Goal: Task Accomplishment & Management: Use online tool/utility

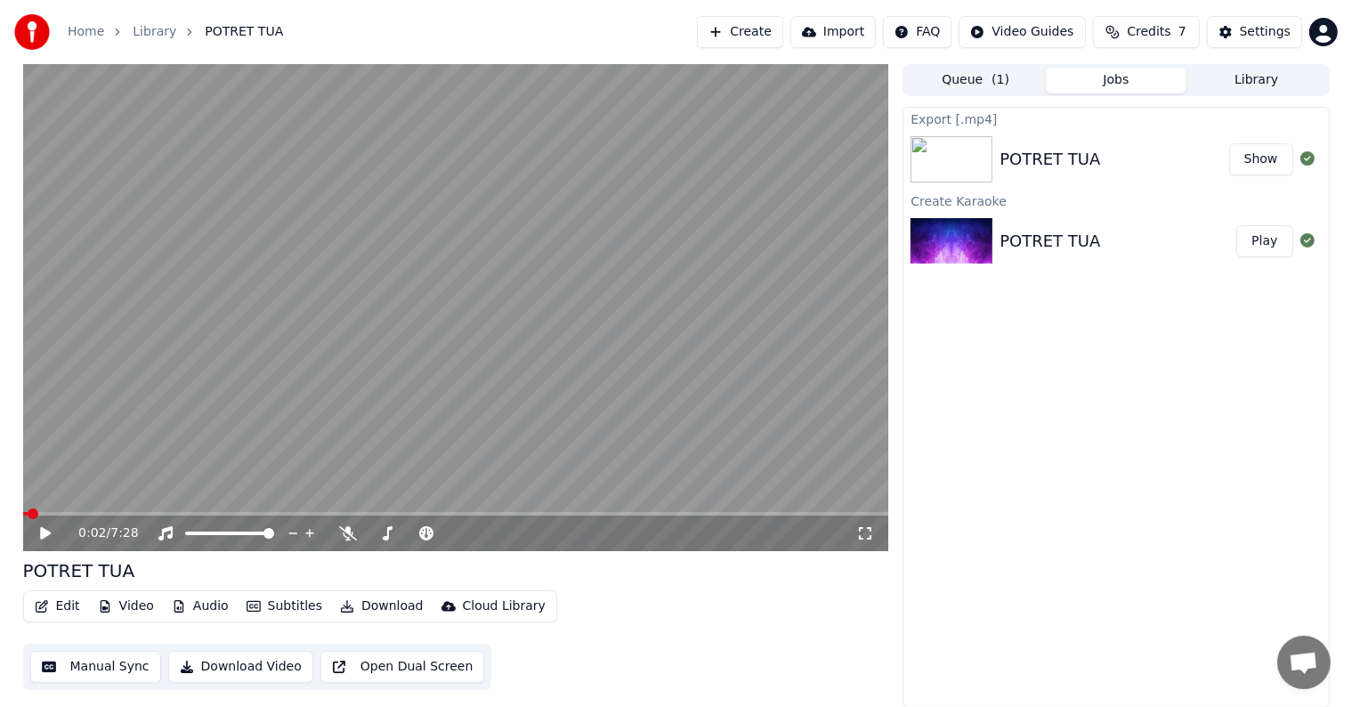
click at [783, 39] on button "Create" at bounding box center [740, 32] width 86 height 32
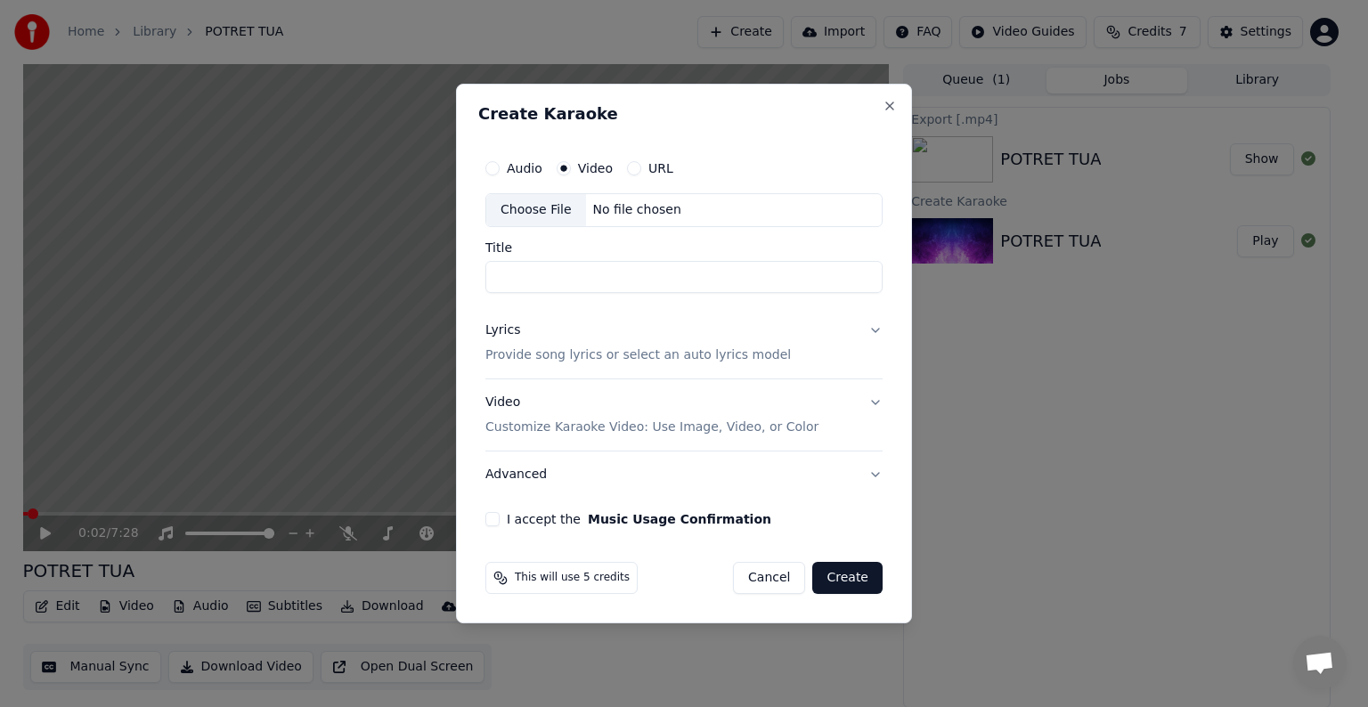
click at [737, 210] on div "Choose File No file chosen" at bounding box center [683, 210] width 397 height 34
type input "**********"
click at [718, 353] on p "Provide song lyrics or select an auto lyrics model" at bounding box center [637, 355] width 305 height 18
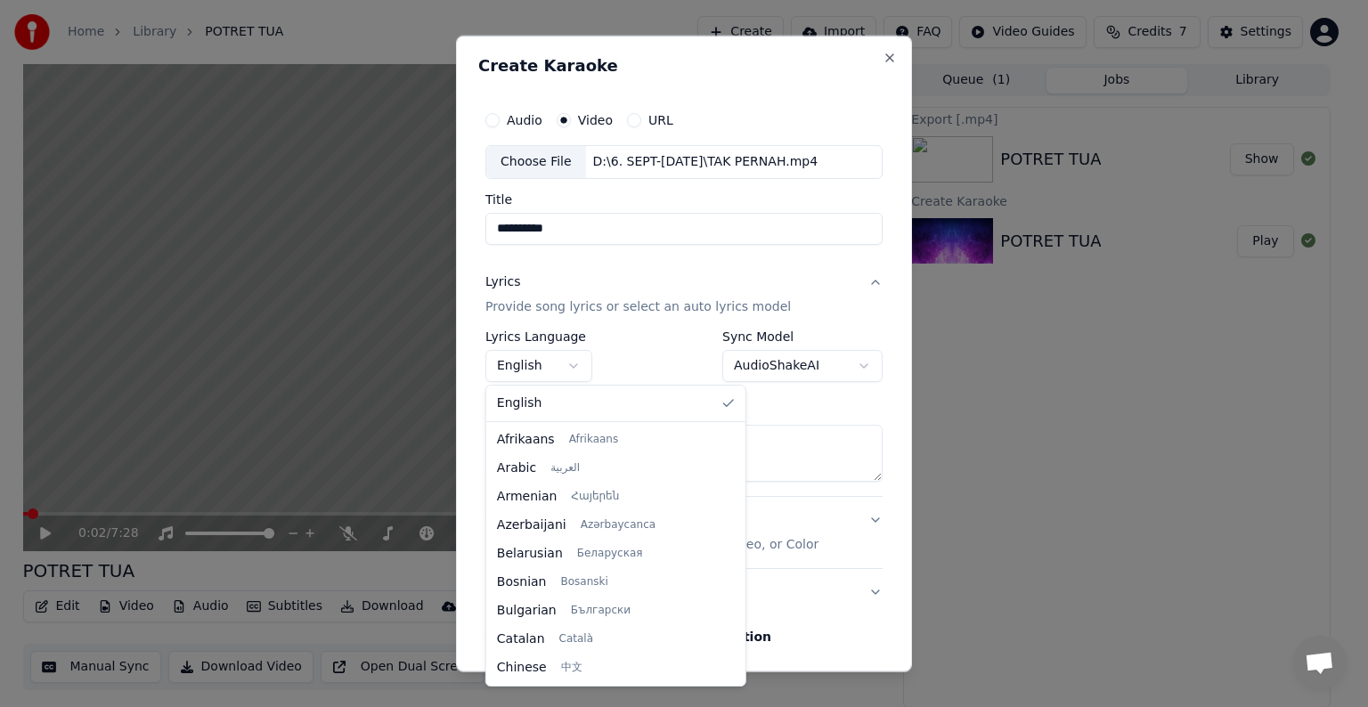
click at [580, 372] on body "**********" at bounding box center [676, 353] width 1352 height 707
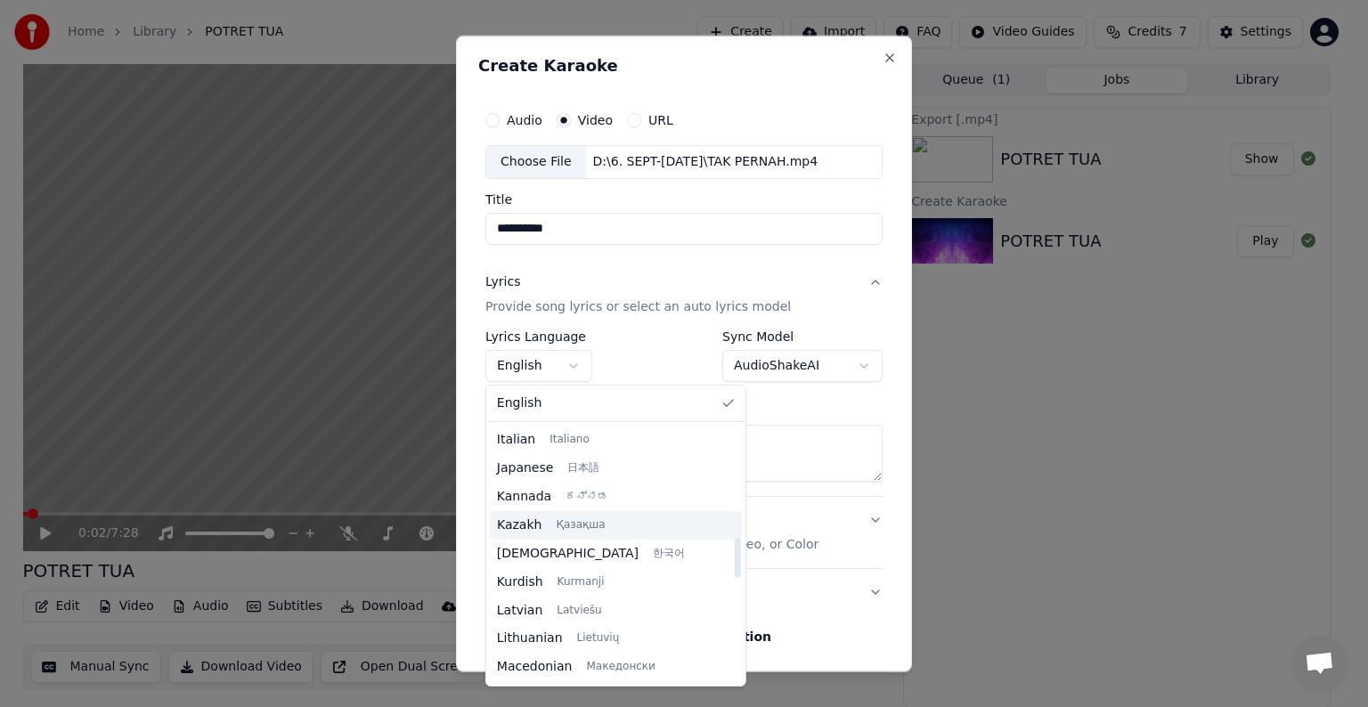
scroll to position [623, 0]
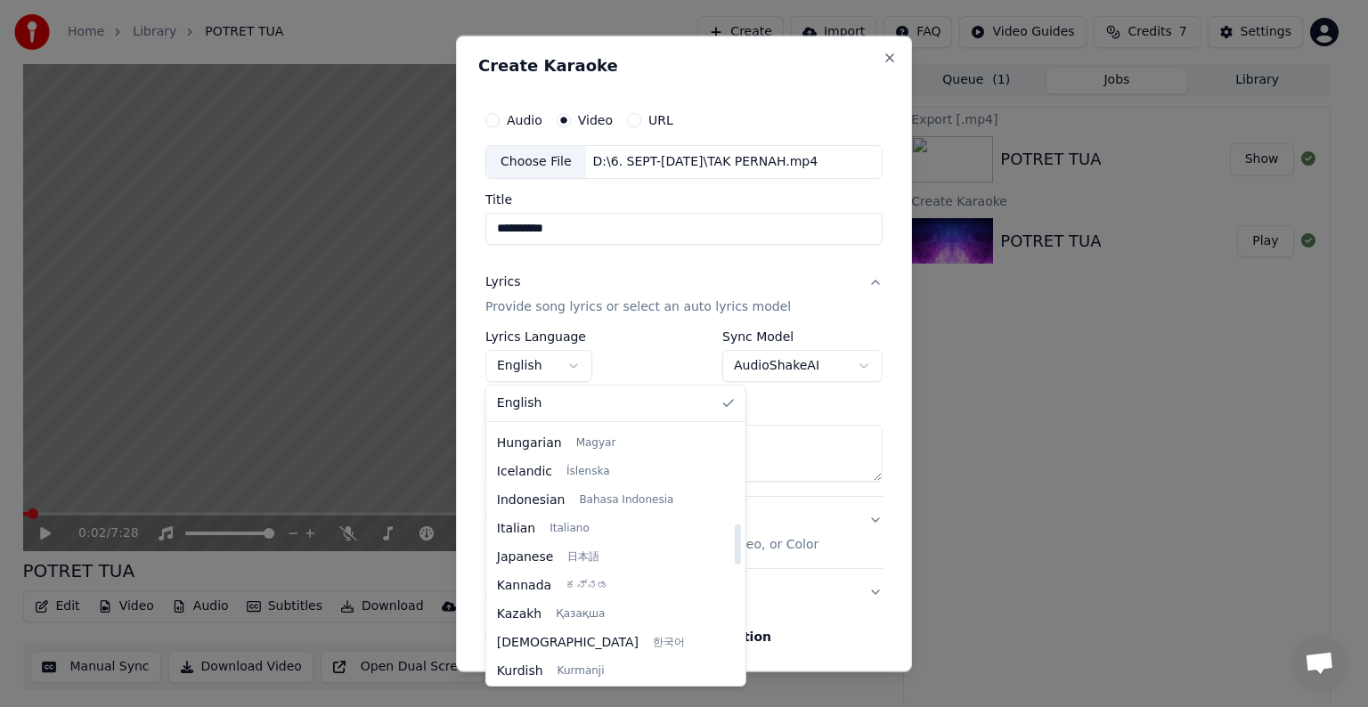
select select "**"
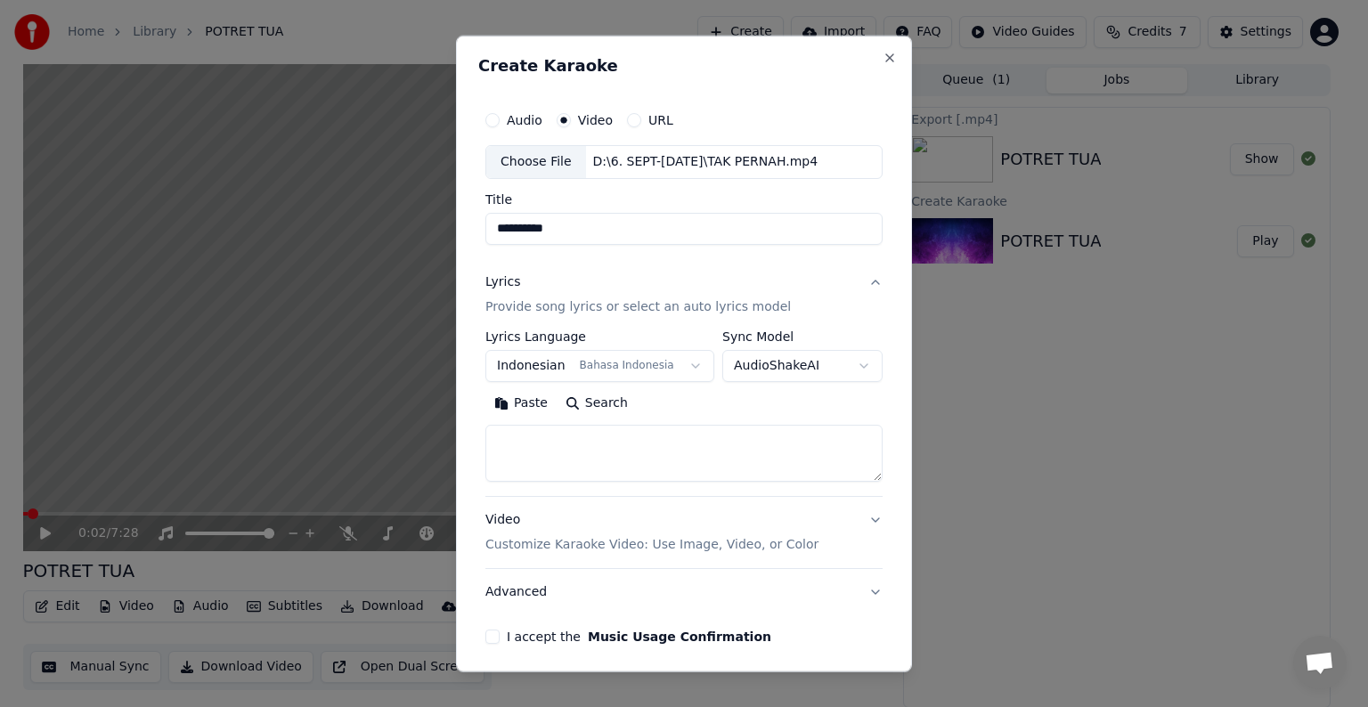
click at [670, 455] on textarea at bounding box center [683, 453] width 397 height 57
paste textarea "**********"
type textarea "**********"
click at [709, 546] on p "Customize Karaoke Video: Use Image, Video, or Color" at bounding box center [651, 545] width 333 height 18
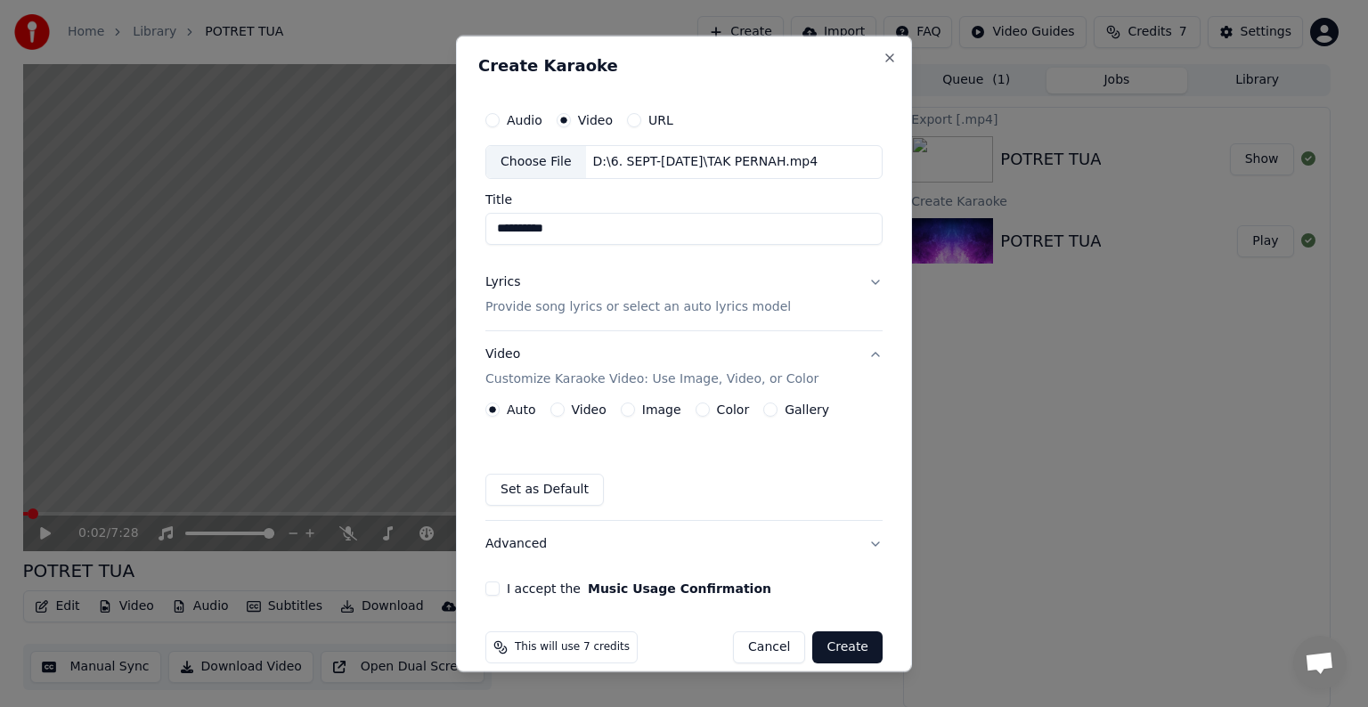
click at [563, 411] on div "Video" at bounding box center [578, 409] width 56 height 14
click at [559, 408] on button "Video" at bounding box center [557, 409] width 14 height 14
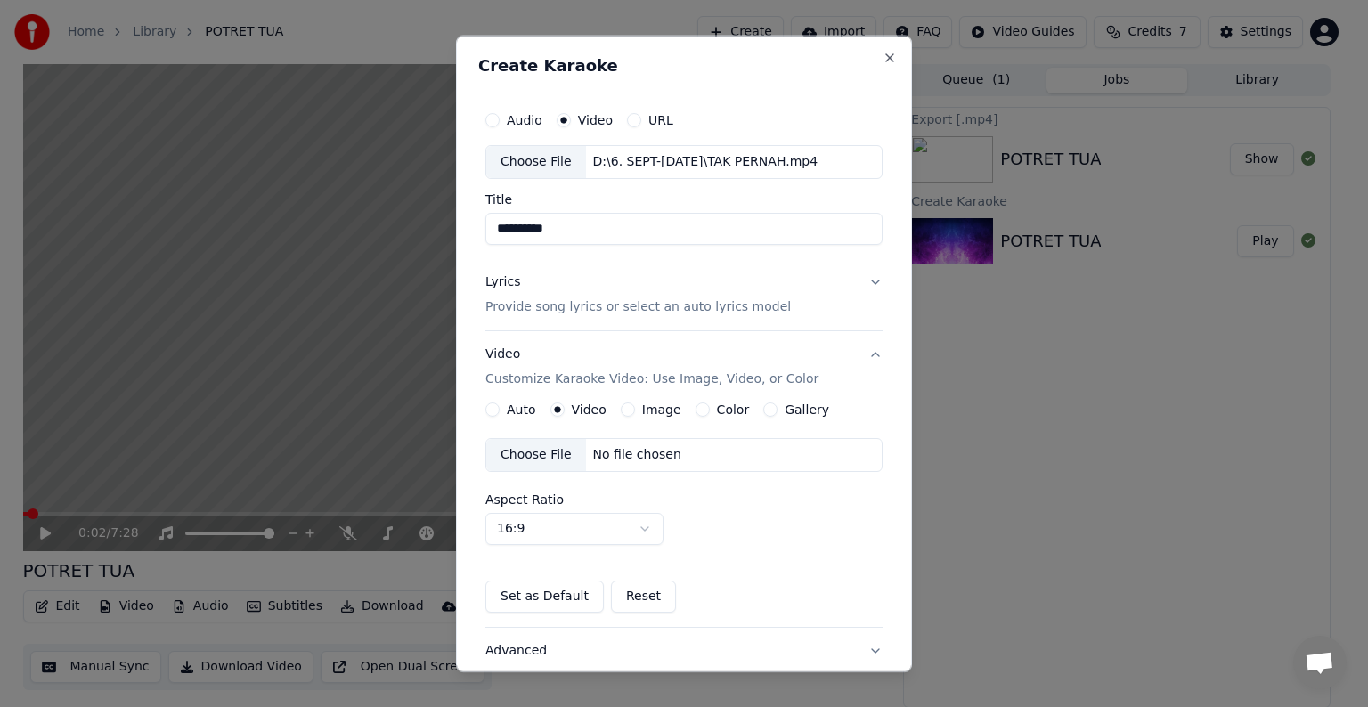
click at [623, 449] on div "No file chosen" at bounding box center [637, 455] width 102 height 18
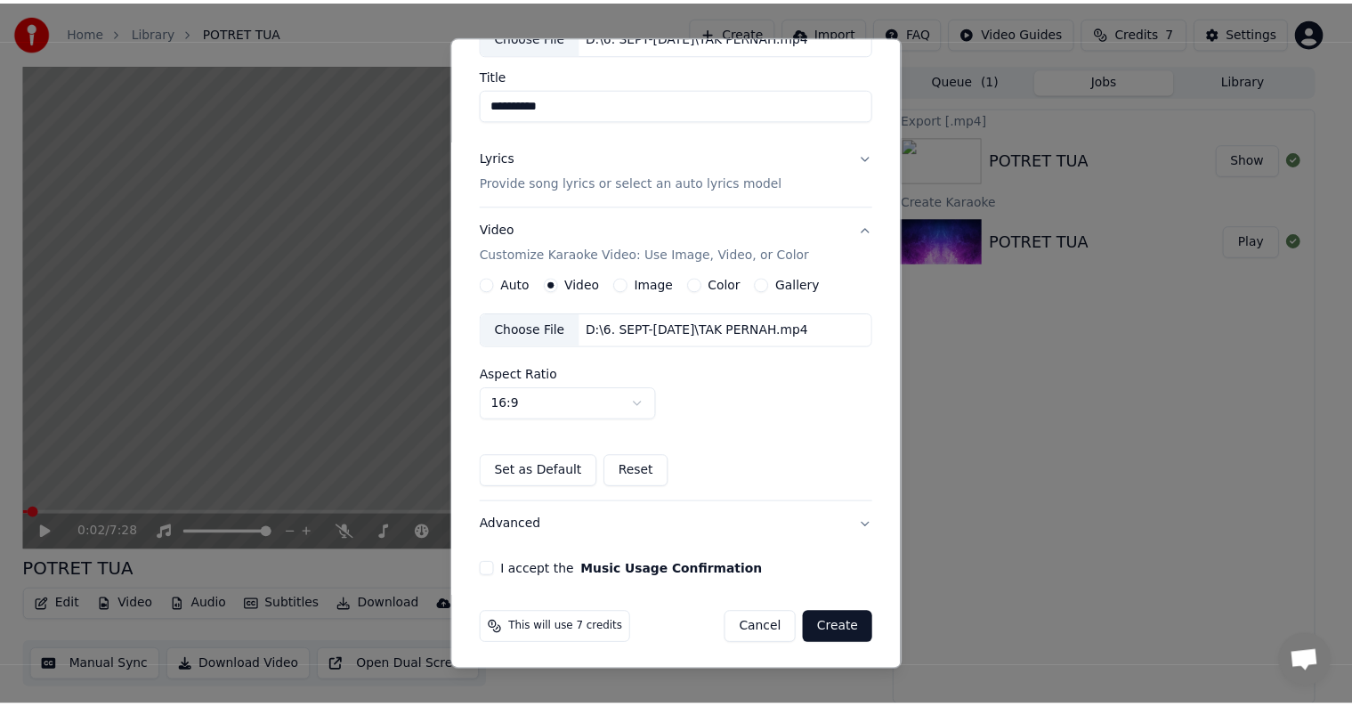
scroll to position [126, 0]
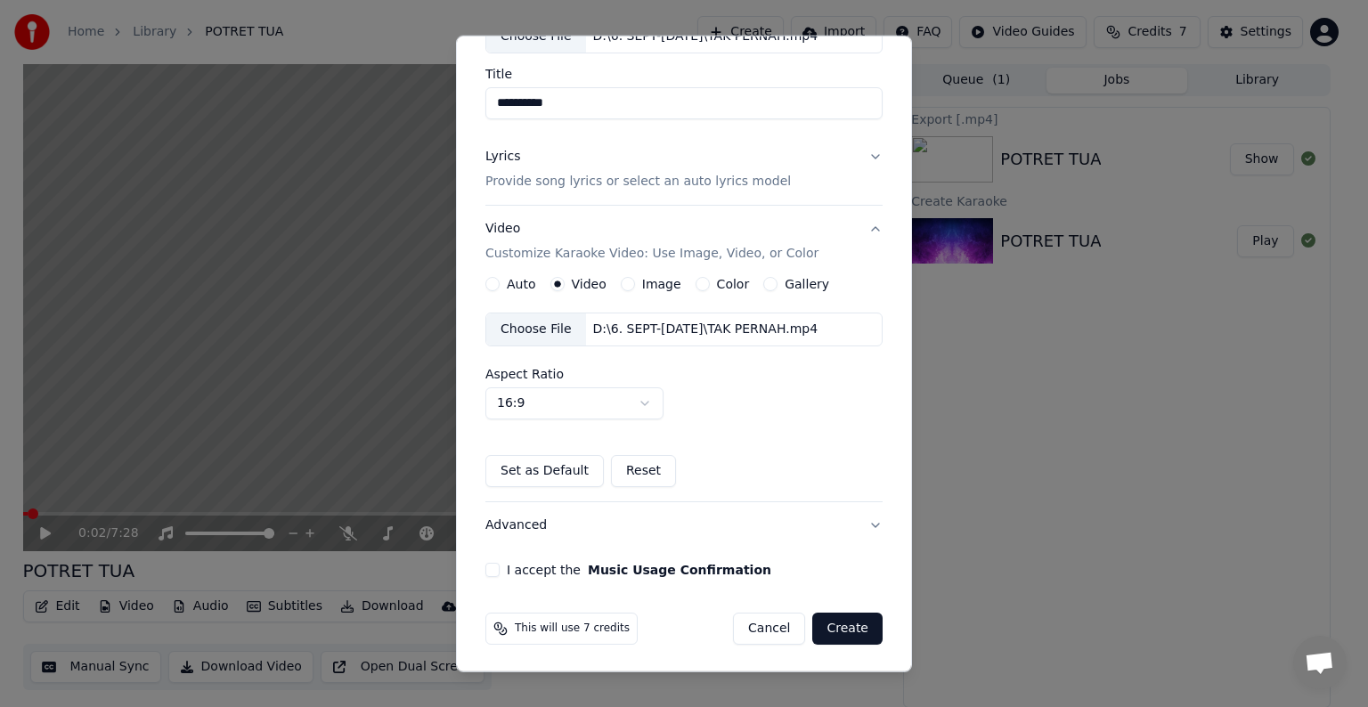
click at [495, 563] on button "I accept the Music Usage Confirmation" at bounding box center [492, 570] width 14 height 14
click at [837, 628] on button "Create" at bounding box center [847, 629] width 70 height 32
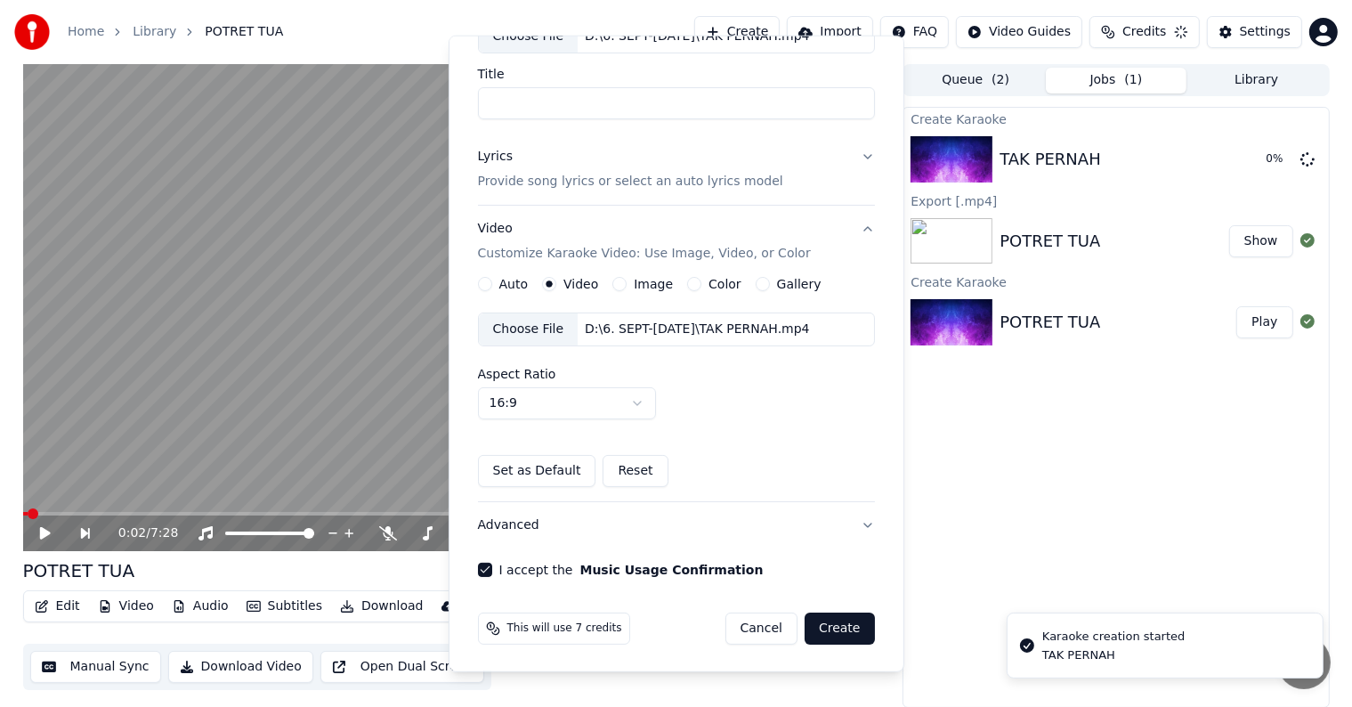
scroll to position [20, 0]
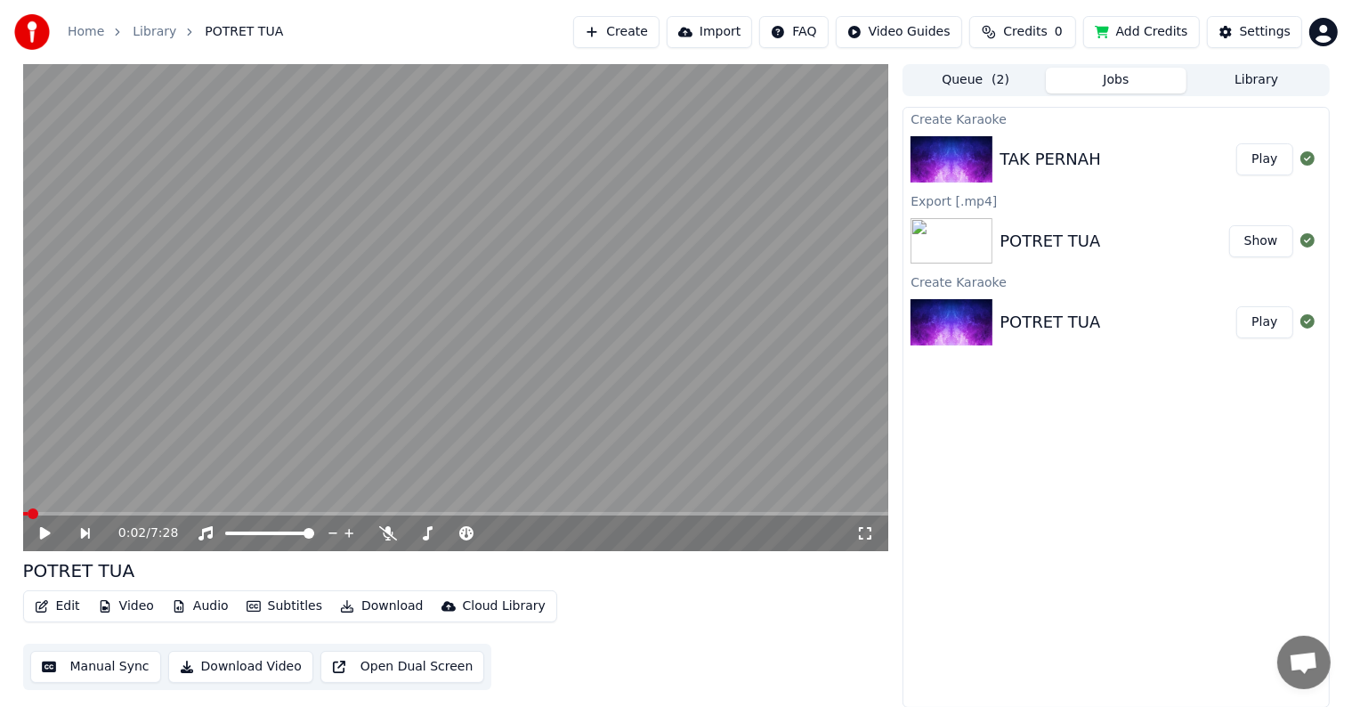
click at [125, 667] on button "Manual Sync" at bounding box center [95, 667] width 131 height 32
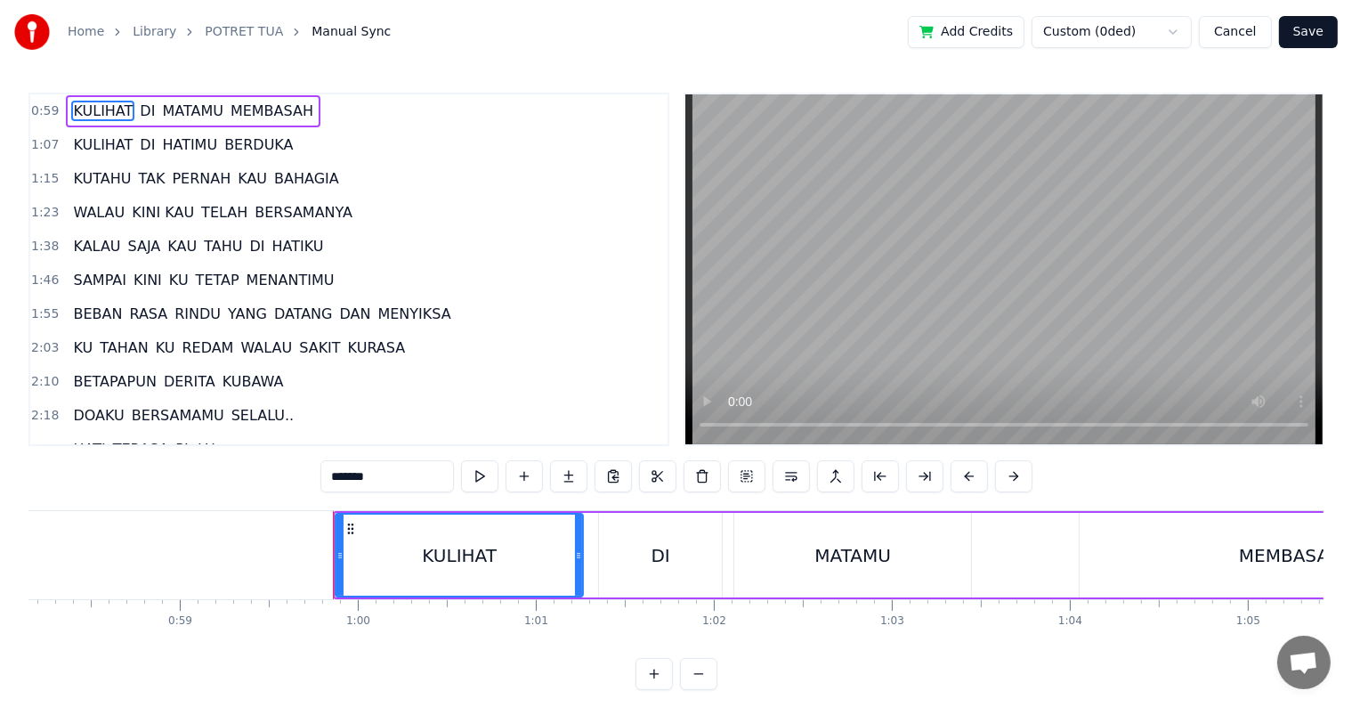
scroll to position [0, 10570]
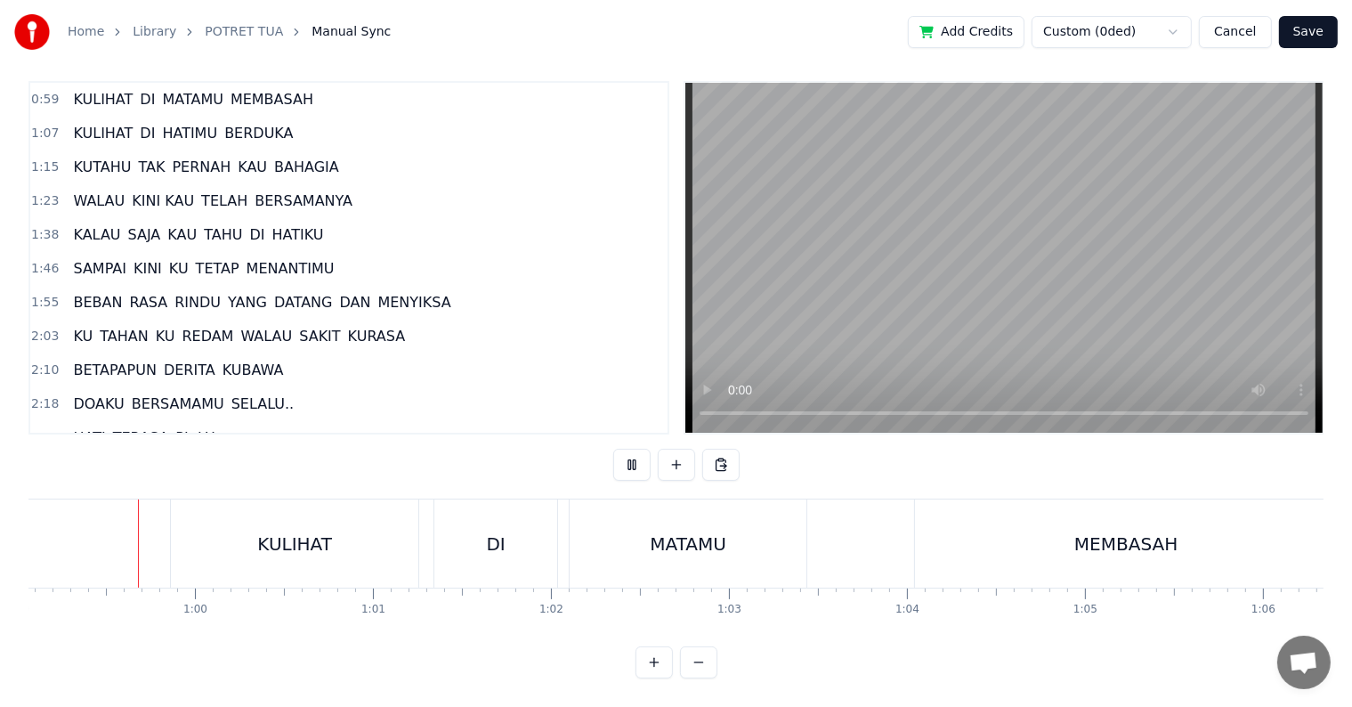
scroll to position [27, 0]
click at [1255, 37] on button "Cancel" at bounding box center [1235, 32] width 72 height 32
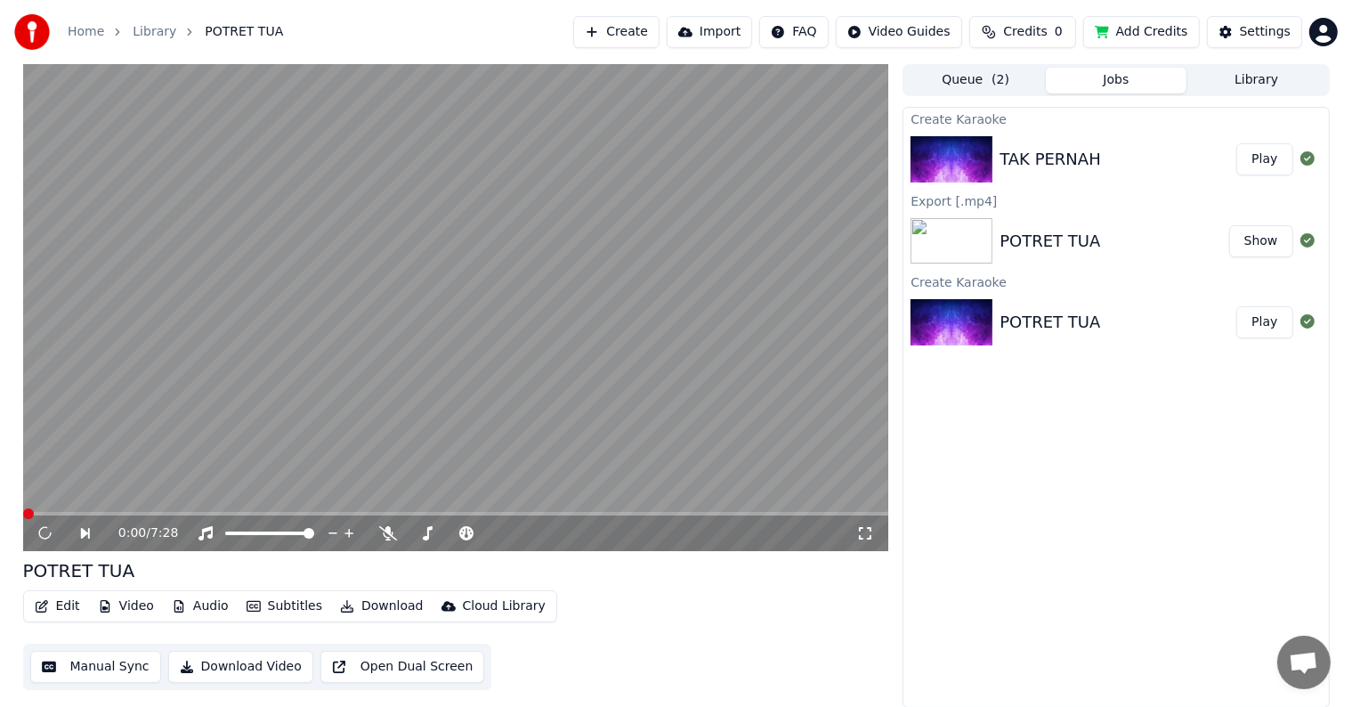
click at [1256, 155] on button "Play" at bounding box center [1265, 159] width 56 height 32
click at [80, 662] on button "Manual Sync" at bounding box center [95, 667] width 131 height 32
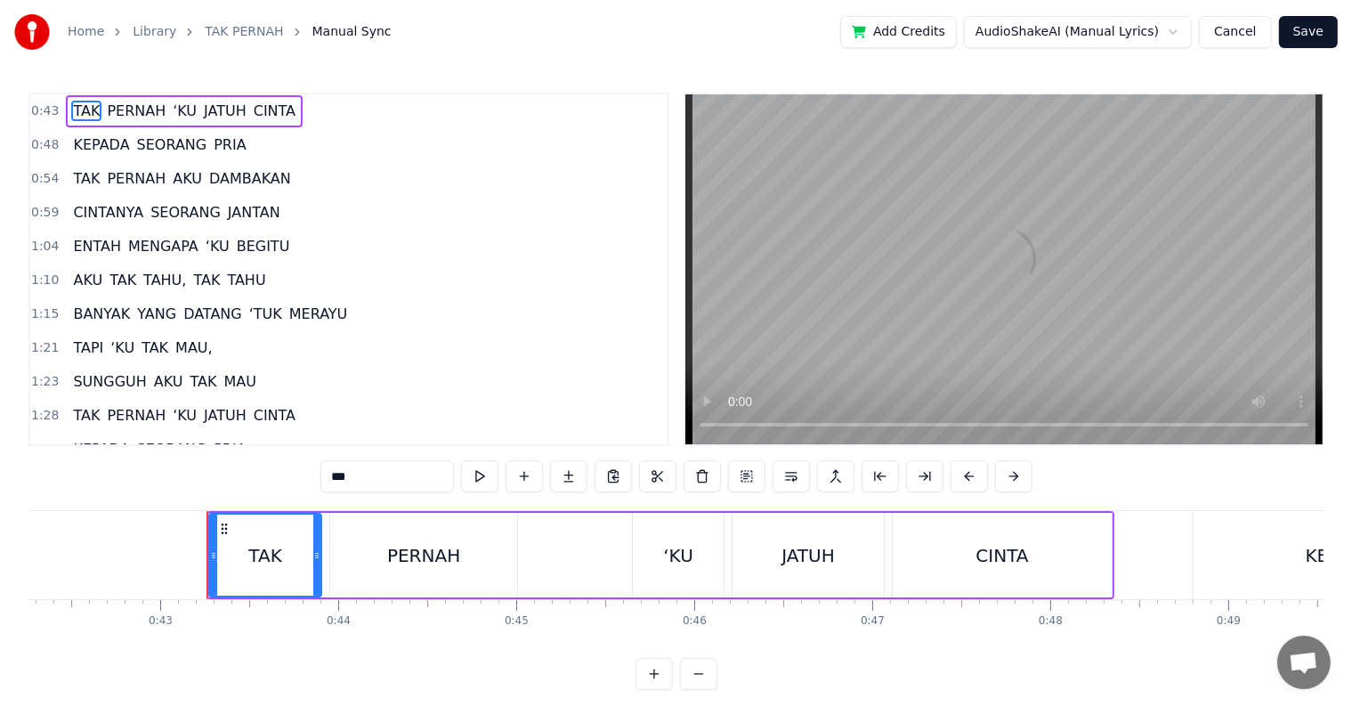
scroll to position [0, 7614]
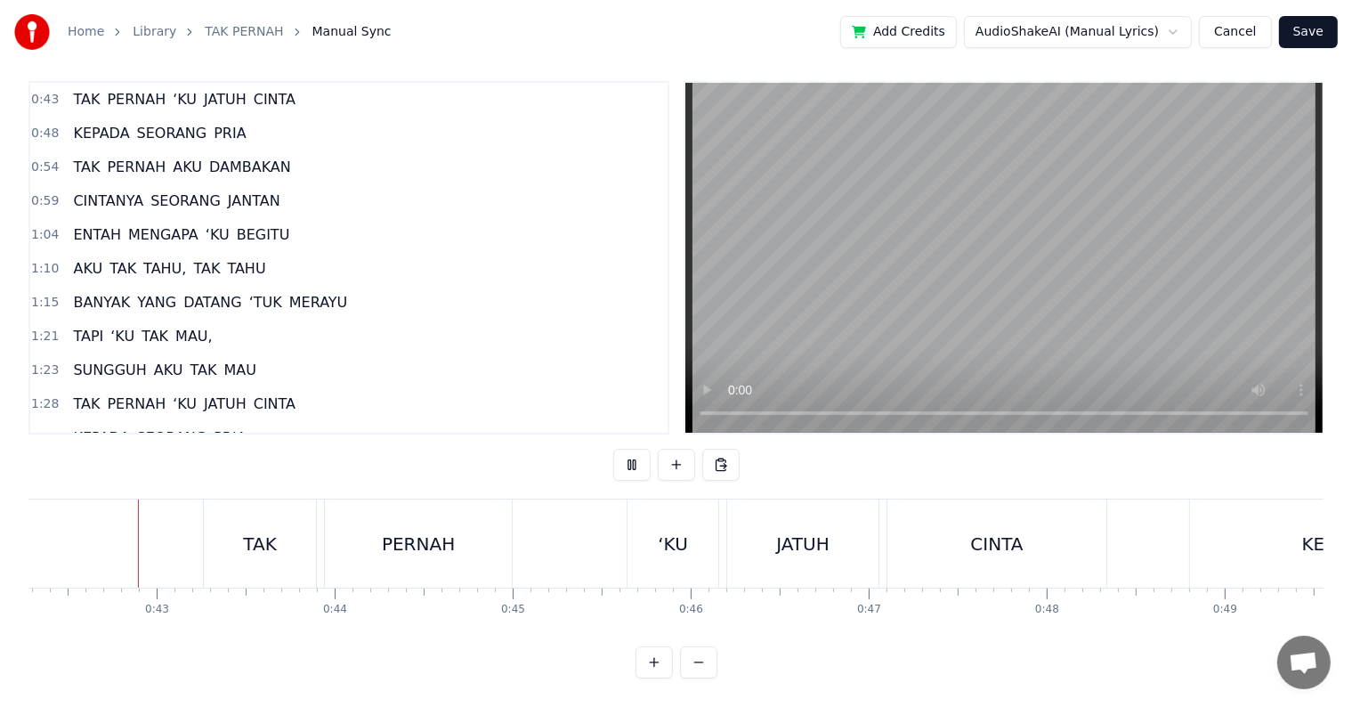
scroll to position [27, 0]
click at [1243, 29] on button "Cancel" at bounding box center [1235, 32] width 72 height 32
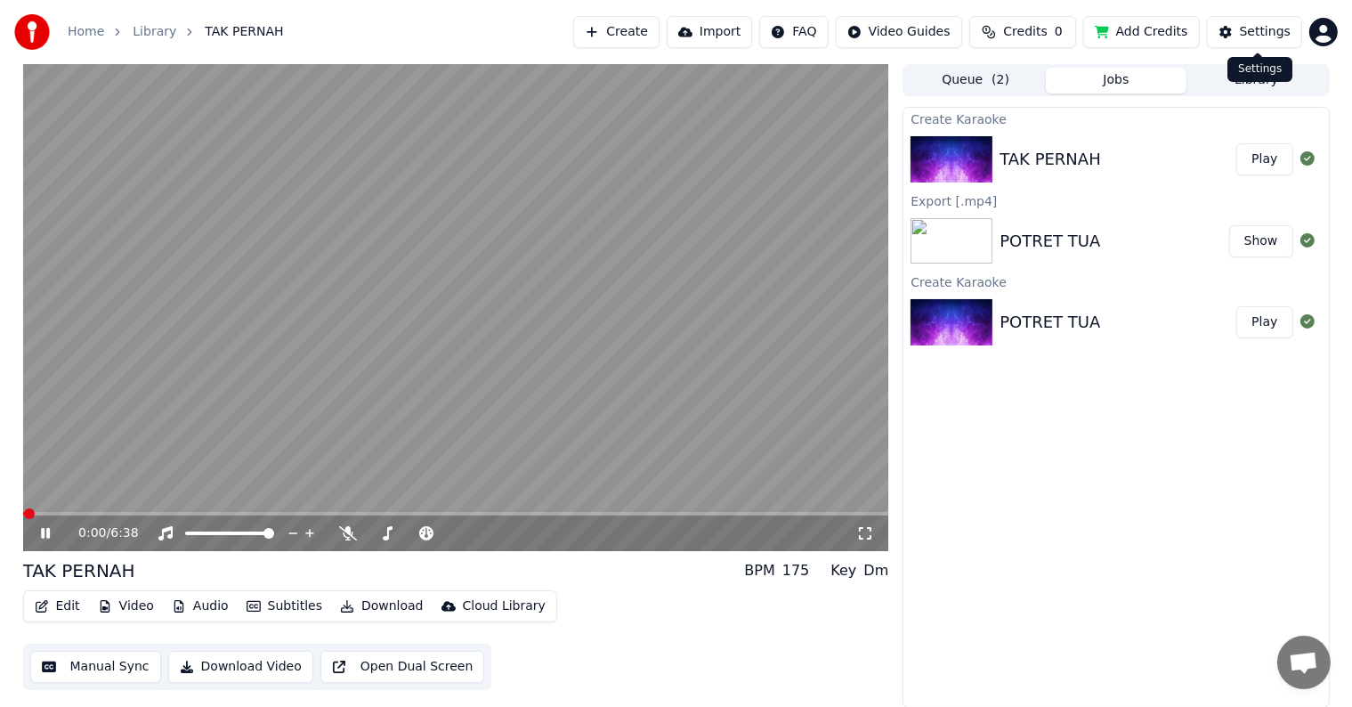
click at [1262, 31] on div "Settings" at bounding box center [1265, 32] width 51 height 18
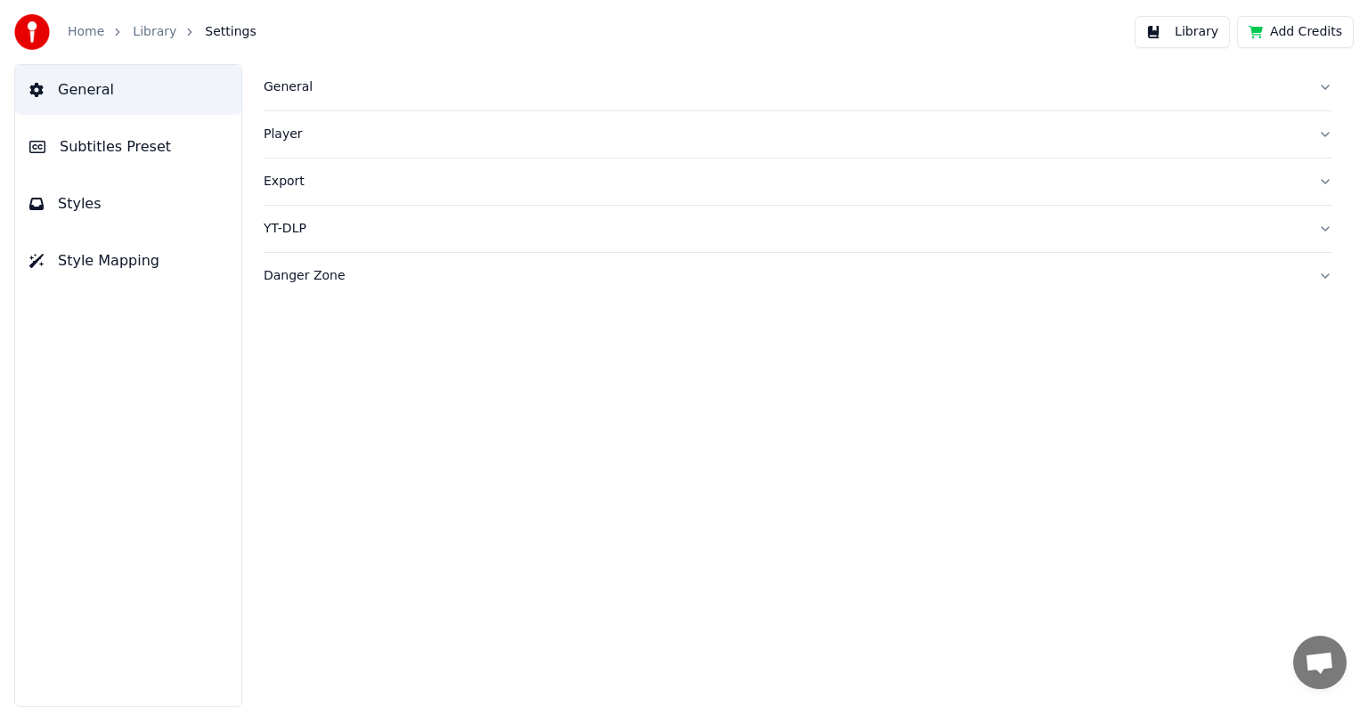
click at [96, 259] on span "Style Mapping" at bounding box center [108, 260] width 101 height 21
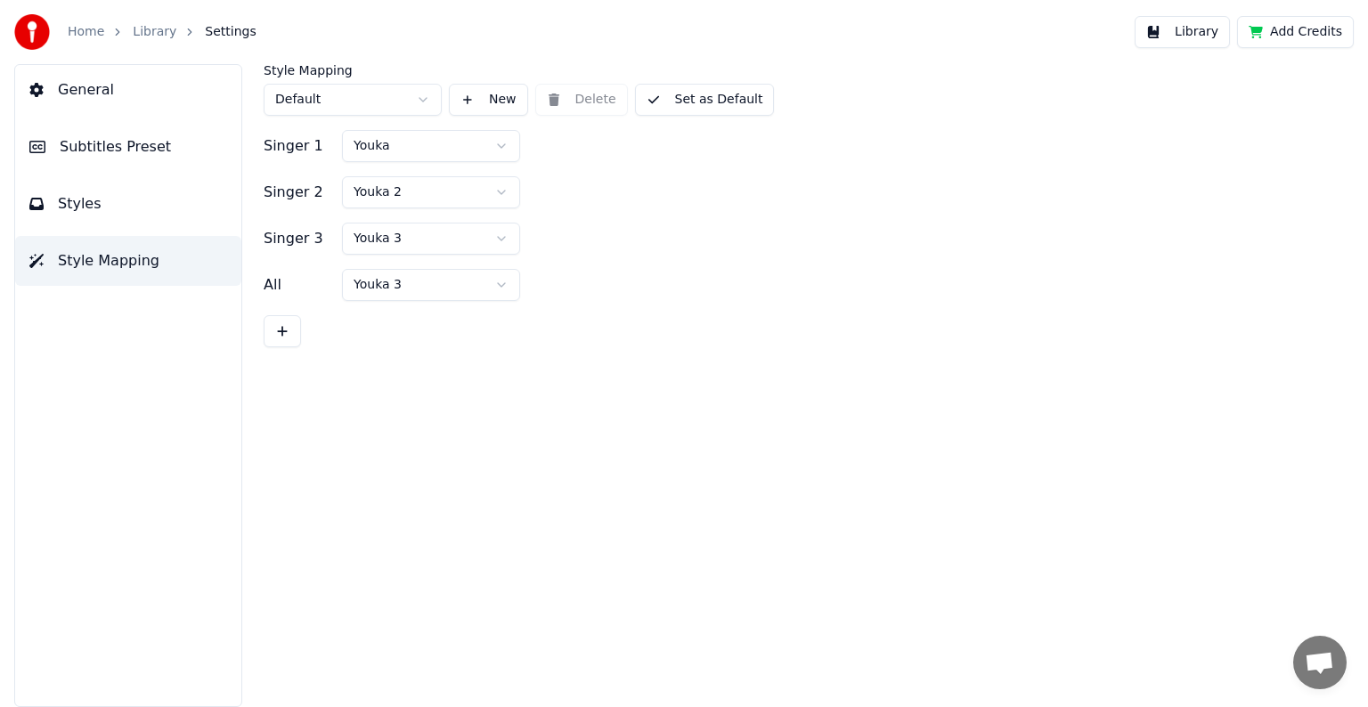
click at [497, 147] on html "Home Library Settings Library Add Credits General Subtitles Preset Styles Style…" at bounding box center [684, 353] width 1368 height 707
click at [697, 98] on button "Set as Default" at bounding box center [705, 100] width 140 height 32
click at [1215, 38] on button "Library" at bounding box center [1181, 32] width 95 height 32
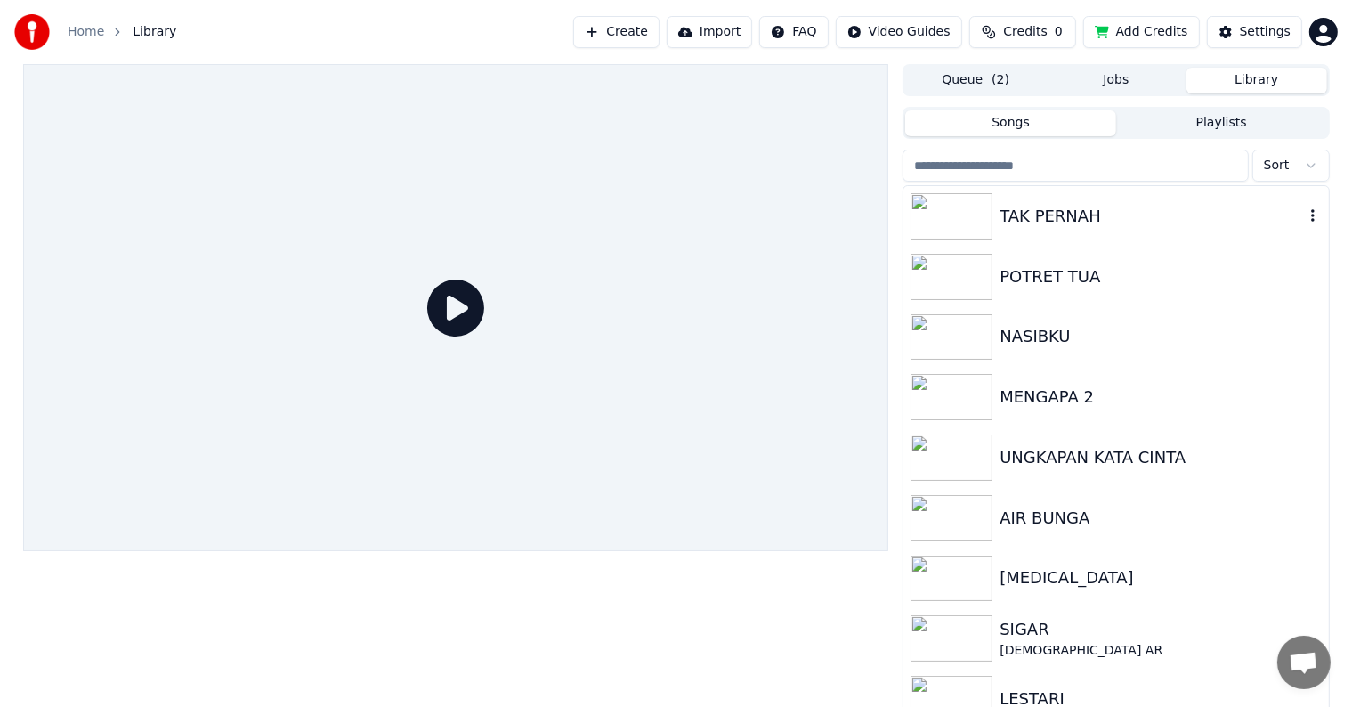
click at [1127, 209] on div "TAK PERNAH" at bounding box center [1152, 216] width 304 height 25
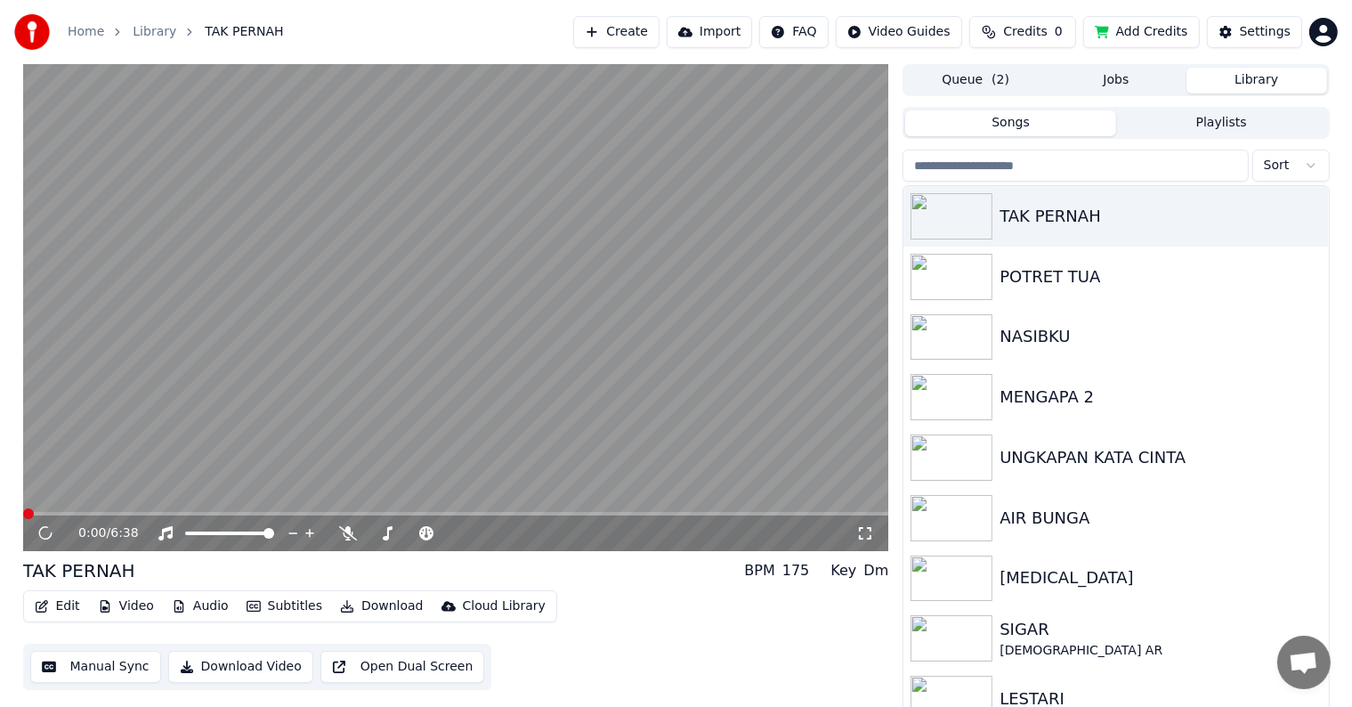
click at [103, 659] on button "Manual Sync" at bounding box center [95, 667] width 131 height 32
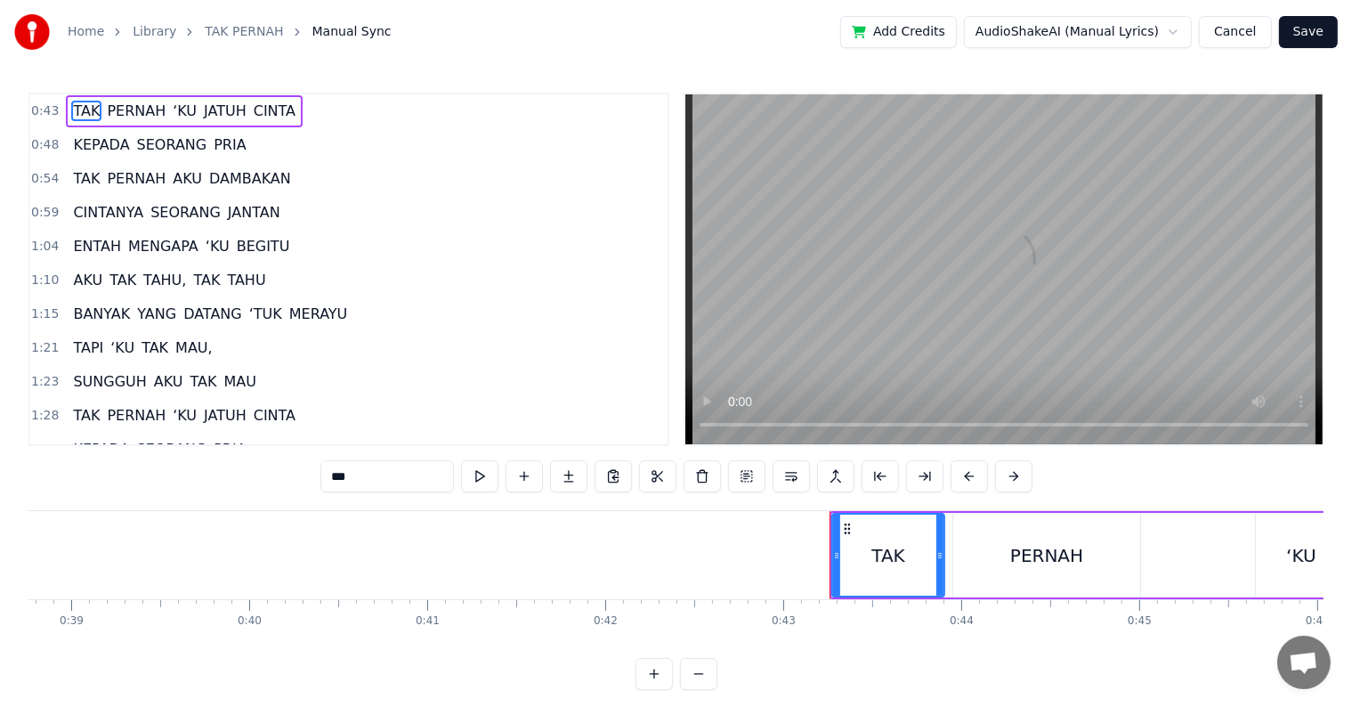
scroll to position [0, 7614]
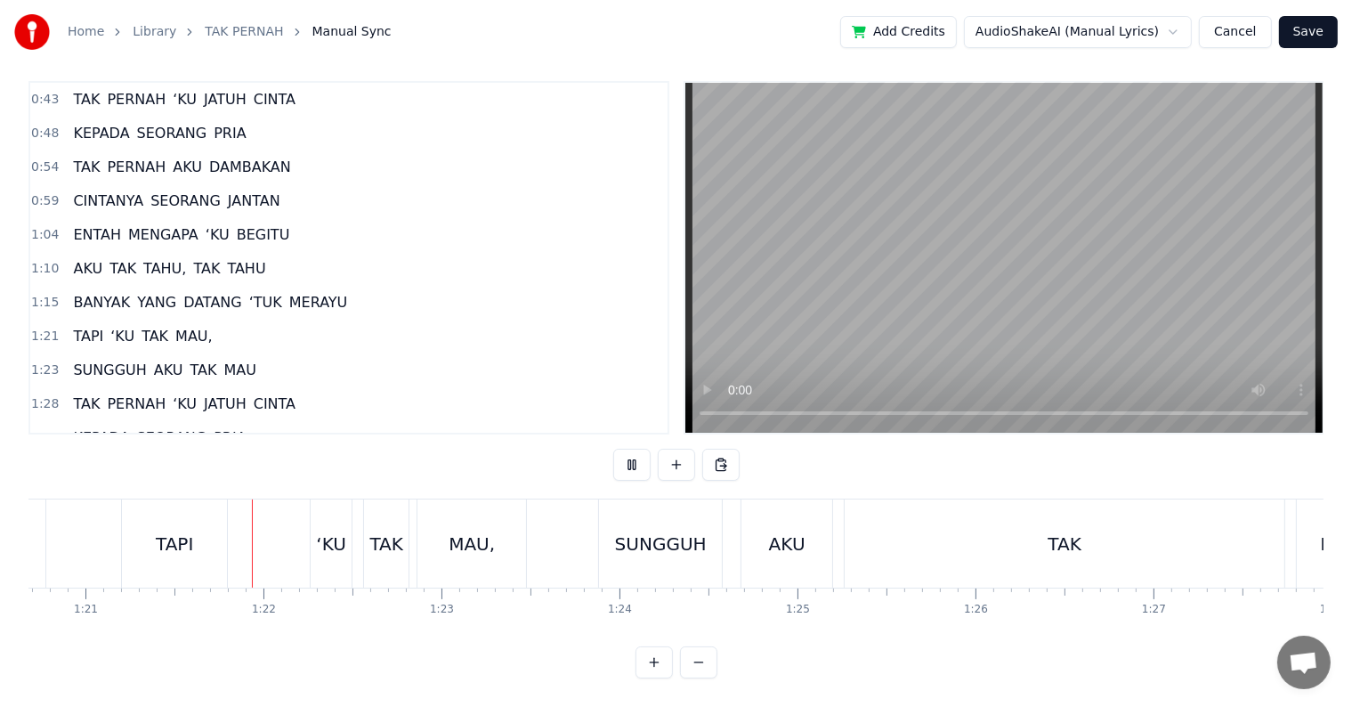
scroll to position [0, 14390]
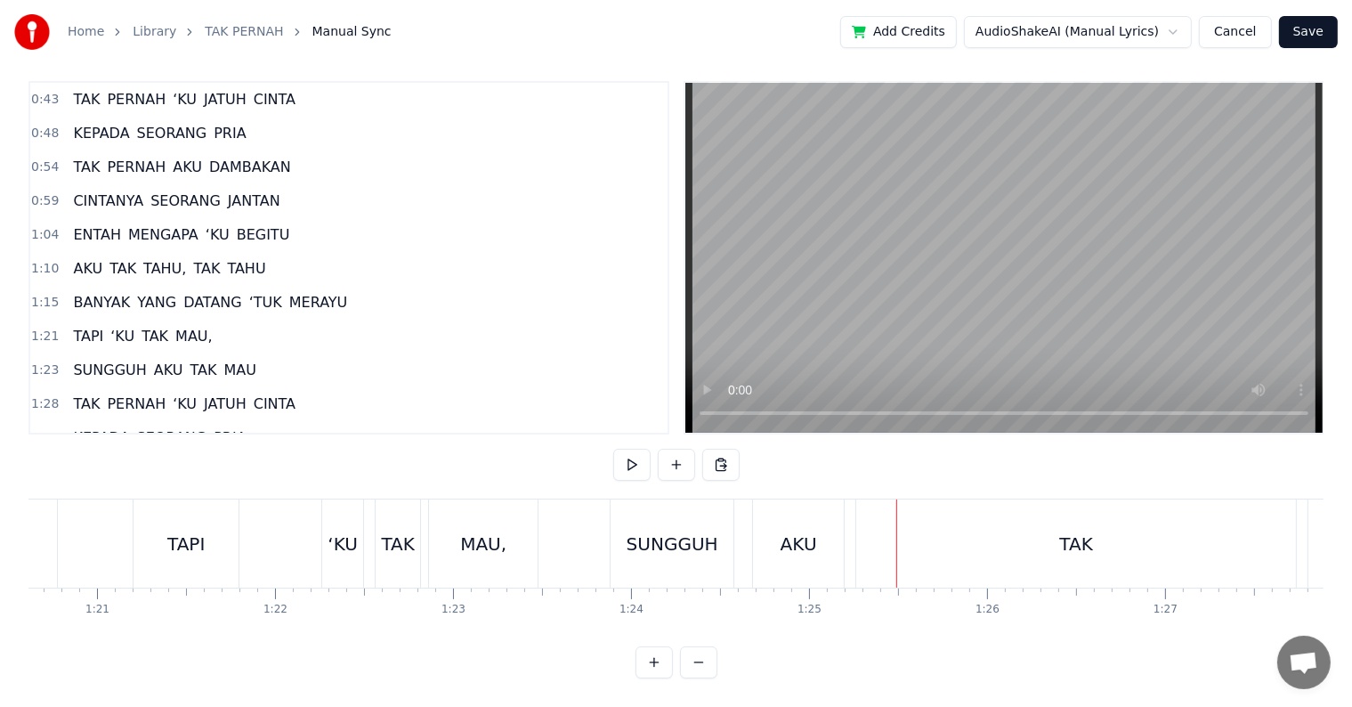
click at [935, 502] on div "TAK" at bounding box center [1076, 543] width 440 height 88
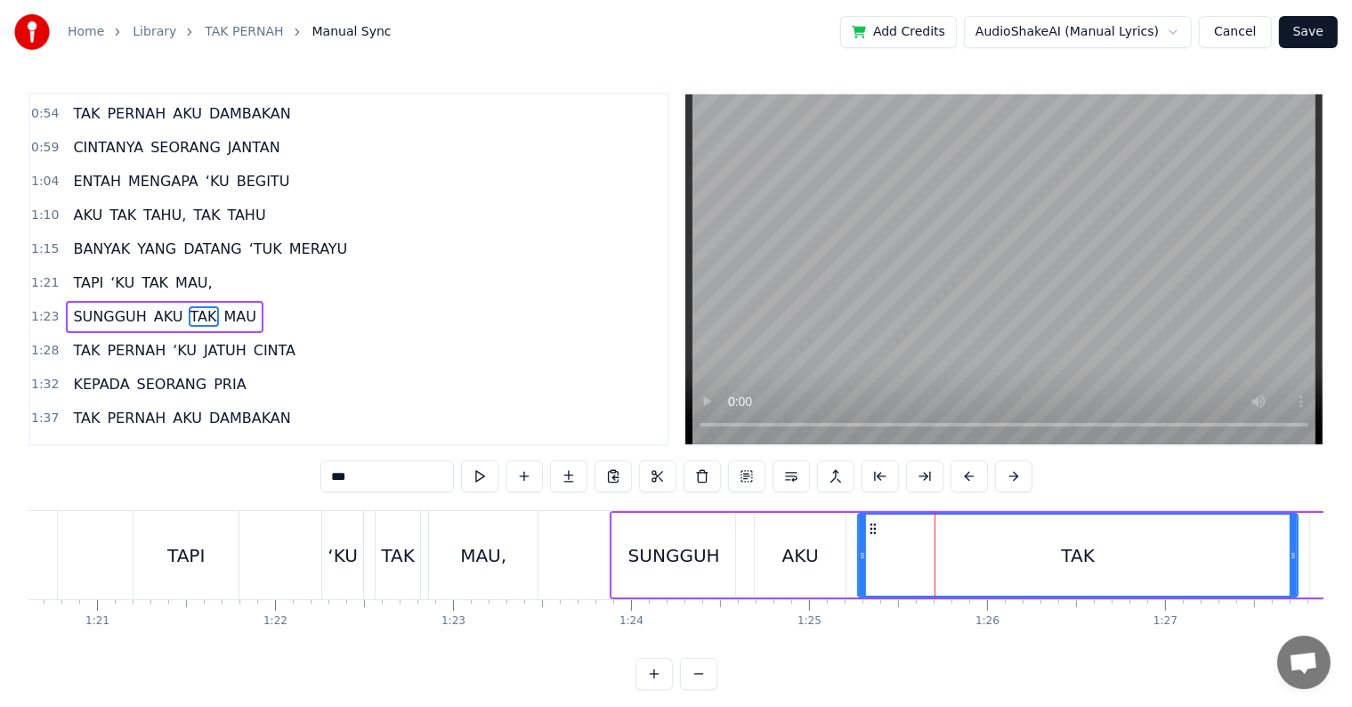
scroll to position [103, 0]
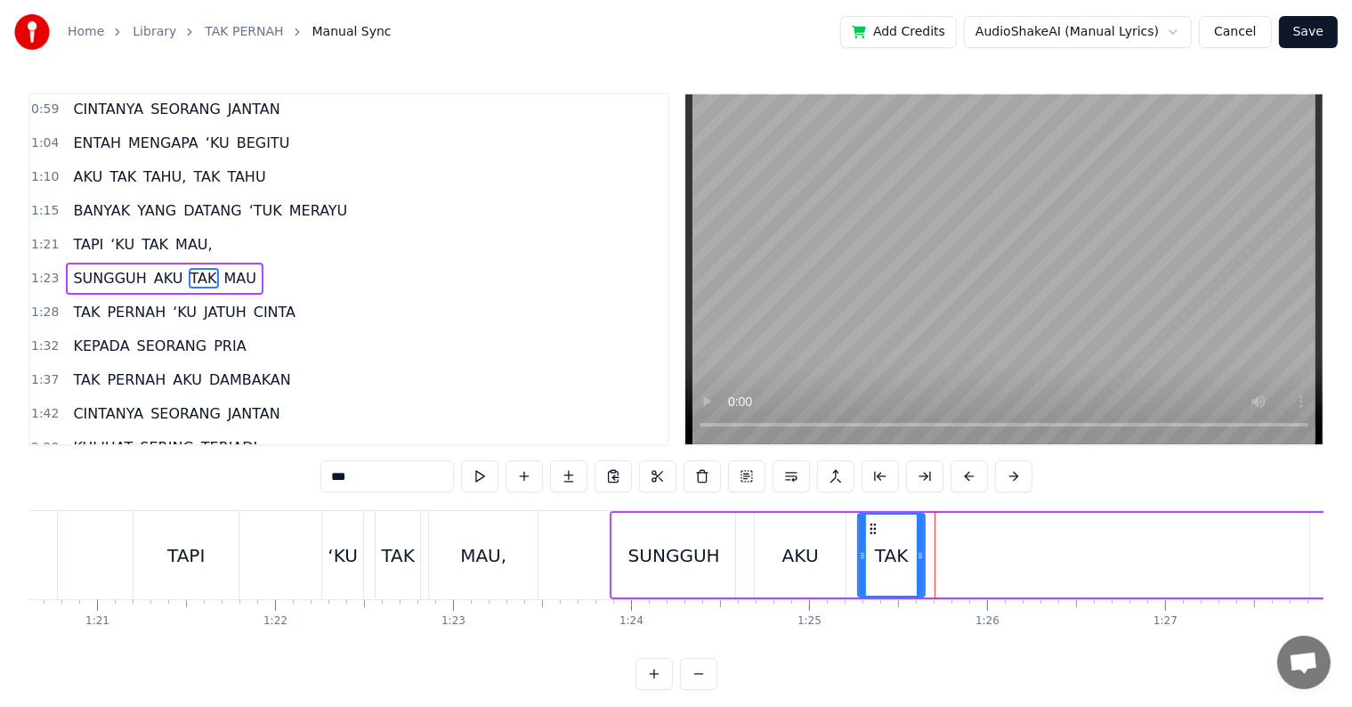
drag, startPoint x: 1291, startPoint y: 551, endPoint x: 918, endPoint y: 551, distance: 373.0
click at [918, 551] on icon at bounding box center [920, 555] width 7 height 14
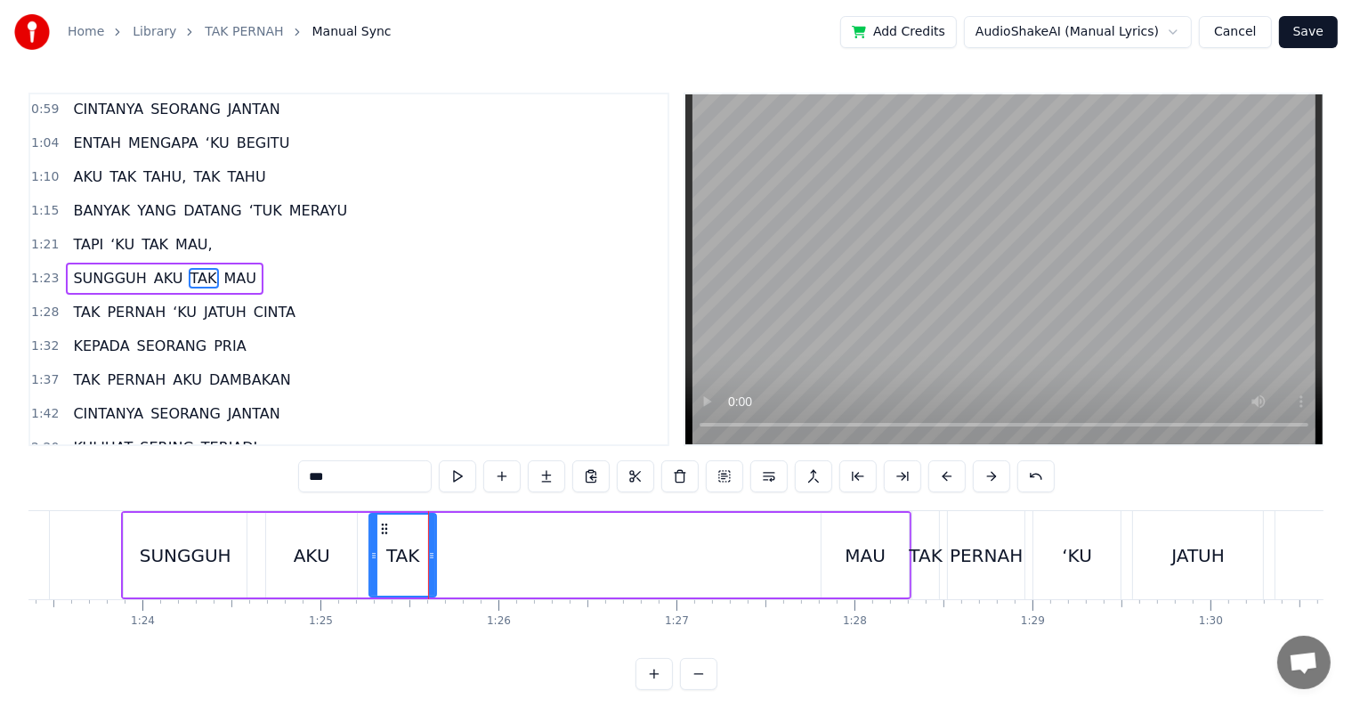
click at [851, 563] on div "MAU" at bounding box center [865, 555] width 41 height 27
type input "***"
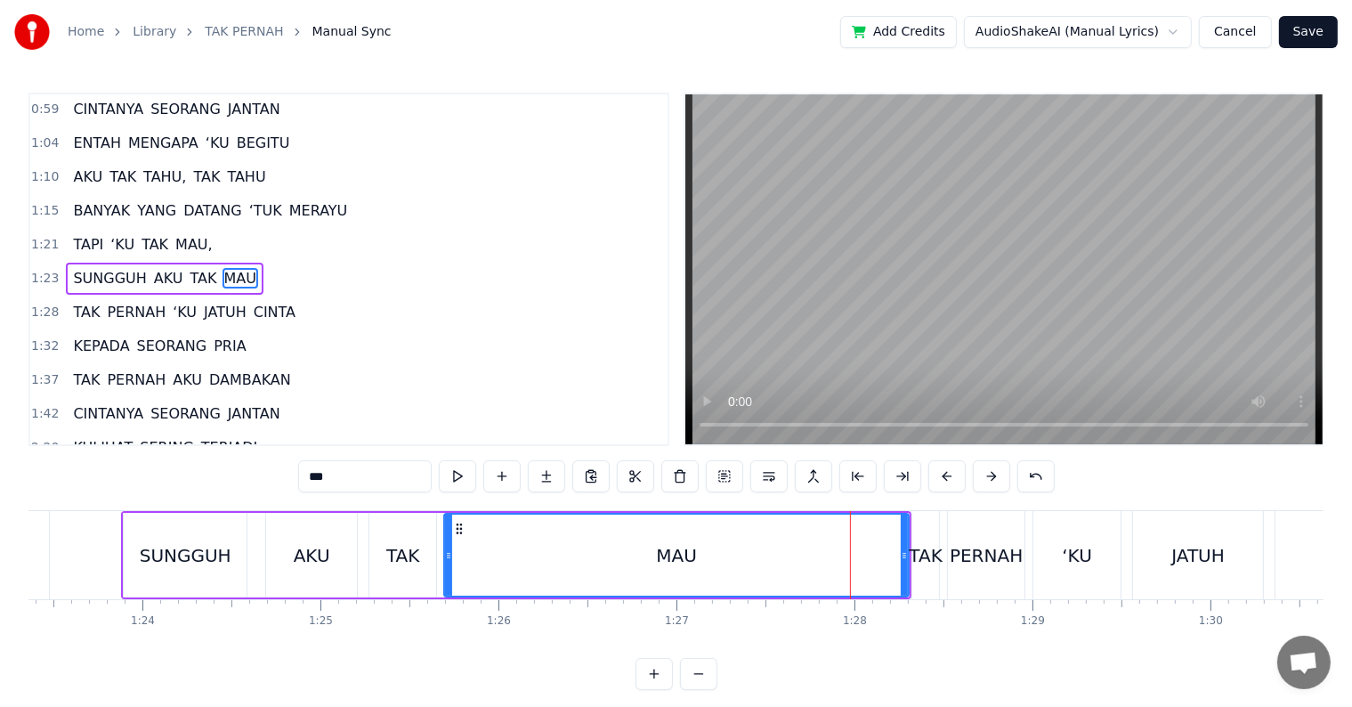
drag, startPoint x: 824, startPoint y: 568, endPoint x: 447, endPoint y: 576, distance: 377.6
click at [447, 576] on div at bounding box center [448, 555] width 7 height 81
drag, startPoint x: 904, startPoint y: 564, endPoint x: 791, endPoint y: 564, distance: 113.1
click at [791, 564] on div at bounding box center [791, 555] width 7 height 81
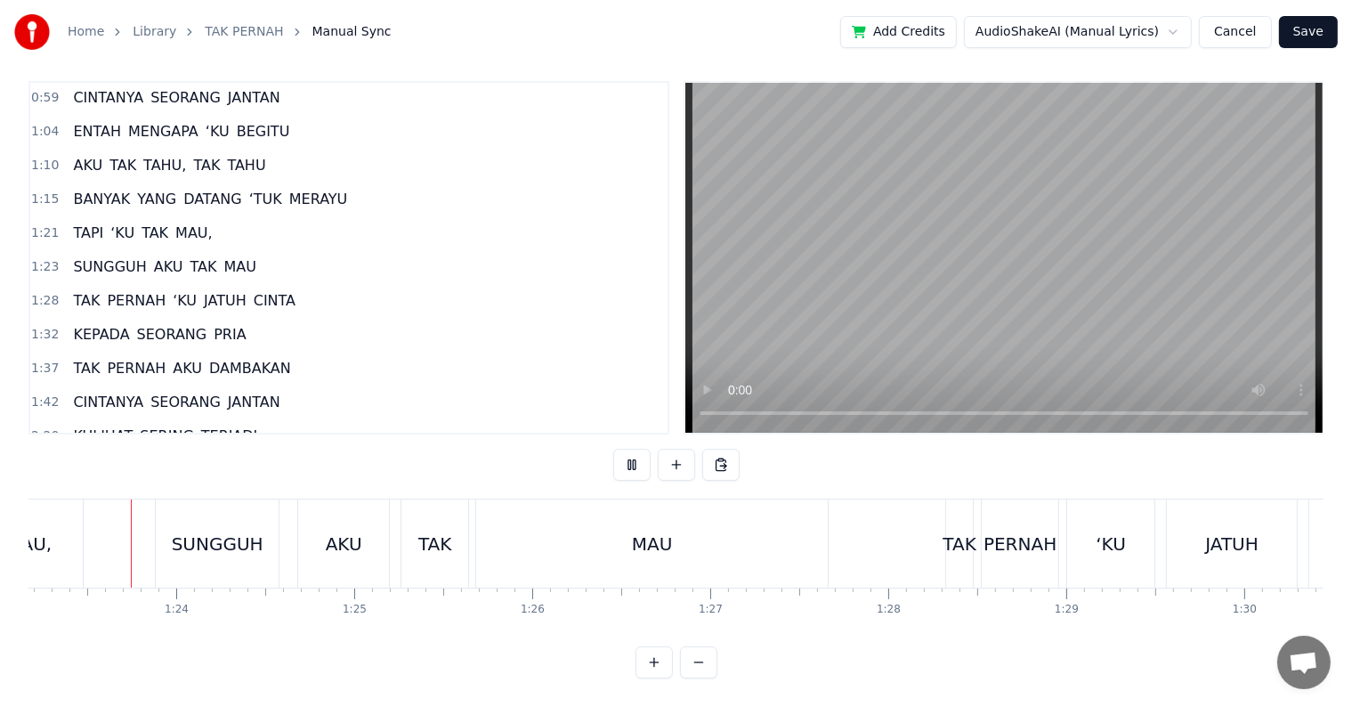
scroll to position [27, 0]
click at [685, 542] on div "MAU" at bounding box center [652, 543] width 352 height 88
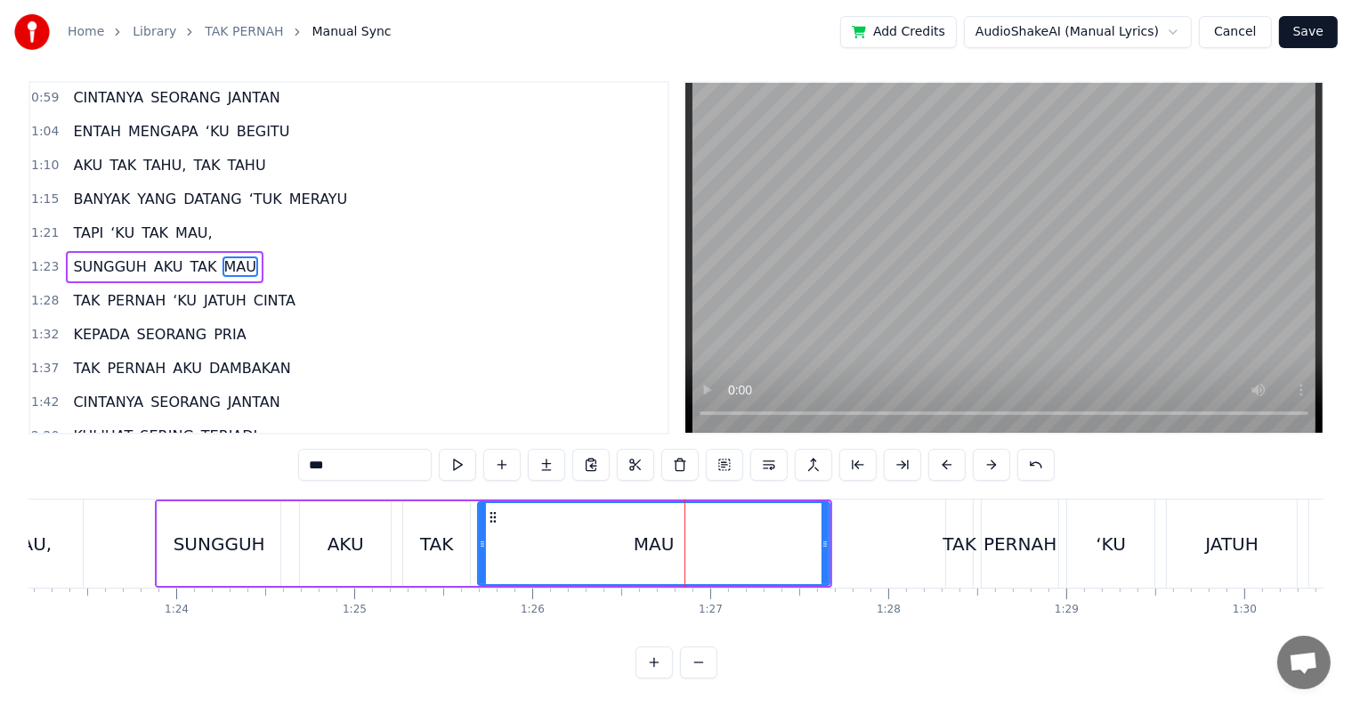
scroll to position [0, 0]
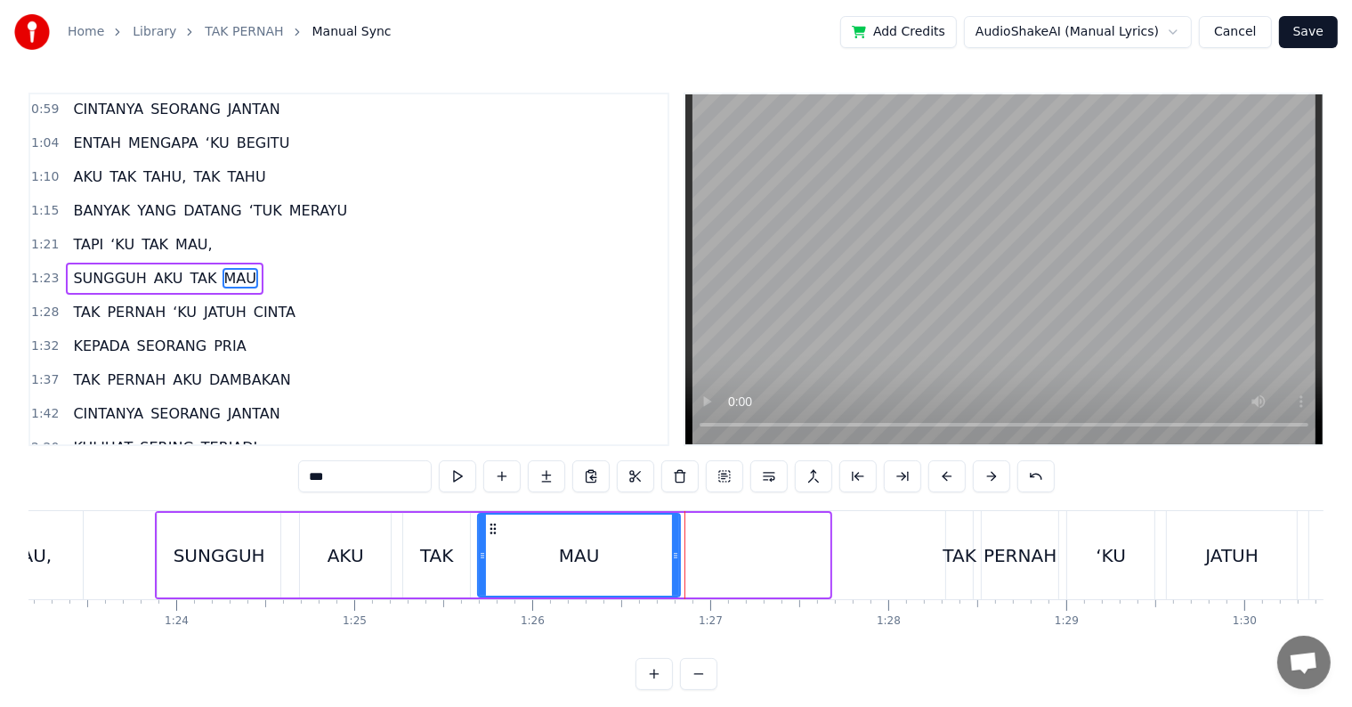
drag, startPoint x: 824, startPoint y: 570, endPoint x: 675, endPoint y: 567, distance: 149.6
click at [675, 567] on div at bounding box center [675, 555] width 7 height 81
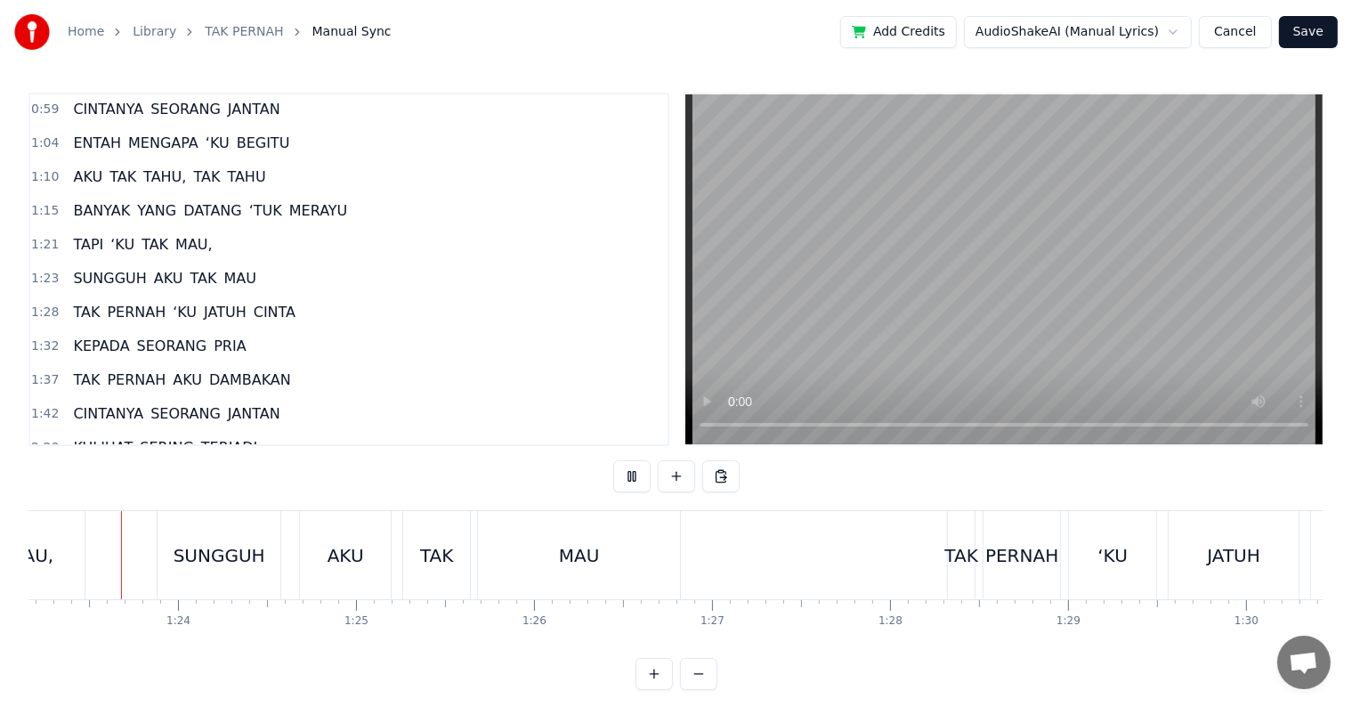
scroll to position [27, 0]
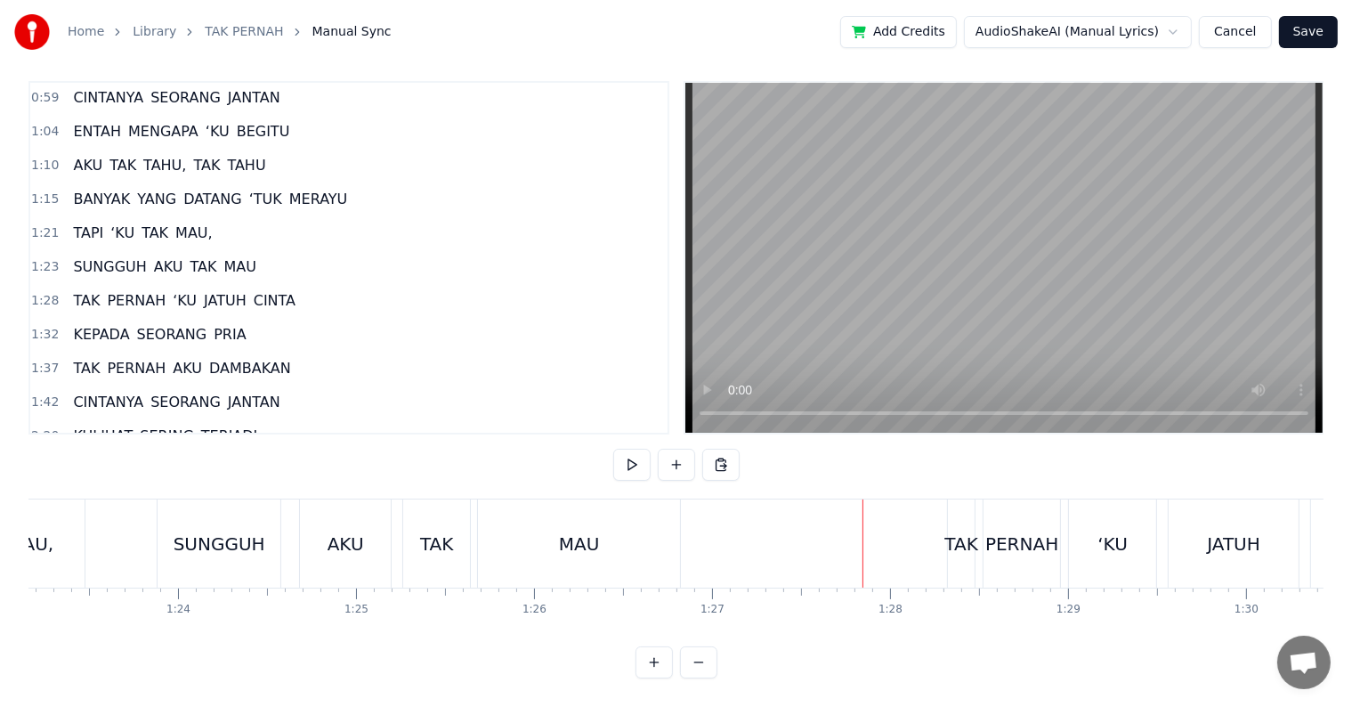
click at [963, 540] on div "TAK" at bounding box center [961, 544] width 33 height 27
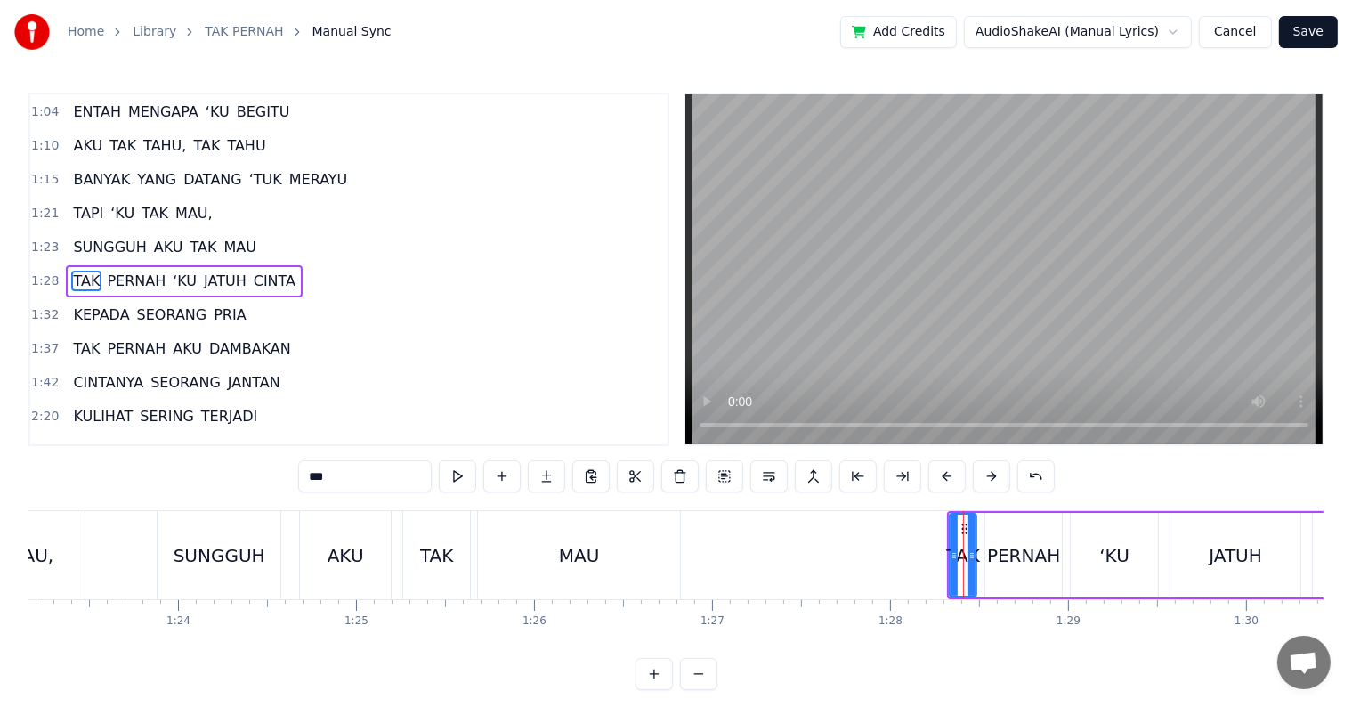
scroll to position [135, 0]
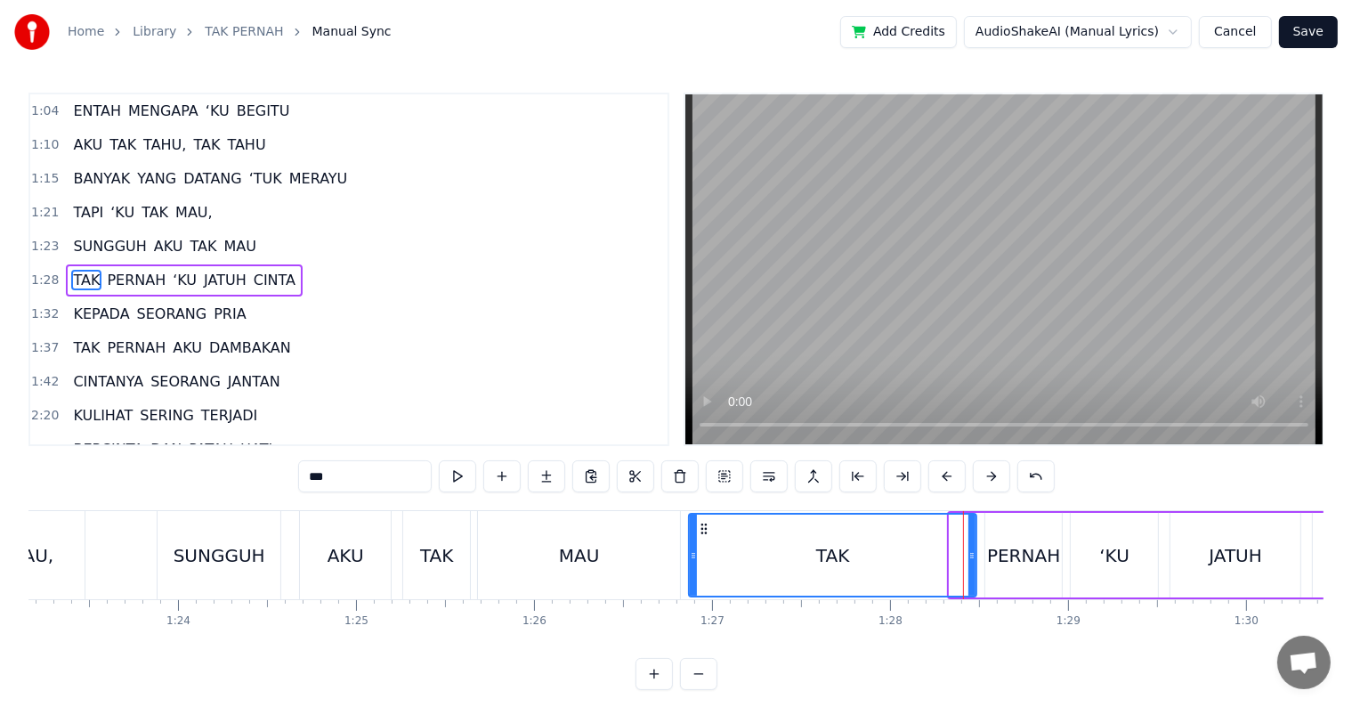
drag, startPoint x: 951, startPoint y: 552, endPoint x: 690, endPoint y: 558, distance: 260.9
click at [690, 558] on icon at bounding box center [693, 555] width 7 height 14
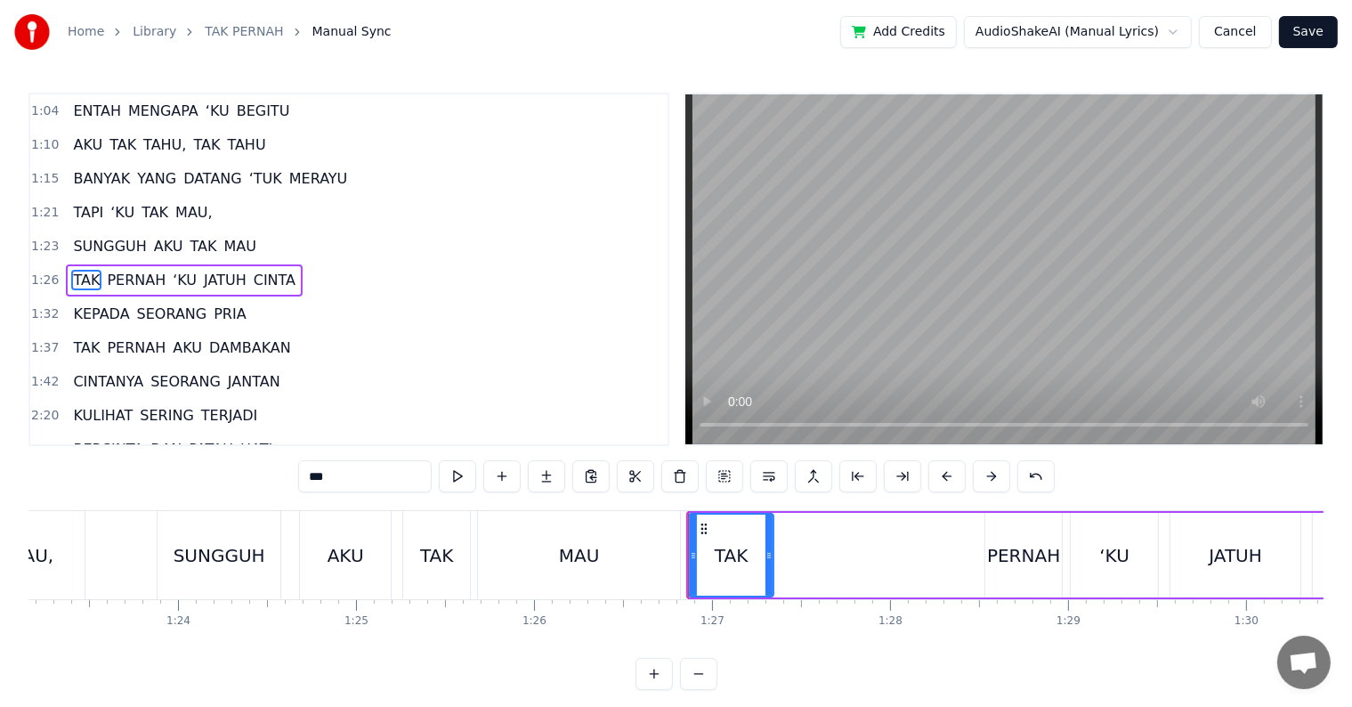
drag, startPoint x: 972, startPoint y: 561, endPoint x: 769, endPoint y: 559, distance: 203.0
click at [769, 559] on icon at bounding box center [769, 555] width 7 height 14
click at [995, 567] on div "PERNAH" at bounding box center [1023, 555] width 73 height 27
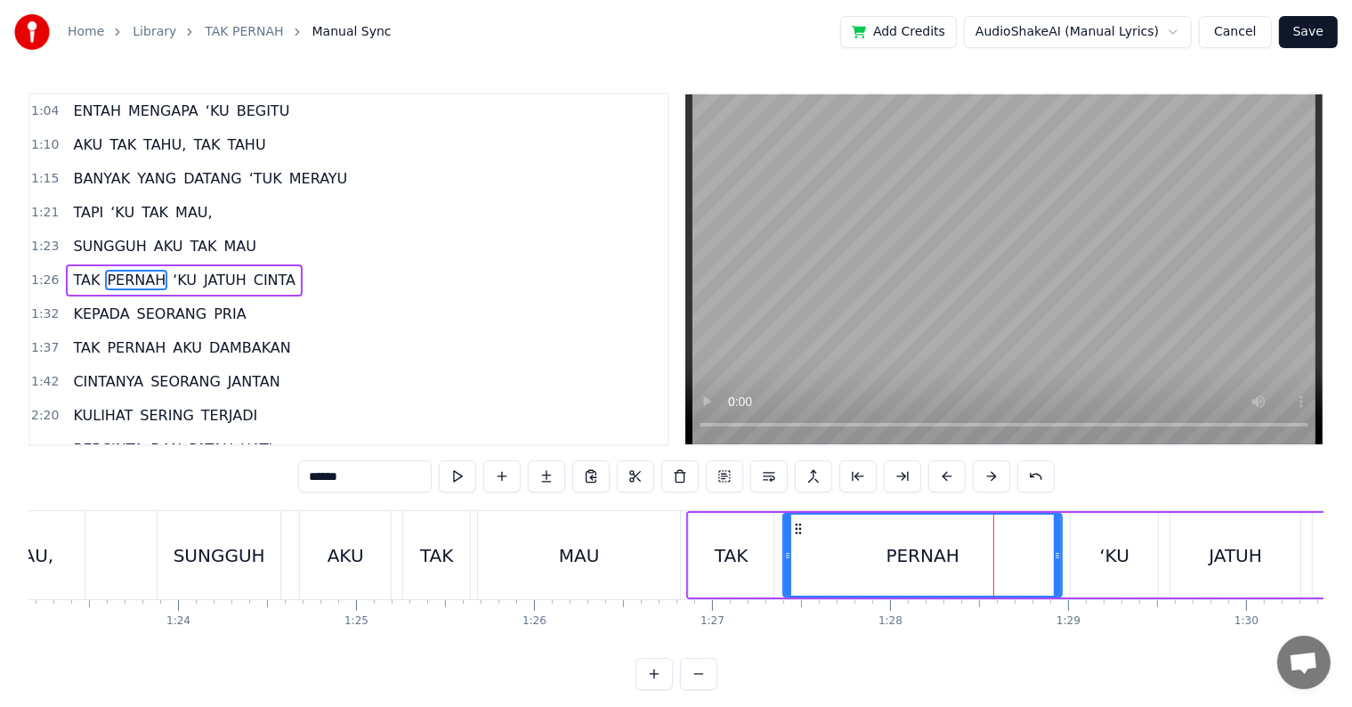
drag, startPoint x: 986, startPoint y: 571, endPoint x: 784, endPoint y: 571, distance: 202.1
click at [784, 571] on div at bounding box center [787, 555] width 7 height 81
click at [747, 565] on div "TAK" at bounding box center [731, 555] width 85 height 85
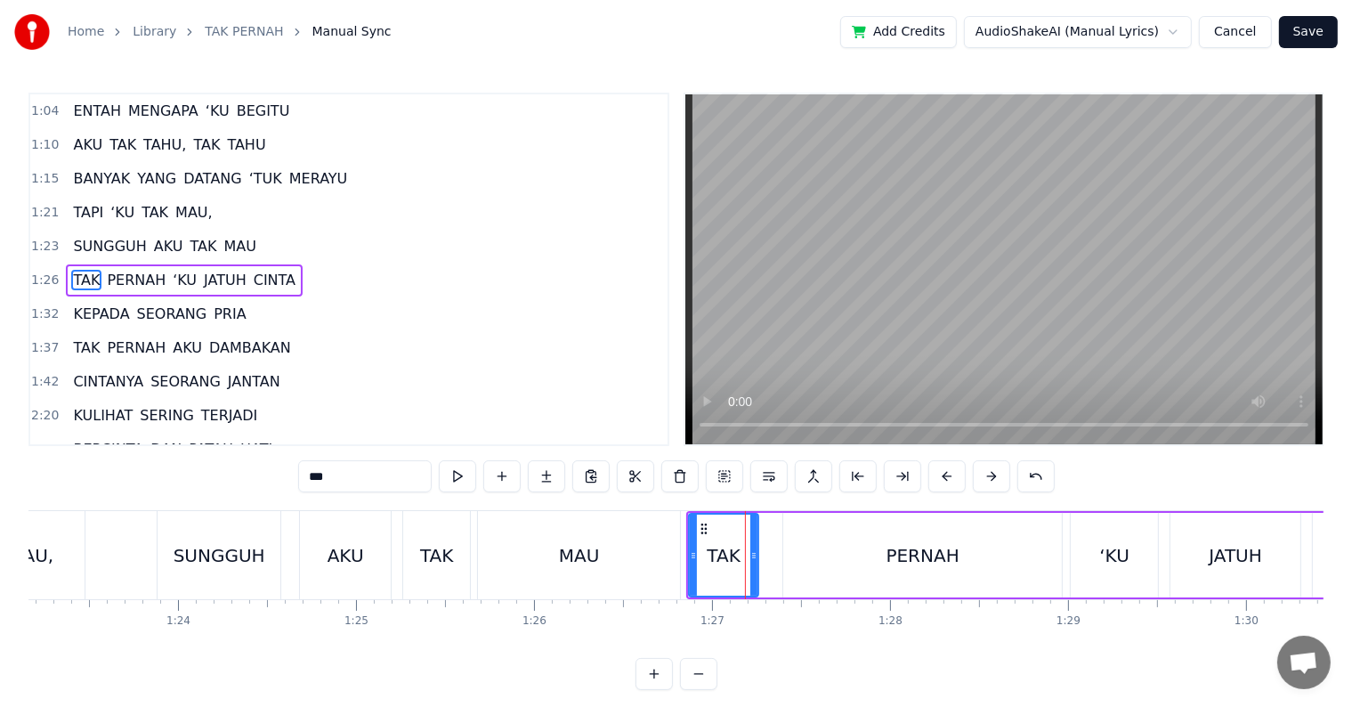
drag, startPoint x: 767, startPoint y: 559, endPoint x: 751, endPoint y: 559, distance: 15.1
click at [751, 559] on icon at bounding box center [754, 555] width 7 height 14
click at [792, 559] on div "PERNAH" at bounding box center [922, 555] width 279 height 85
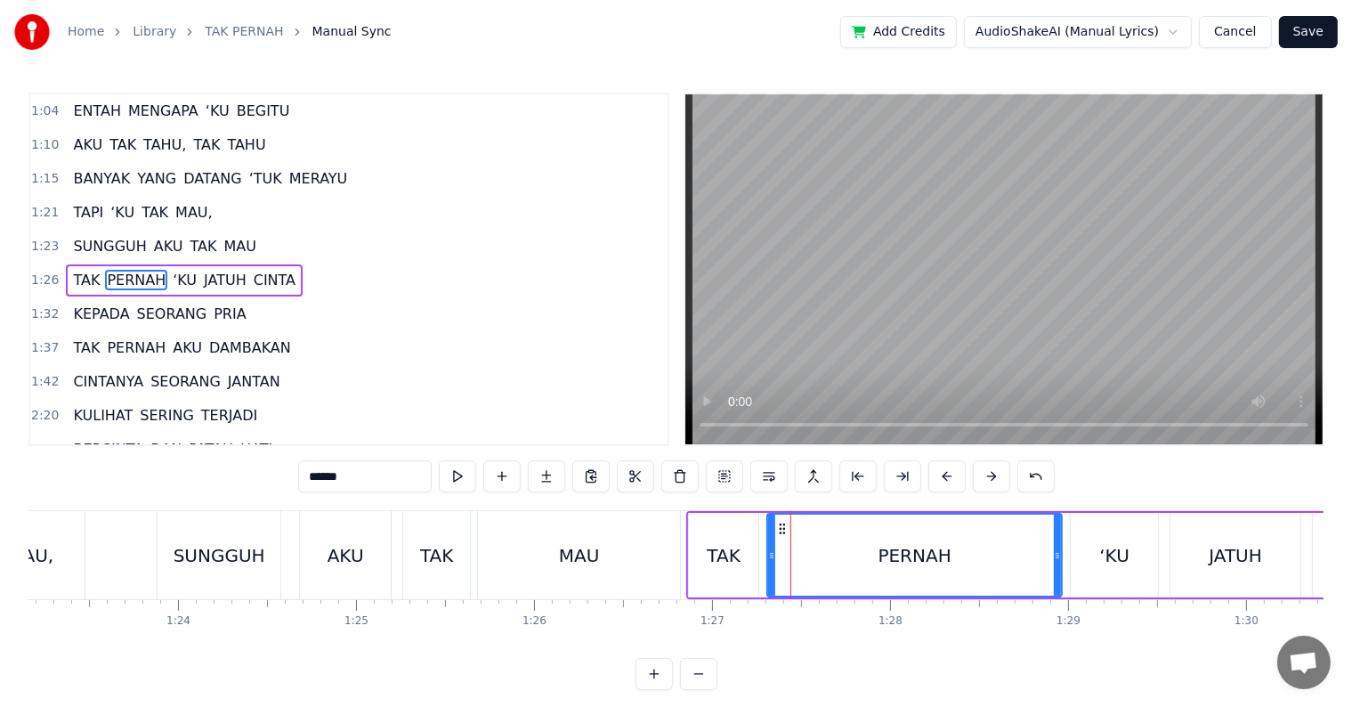
drag, startPoint x: 788, startPoint y: 562, endPoint x: 772, endPoint y: 564, distance: 16.1
click at [772, 564] on div at bounding box center [771, 555] width 7 height 81
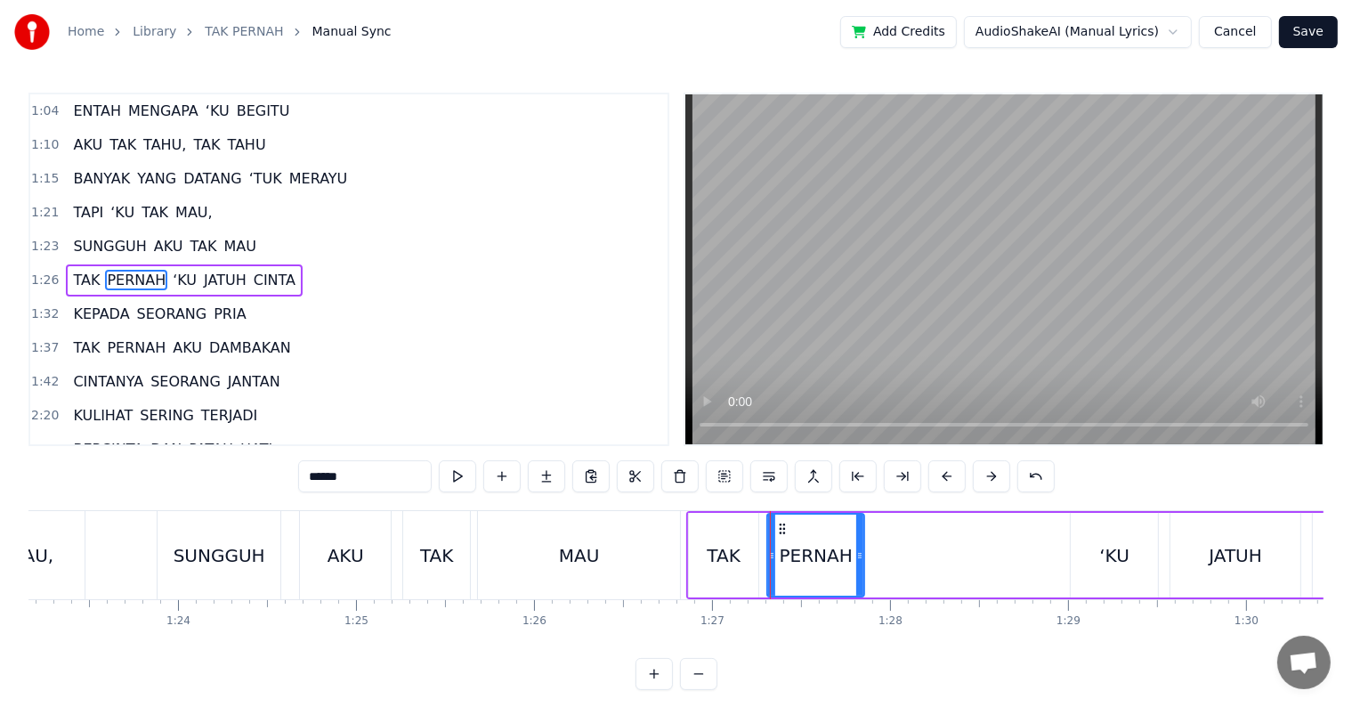
drag, startPoint x: 1057, startPoint y: 564, endPoint x: 859, endPoint y: 564, distance: 197.6
click at [859, 564] on div at bounding box center [859, 555] width 7 height 81
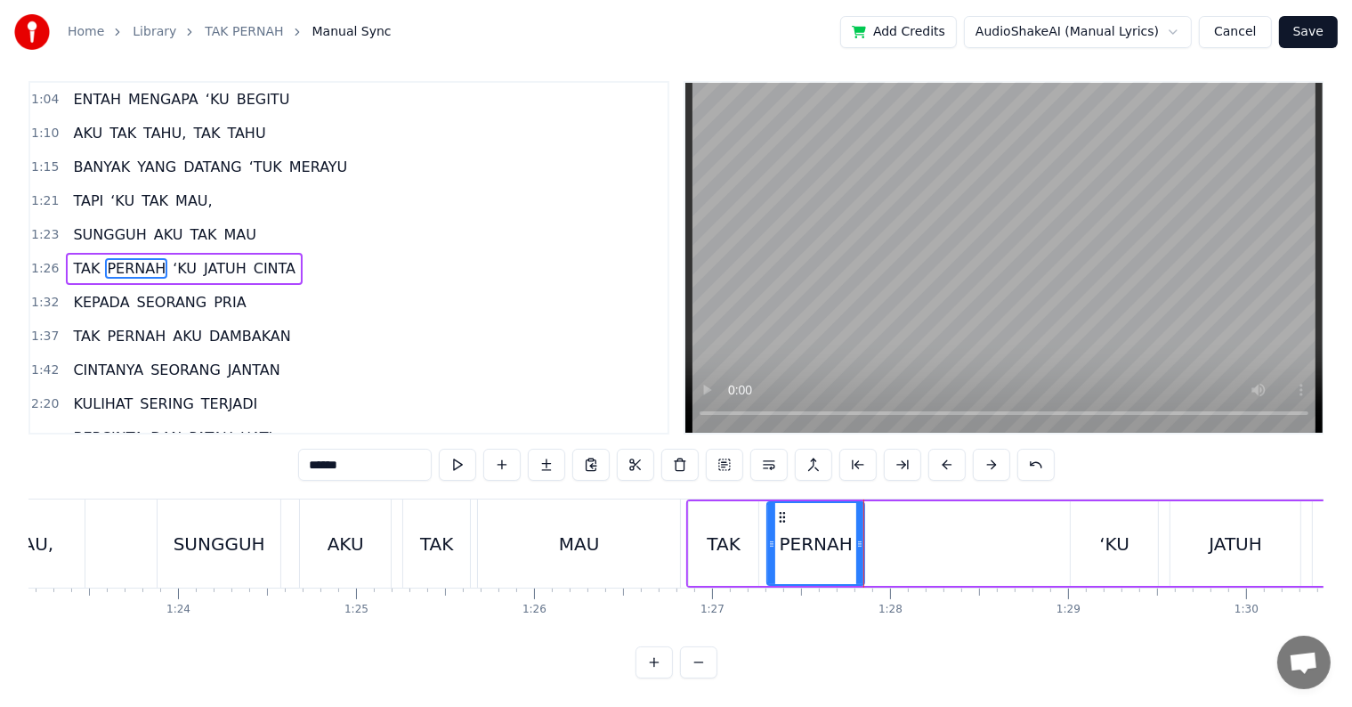
click at [1083, 545] on div "‘KU" at bounding box center [1114, 543] width 87 height 85
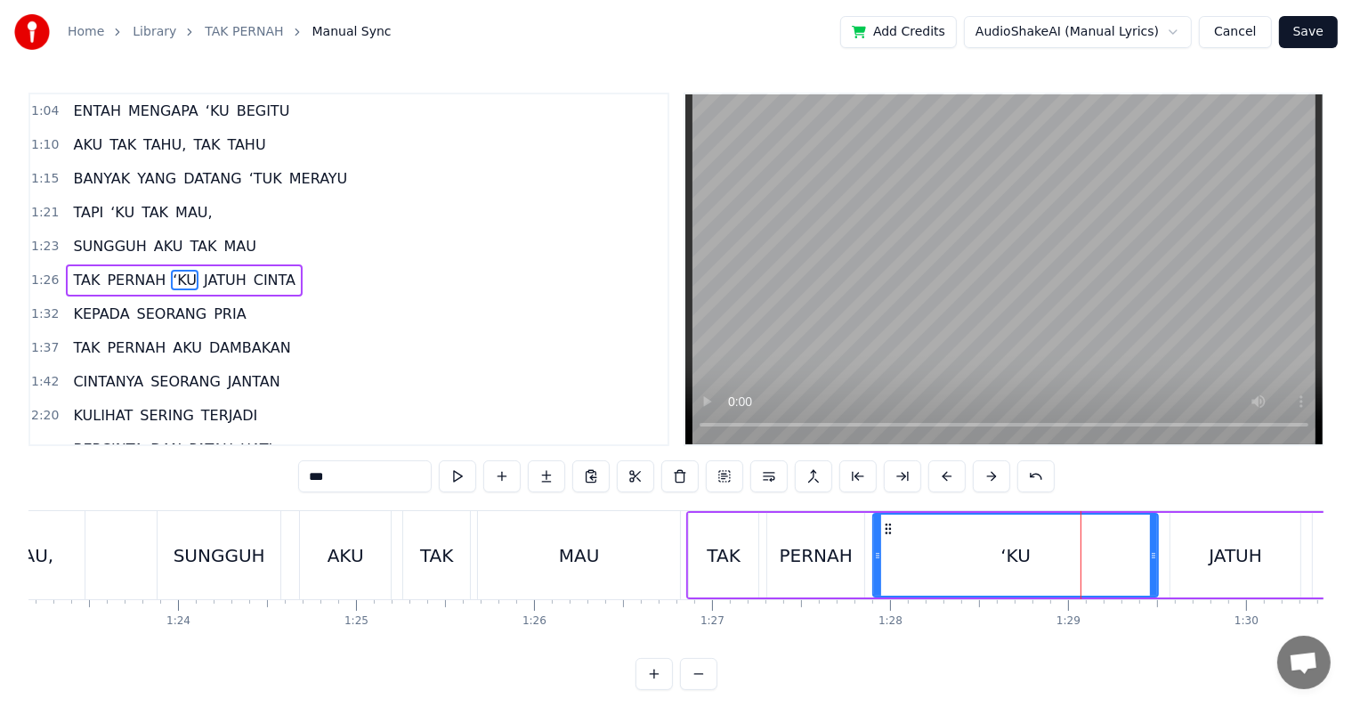
drag, startPoint x: 1077, startPoint y: 563, endPoint x: 880, endPoint y: 566, distance: 197.7
click at [880, 566] on div at bounding box center [877, 555] width 7 height 81
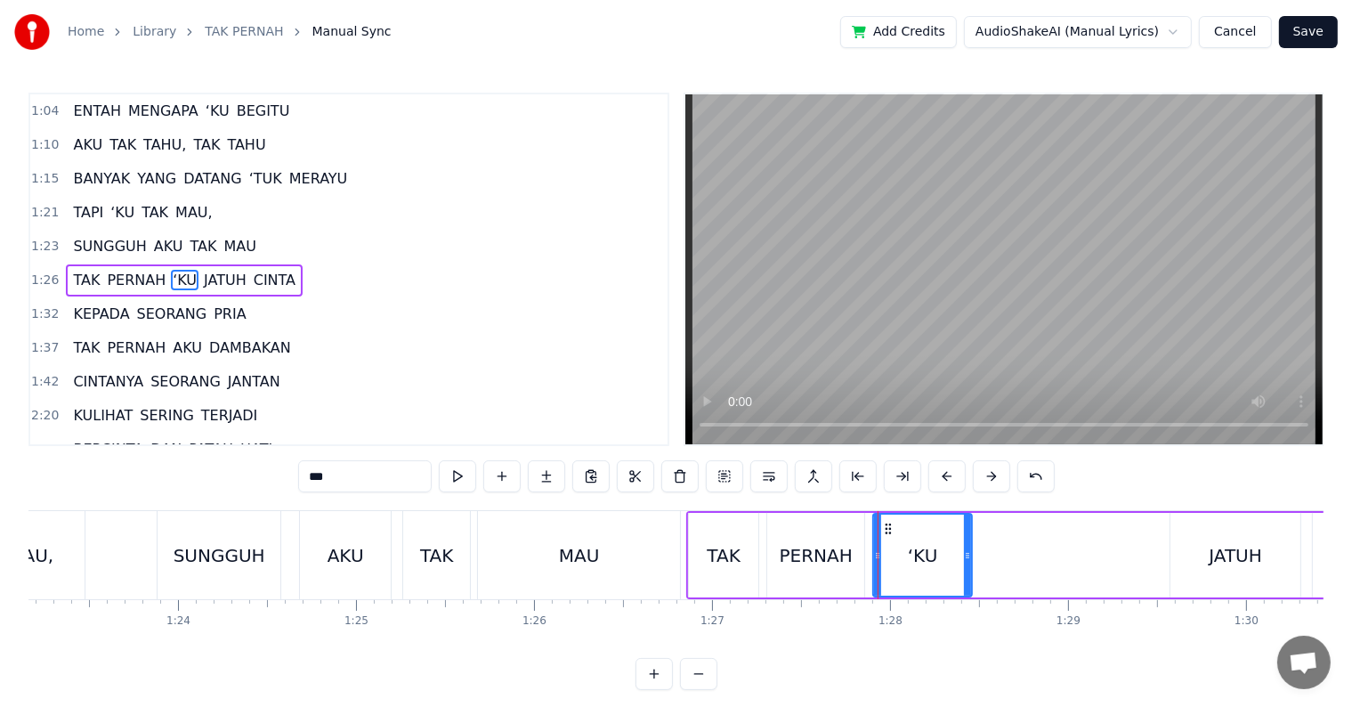
drag, startPoint x: 1150, startPoint y: 552, endPoint x: 964, endPoint y: 549, distance: 186.1
click at [964, 549] on icon at bounding box center [967, 555] width 7 height 14
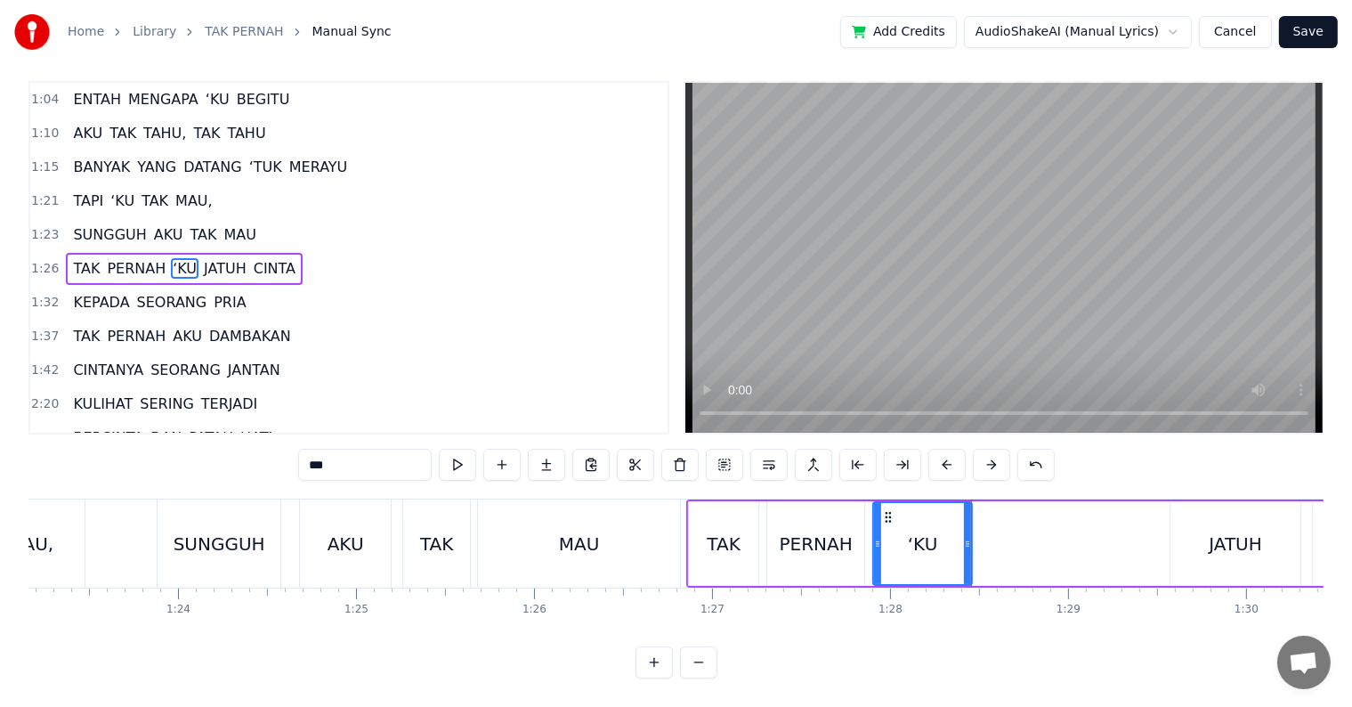
click at [1201, 521] on div "JATUH" at bounding box center [1236, 543] width 130 height 85
type input "*****"
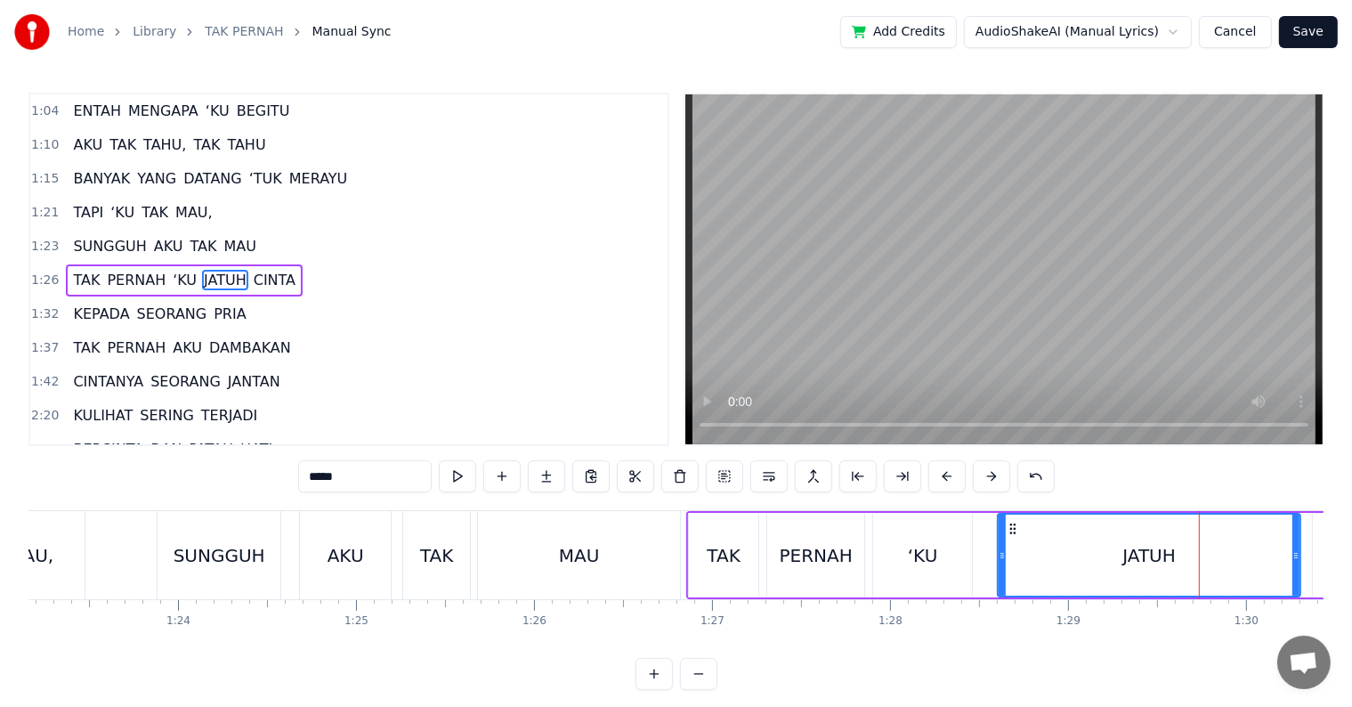
drag, startPoint x: 1172, startPoint y: 562, endPoint x: 999, endPoint y: 564, distance: 172.7
click at [999, 564] on div at bounding box center [1002, 555] width 7 height 81
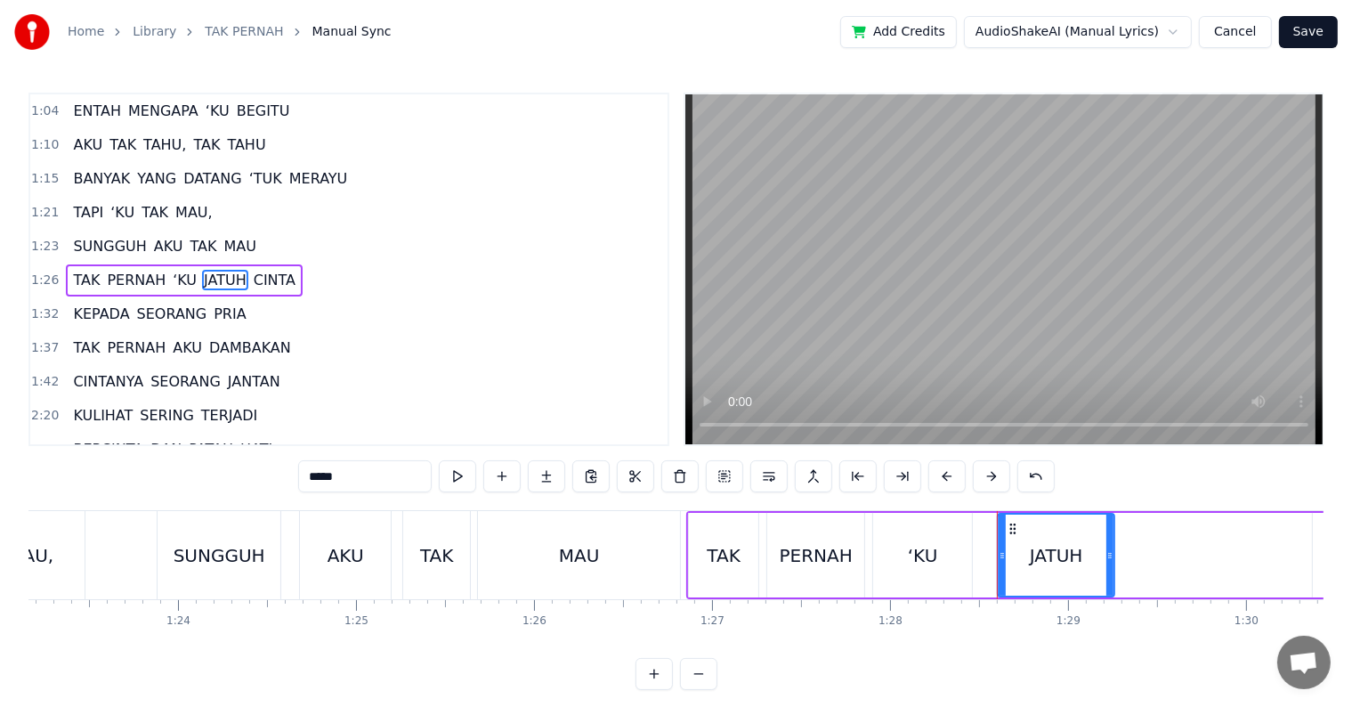
drag, startPoint x: 1293, startPoint y: 561, endPoint x: 1107, endPoint y: 559, distance: 186.1
click at [1107, 559] on icon at bounding box center [1110, 555] width 7 height 14
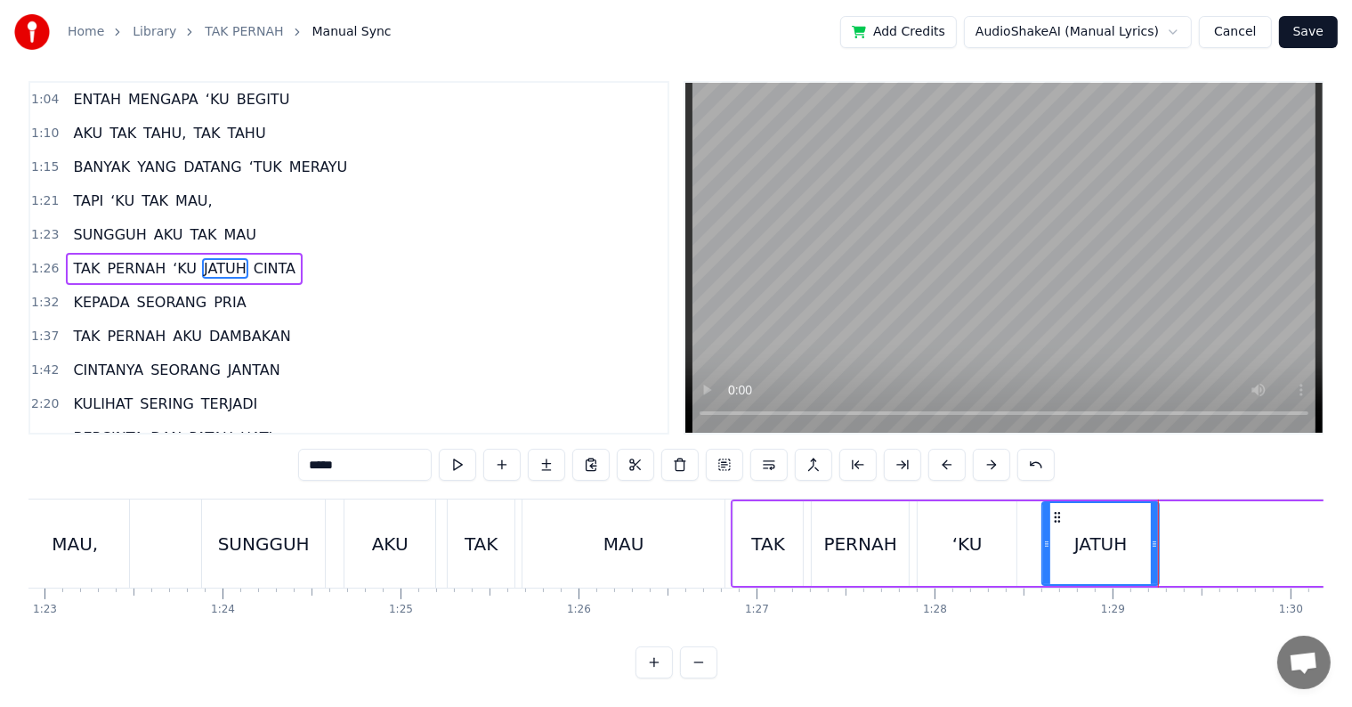
scroll to position [0, 14523]
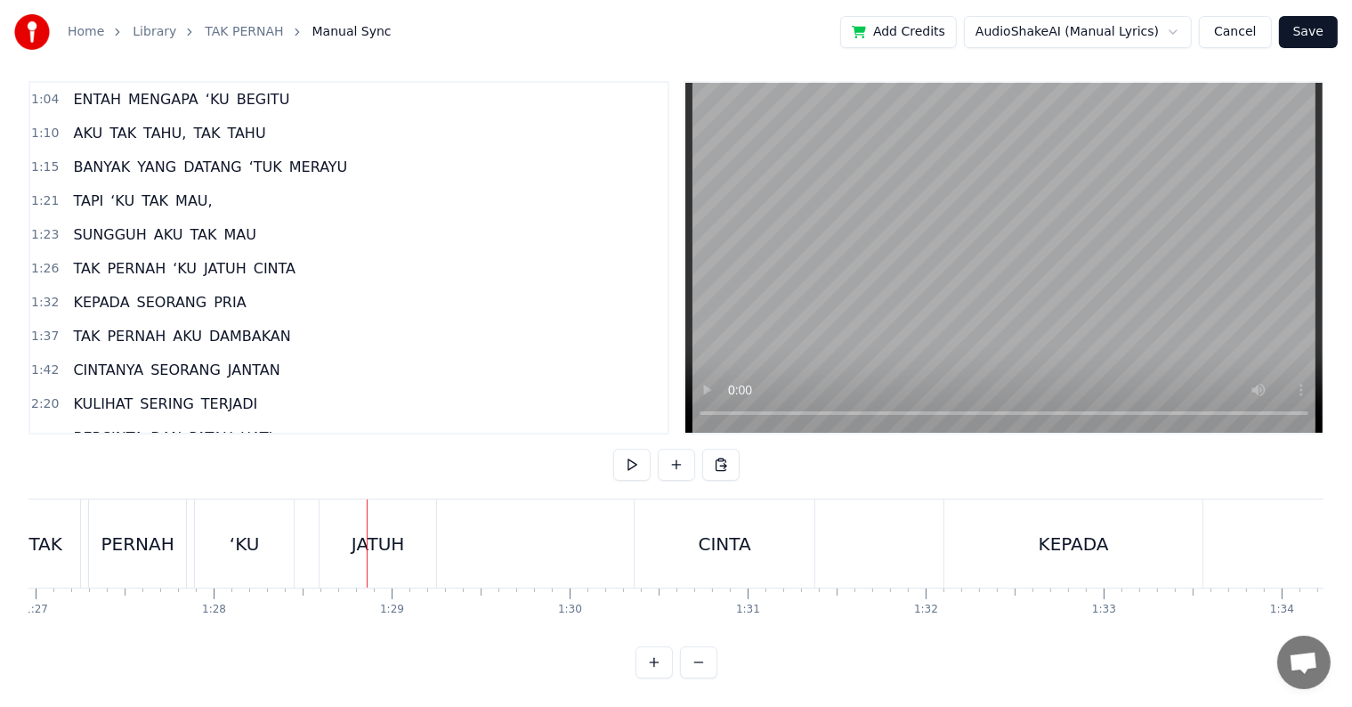
scroll to position [0, 15662]
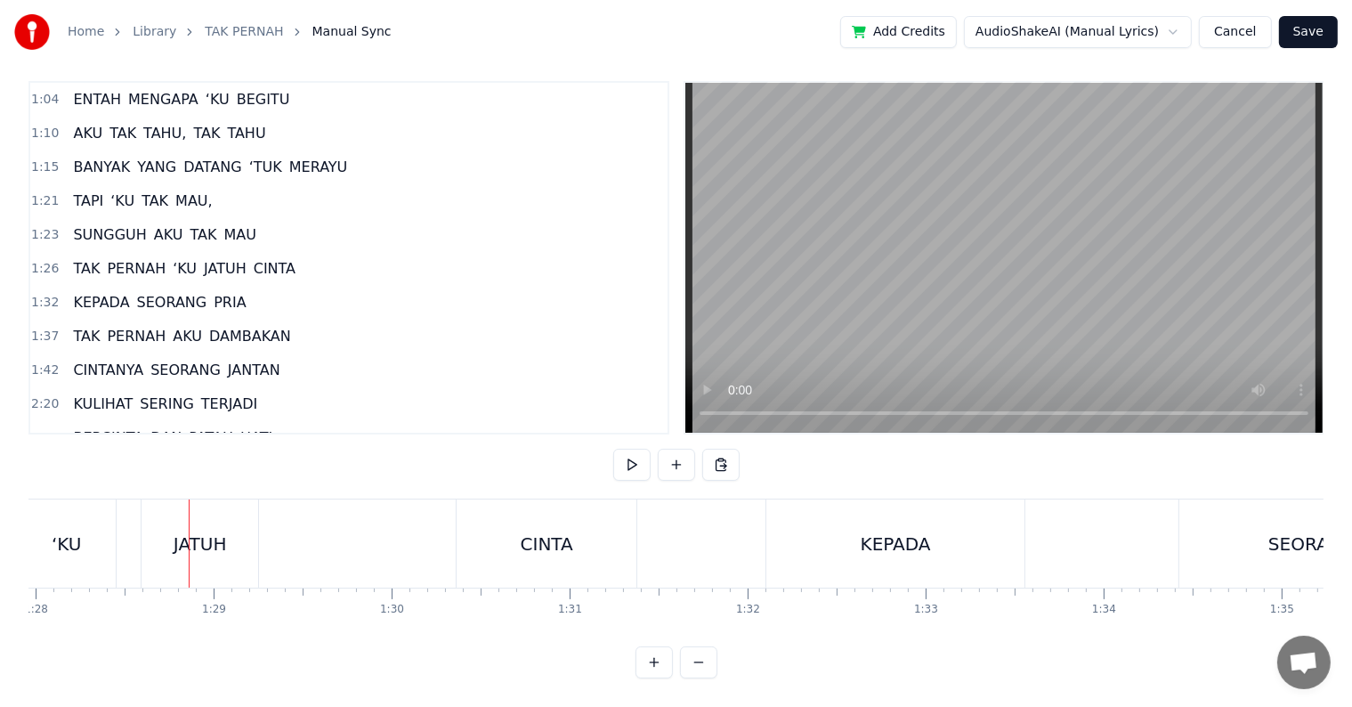
click at [207, 535] on div "JATUH" at bounding box center [200, 544] width 53 height 27
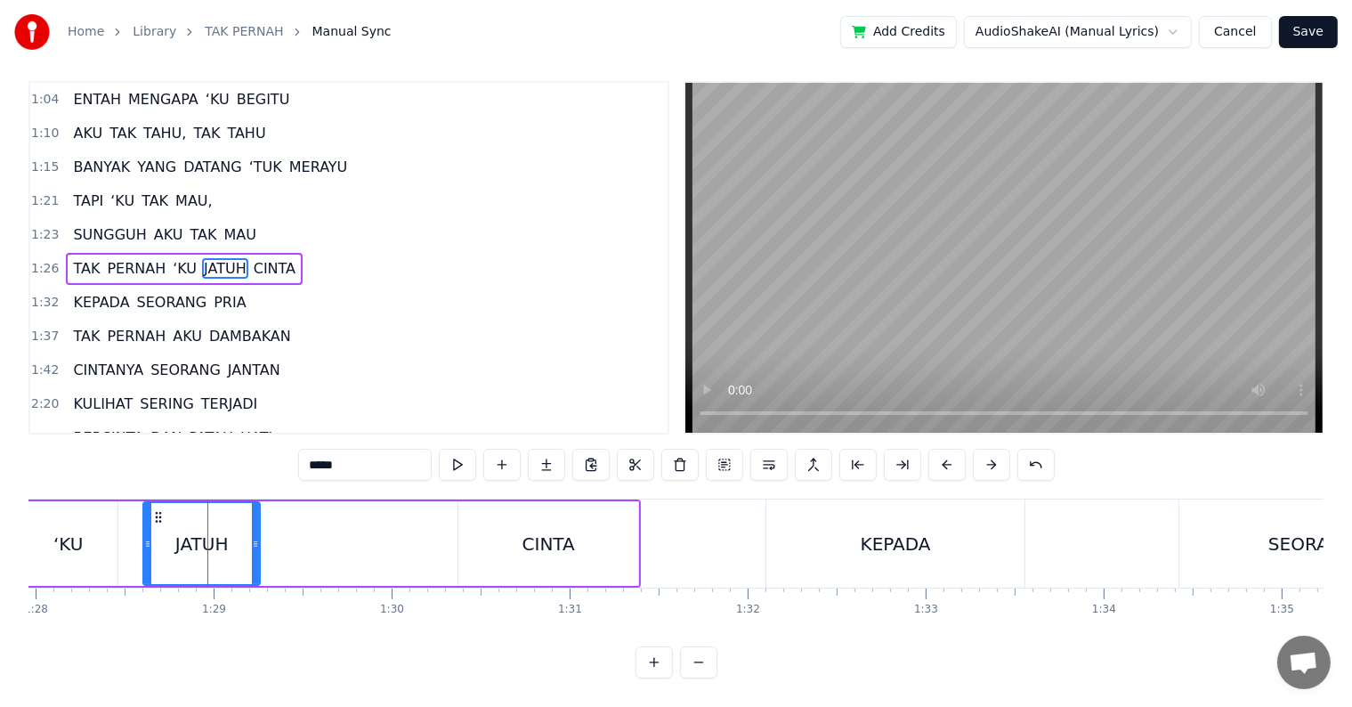
scroll to position [0, 0]
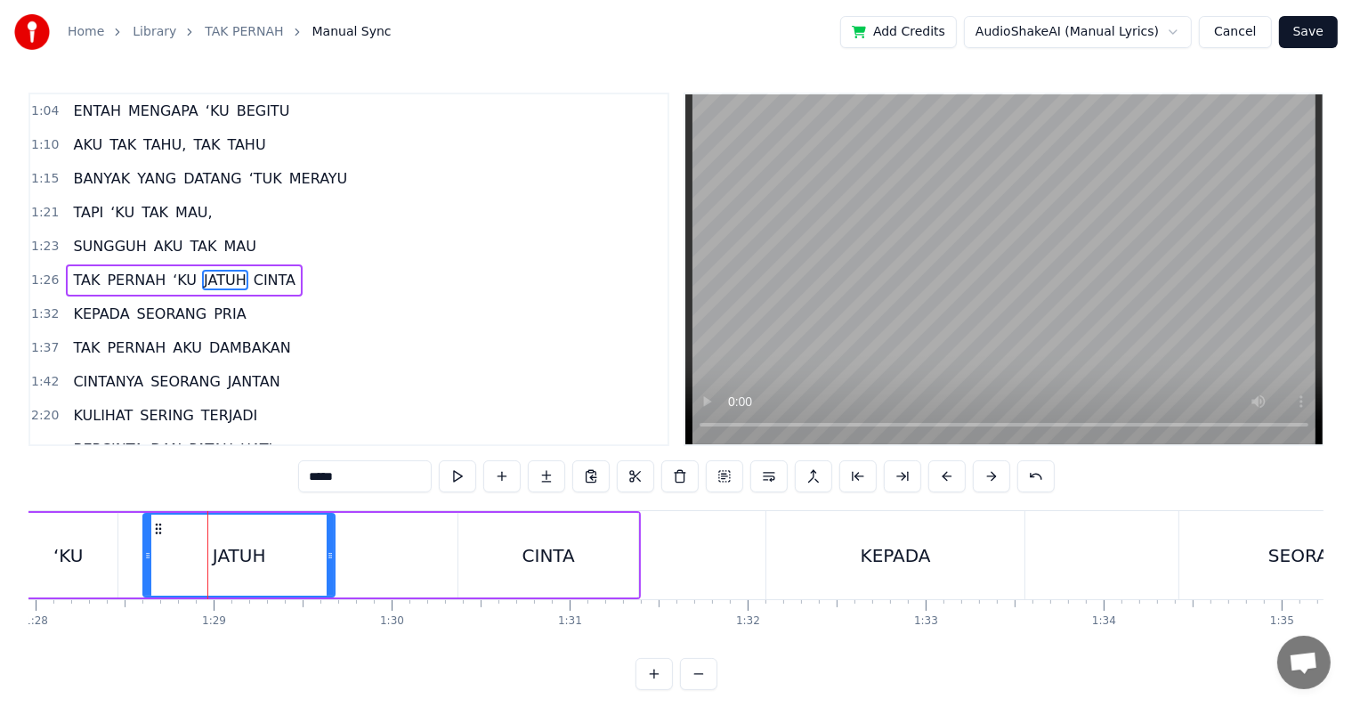
drag, startPoint x: 253, startPoint y: 545, endPoint x: 338, endPoint y: 549, distance: 85.6
click at [334, 549] on div at bounding box center [330, 555] width 7 height 81
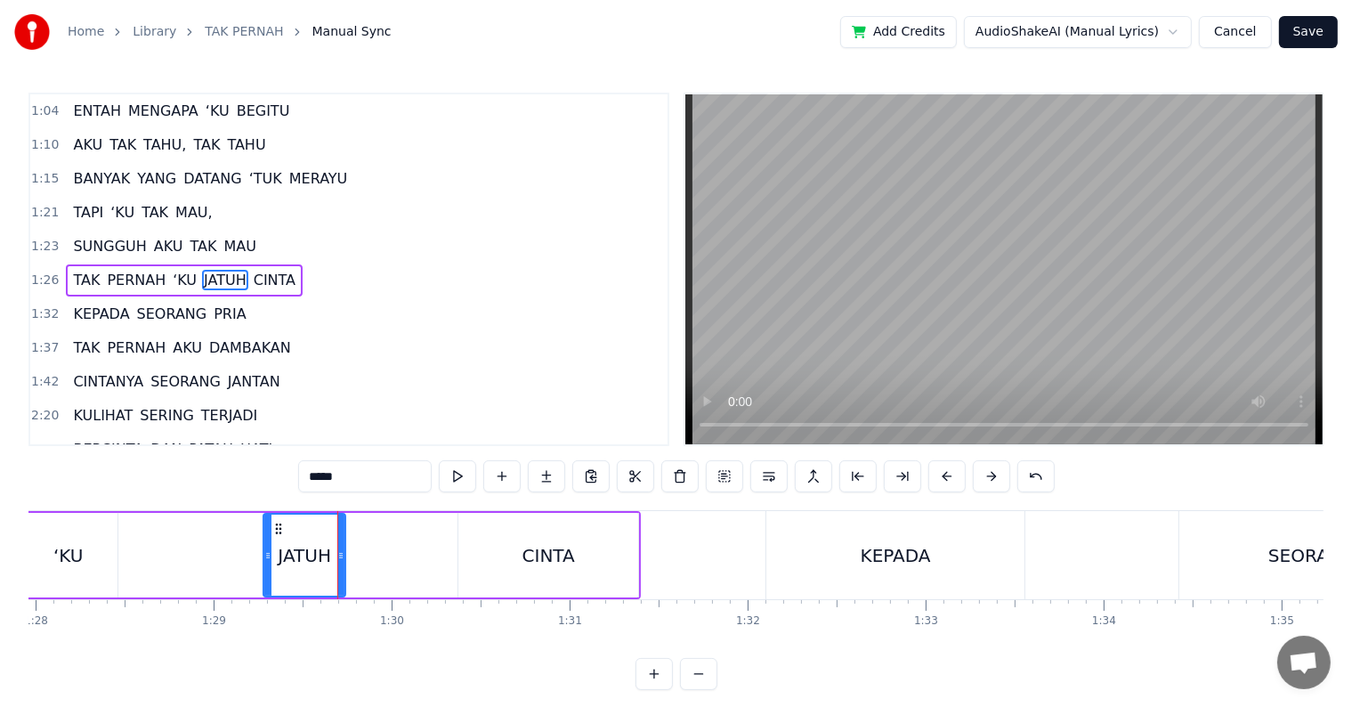
drag, startPoint x: 186, startPoint y: 556, endPoint x: 268, endPoint y: 556, distance: 81.9
click at [268, 556] on icon at bounding box center [267, 555] width 7 height 14
click at [57, 553] on div "‘KU" at bounding box center [68, 555] width 30 height 27
type input "***"
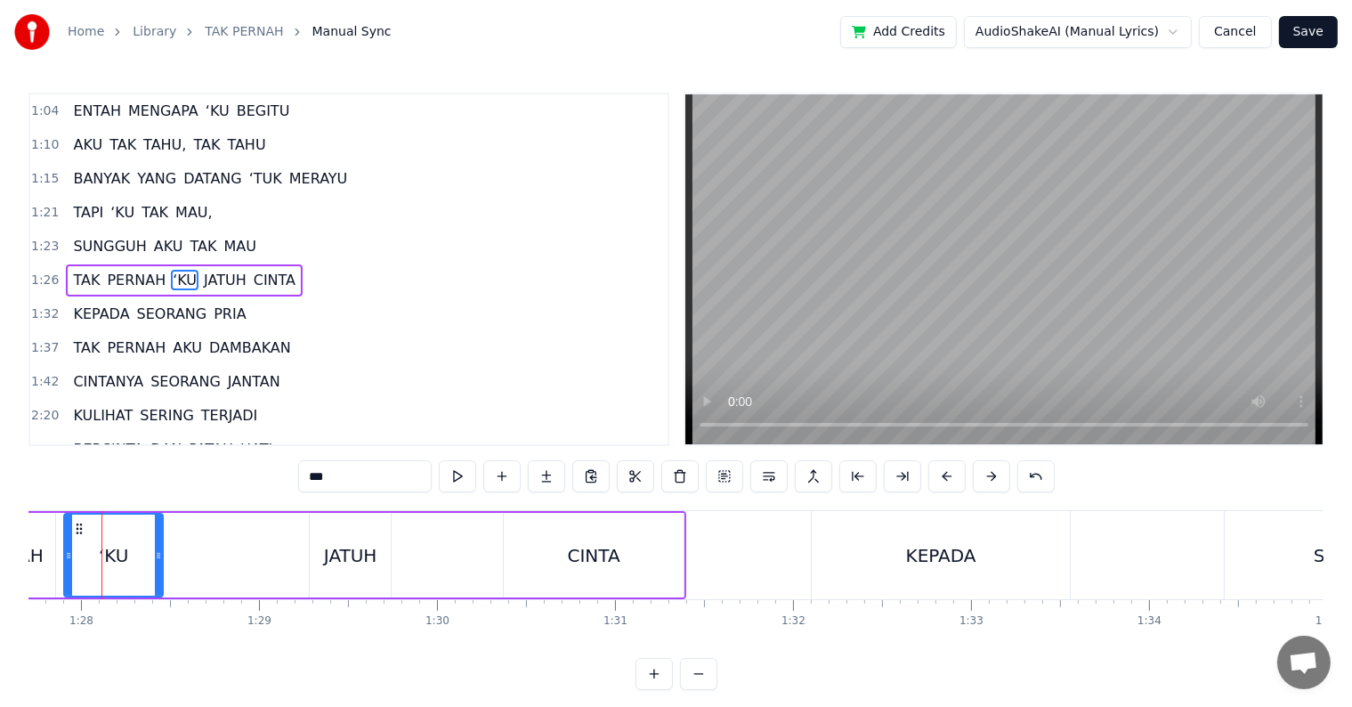
scroll to position [0, 15601]
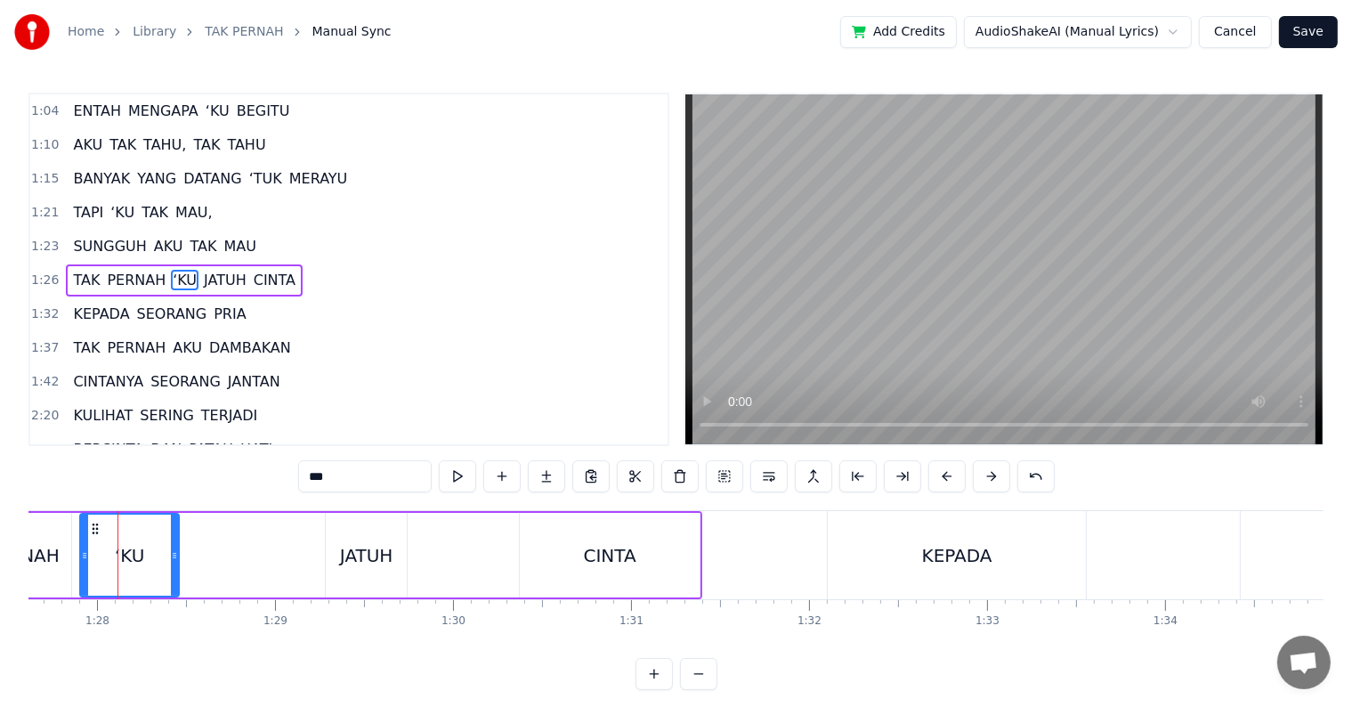
click at [170, 559] on div "‘KU" at bounding box center [129, 555] width 97 height 81
drag, startPoint x: 176, startPoint y: 557, endPoint x: 315, endPoint y: 560, distance: 138.9
click at [315, 560] on icon at bounding box center [313, 555] width 7 height 14
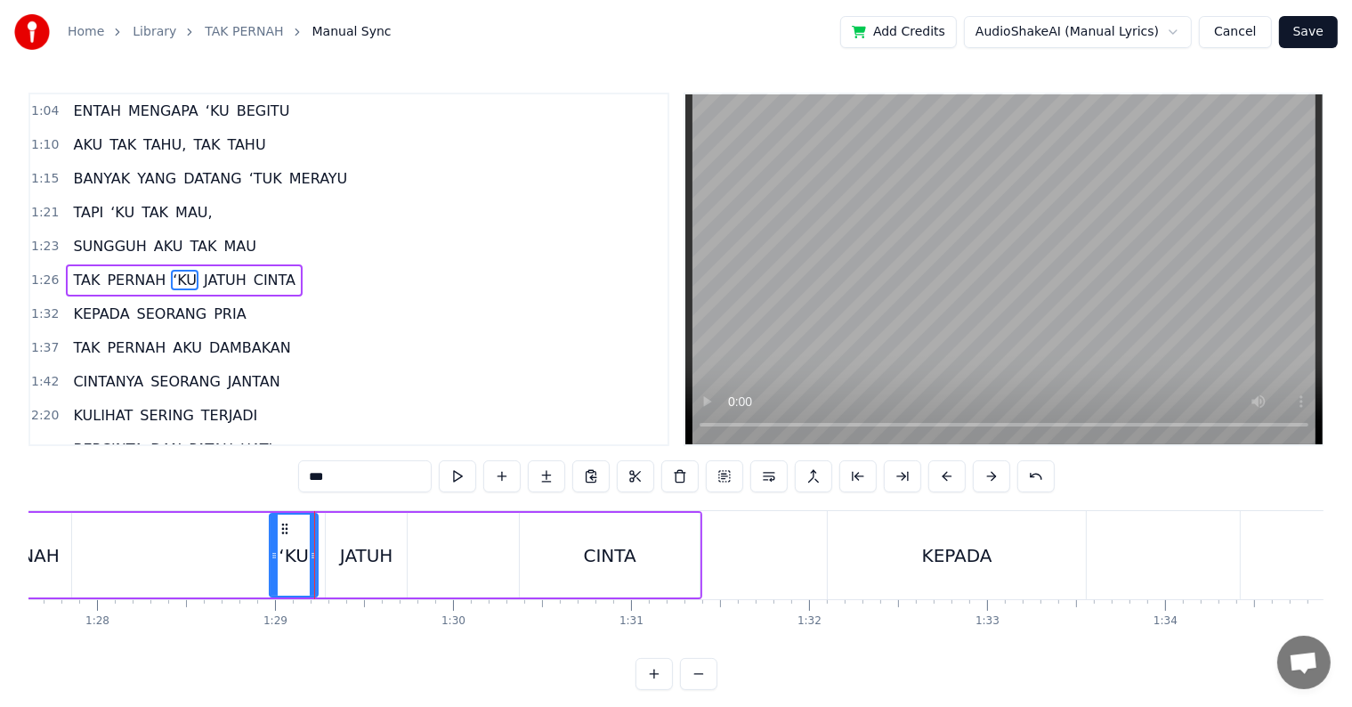
drag, startPoint x: 85, startPoint y: 556, endPoint x: 274, endPoint y: 556, distance: 189.6
click at [274, 556] on icon at bounding box center [274, 555] width 7 height 14
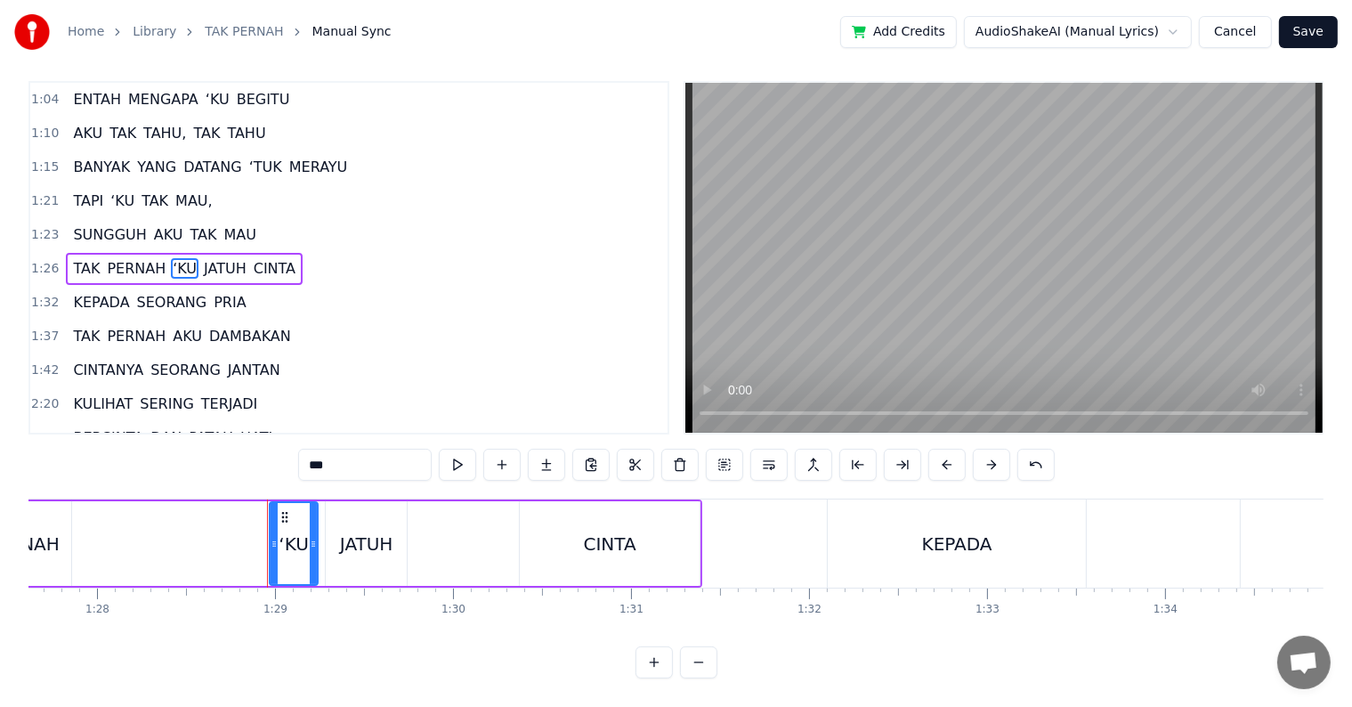
scroll to position [27, 0]
click at [160, 527] on div "TAK PERNAH ‘KU JATUH CINTA" at bounding box center [297, 543] width 809 height 88
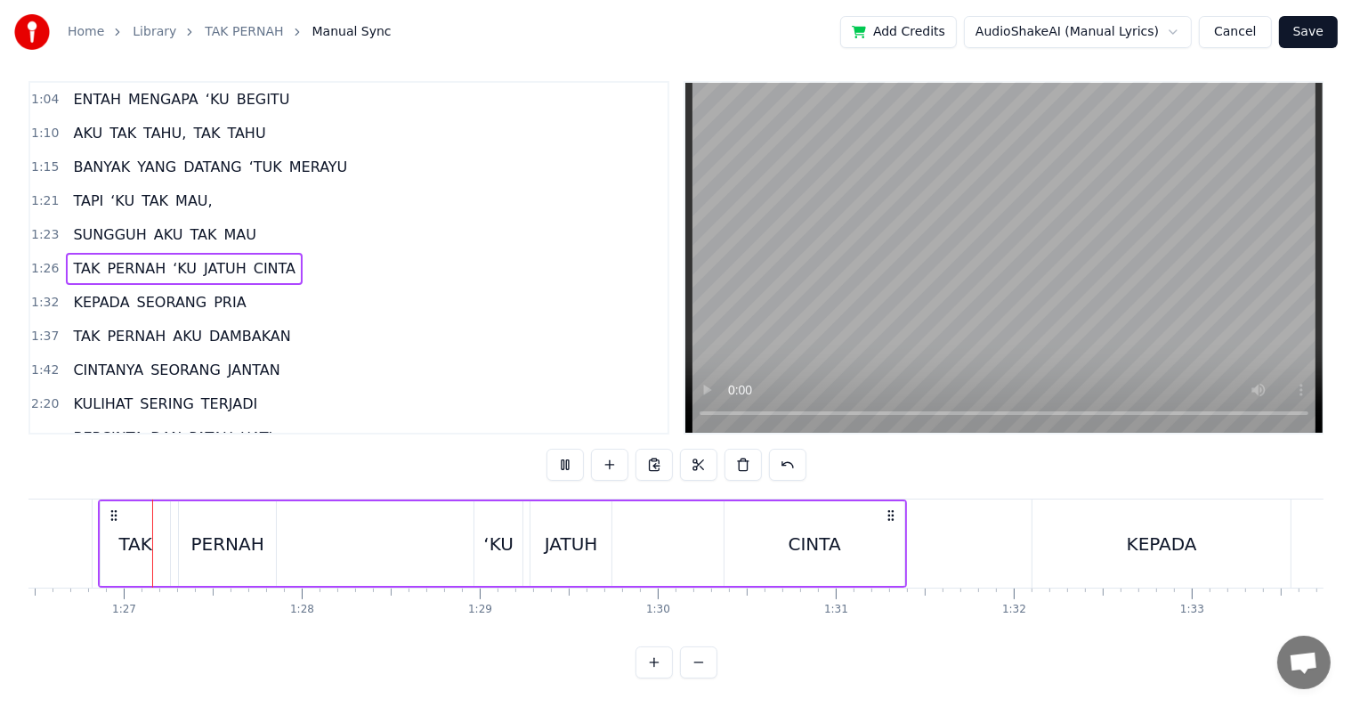
scroll to position [0, 15376]
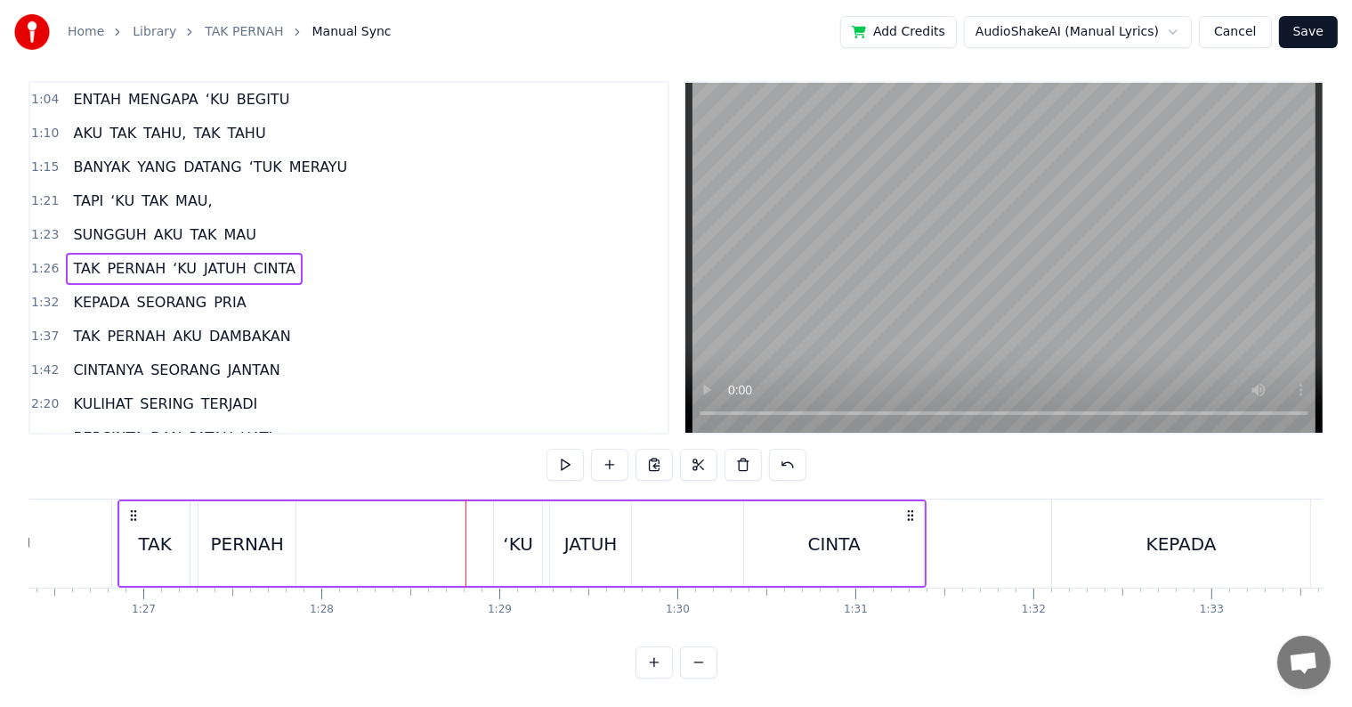
click at [223, 531] on div "PERNAH" at bounding box center [247, 544] width 73 height 27
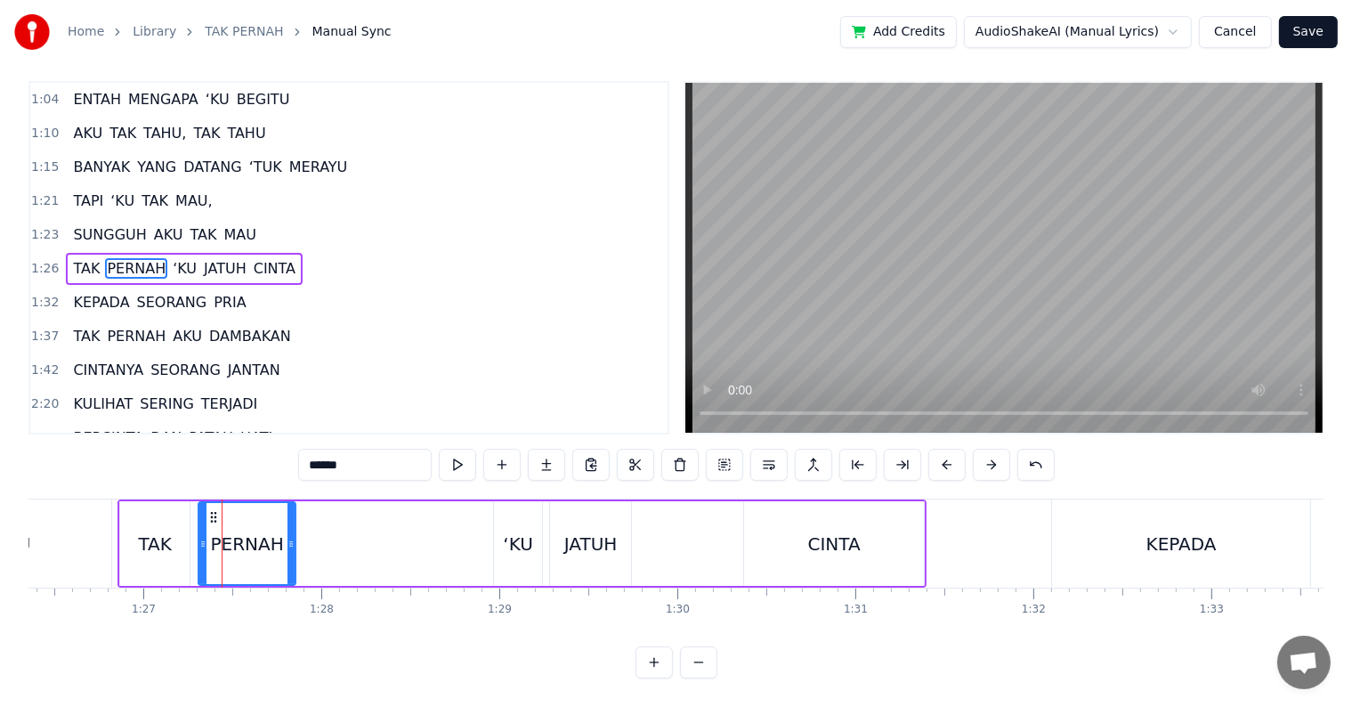
scroll to position [0, 0]
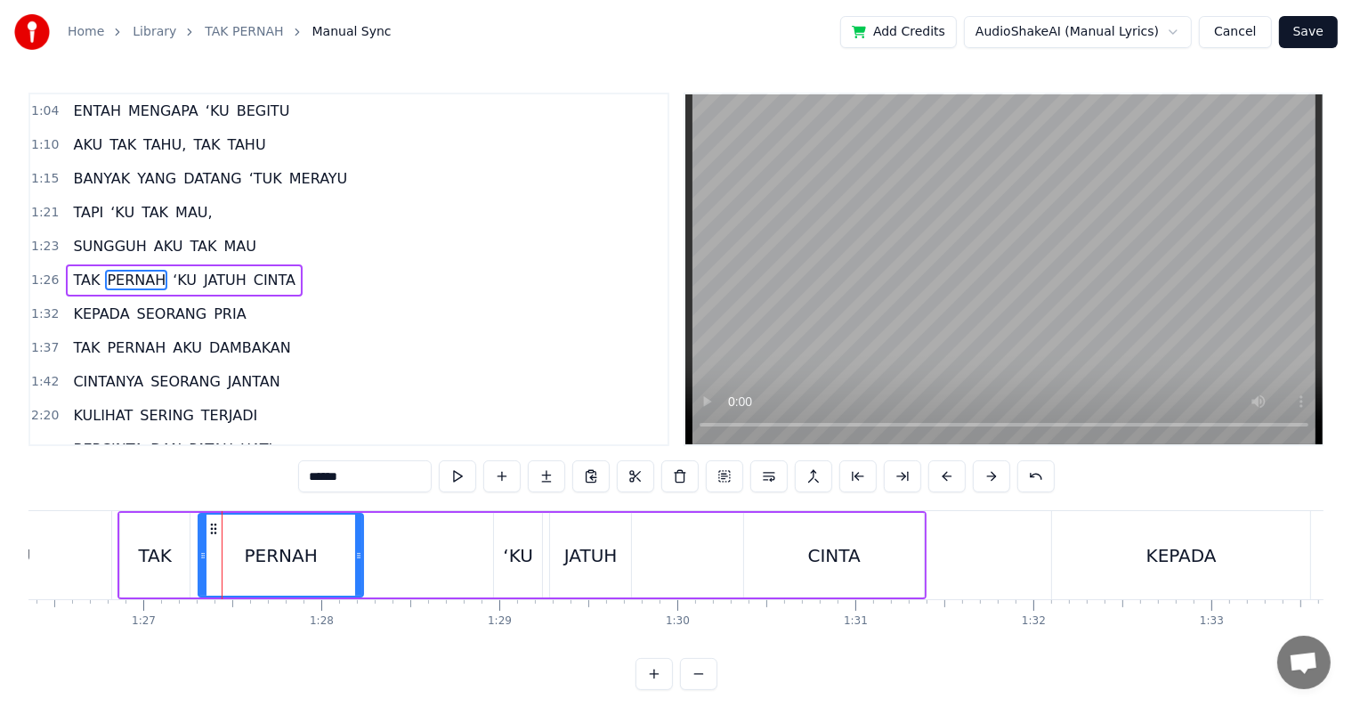
drag, startPoint x: 289, startPoint y: 542, endPoint x: 357, endPoint y: 548, distance: 67.9
click at [357, 548] on div at bounding box center [358, 555] width 7 height 81
click at [91, 550] on div "MAU" at bounding box center [10, 555] width 202 height 88
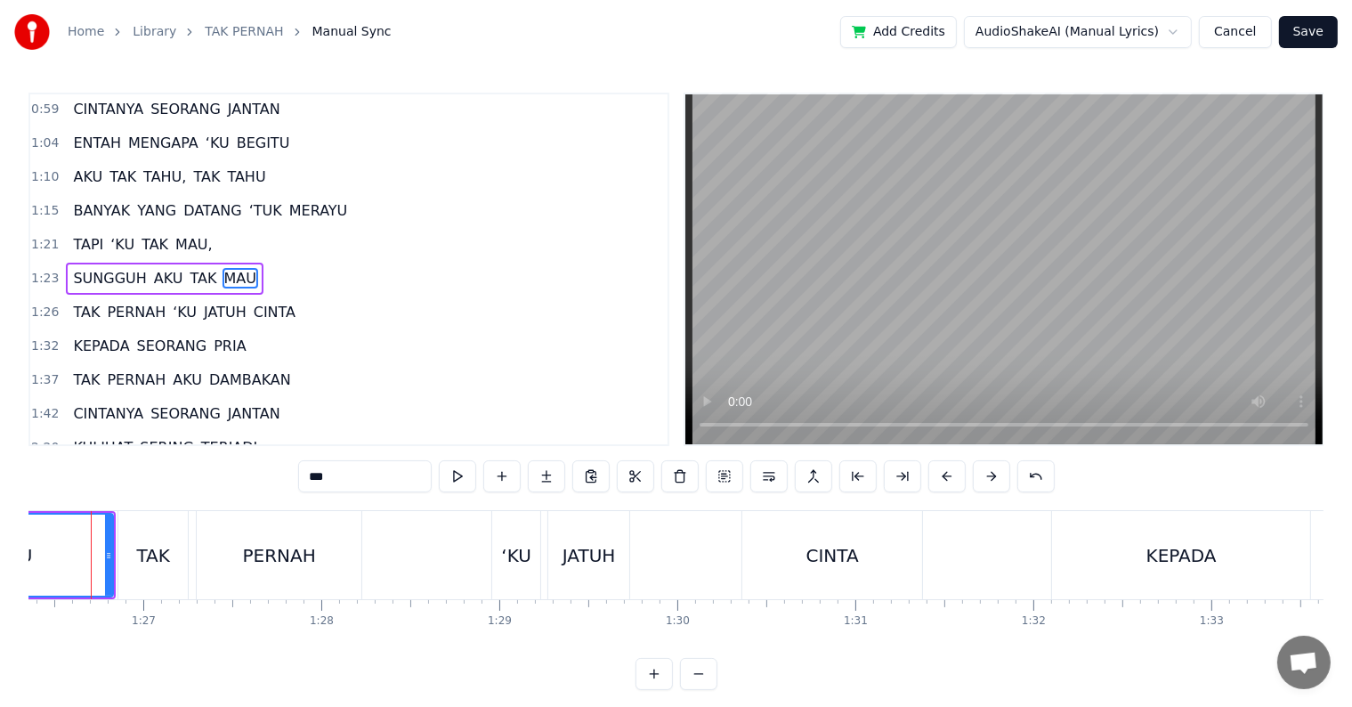
scroll to position [0, 15349]
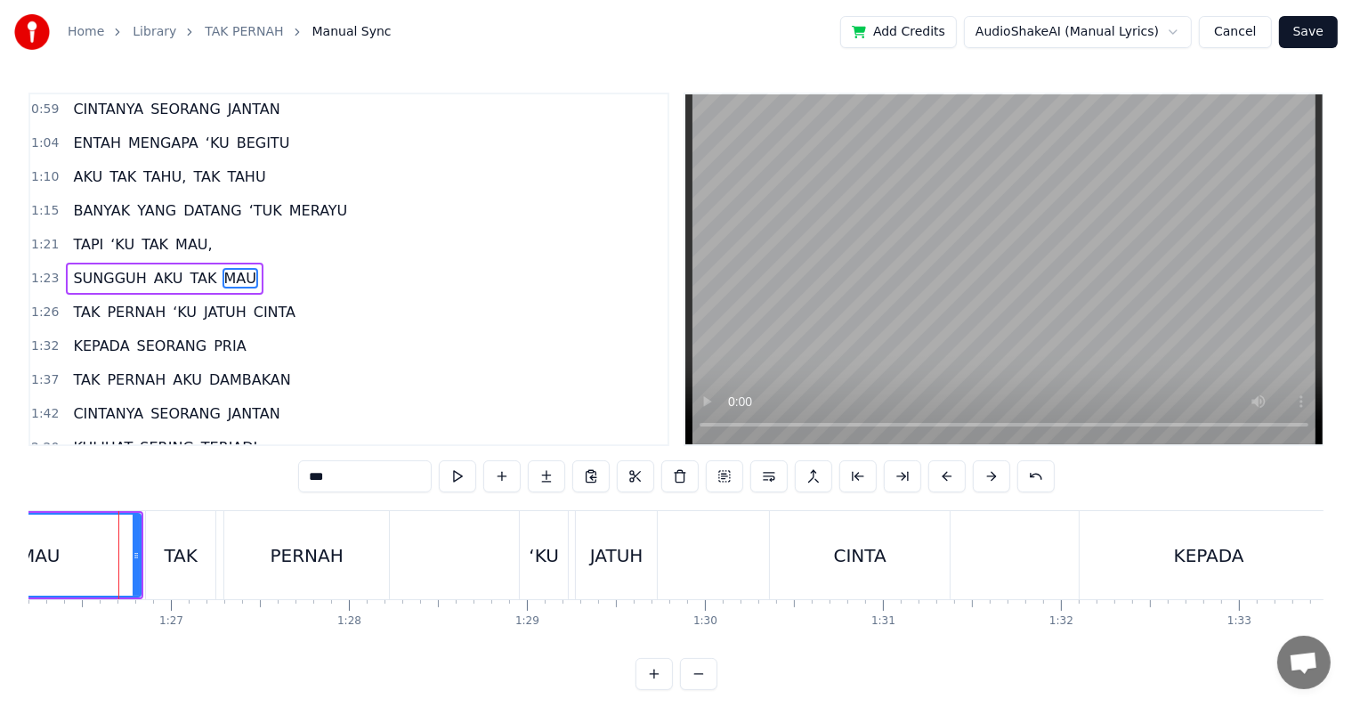
click at [153, 552] on div "TAK" at bounding box center [180, 555] width 69 height 88
type input "***"
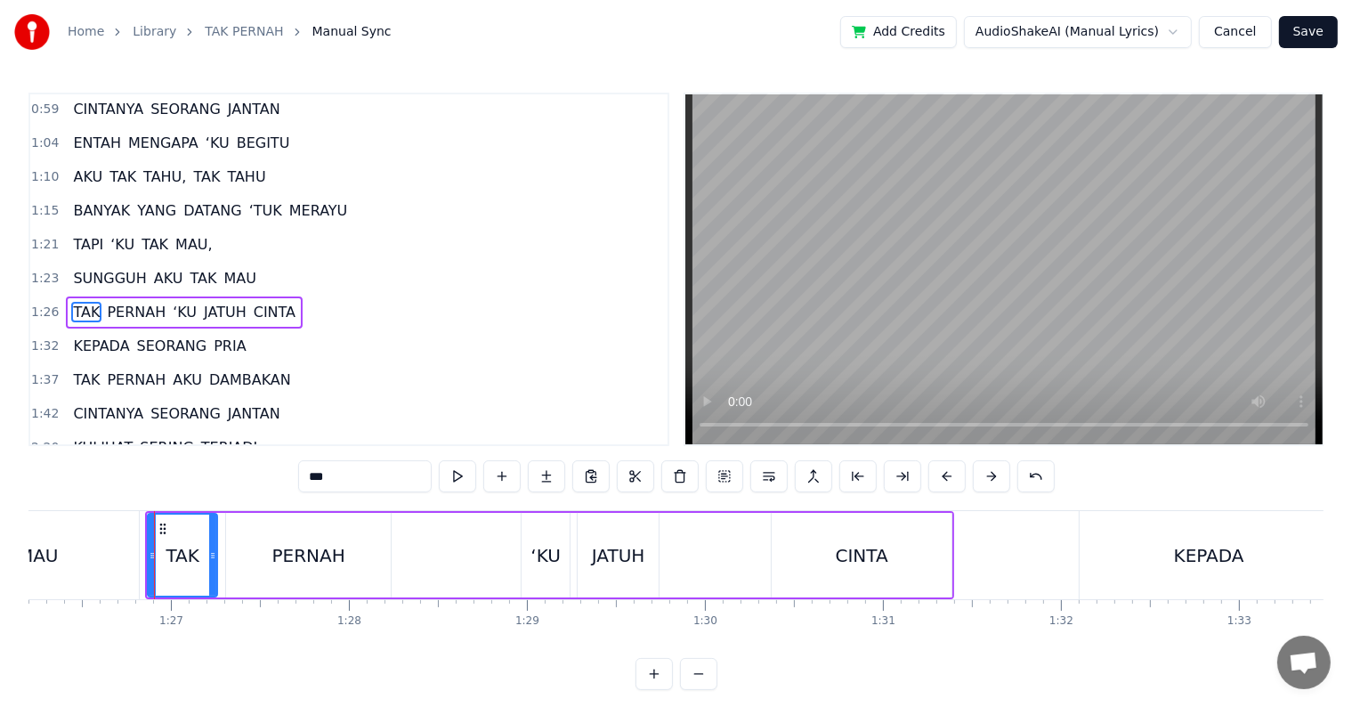
scroll to position [135, 0]
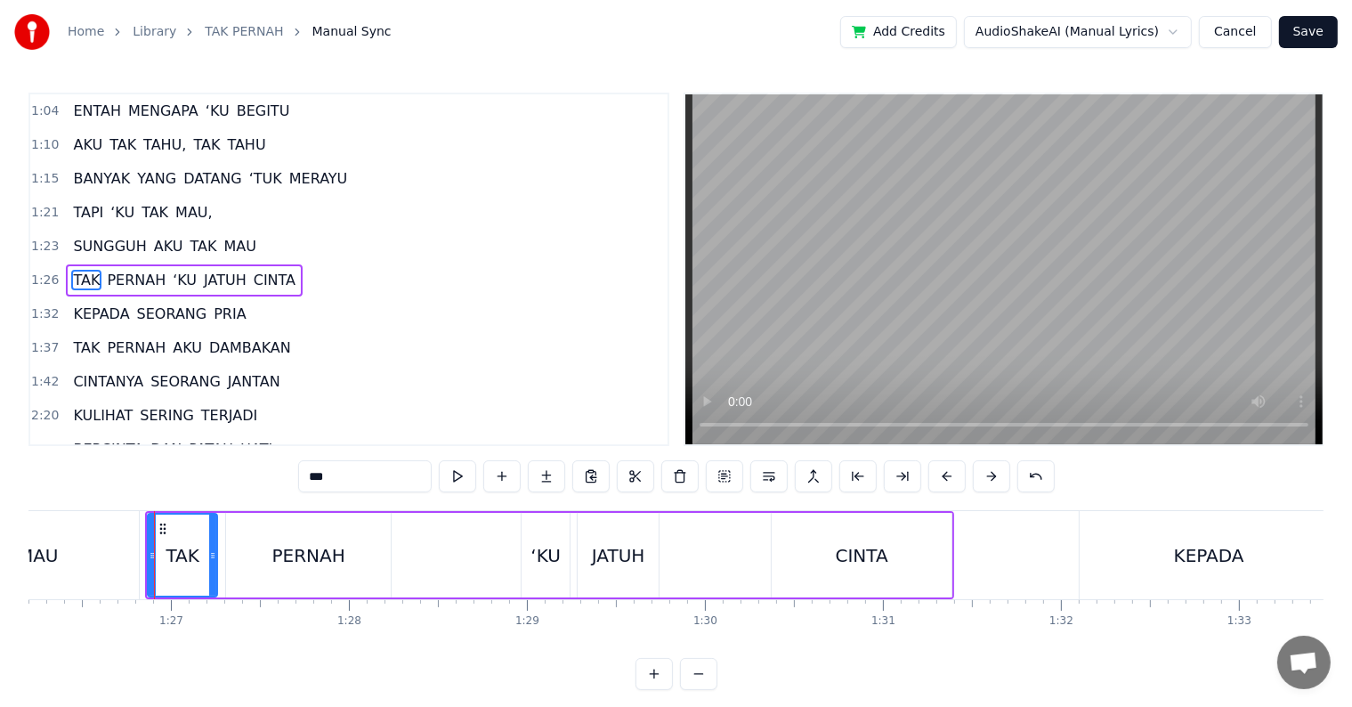
click at [439, 567] on div "TAK PERNAH ‘KU JATUH CINTA" at bounding box center [549, 555] width 809 height 88
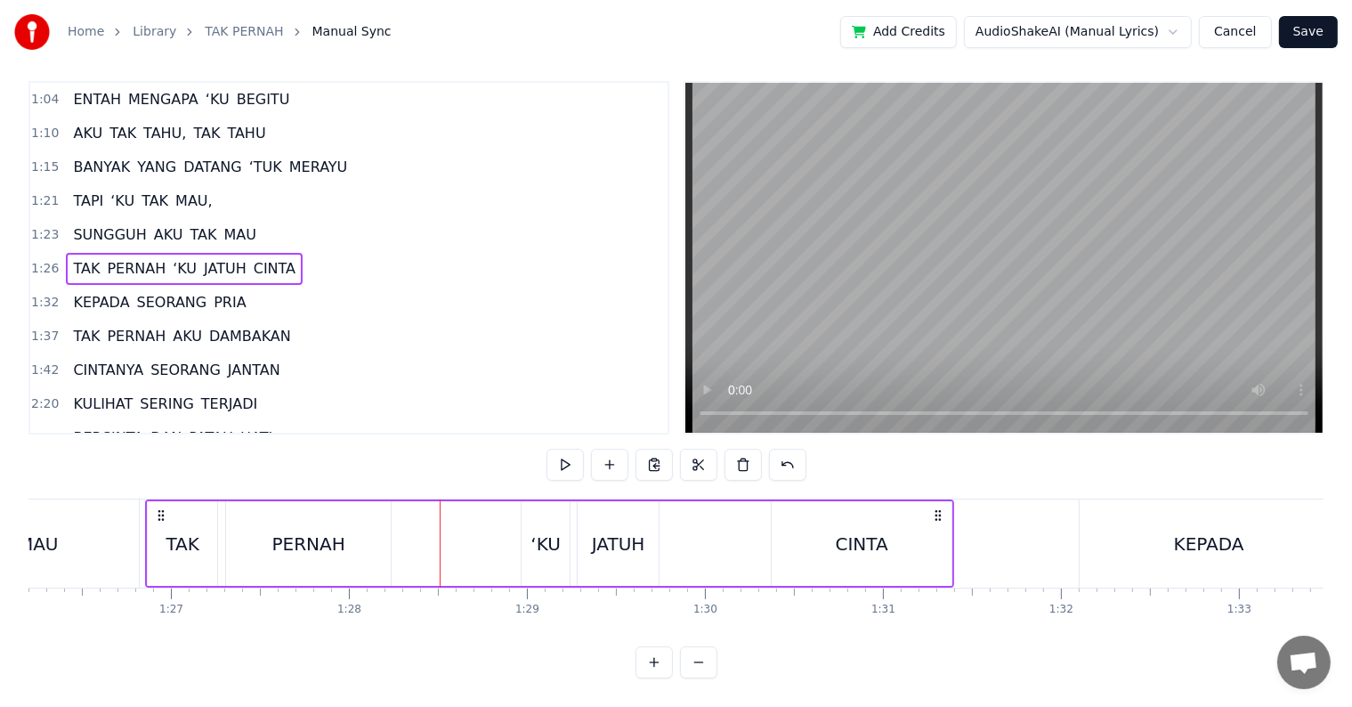
scroll to position [27, 0]
click at [641, 538] on div "JATUH" at bounding box center [618, 544] width 53 height 27
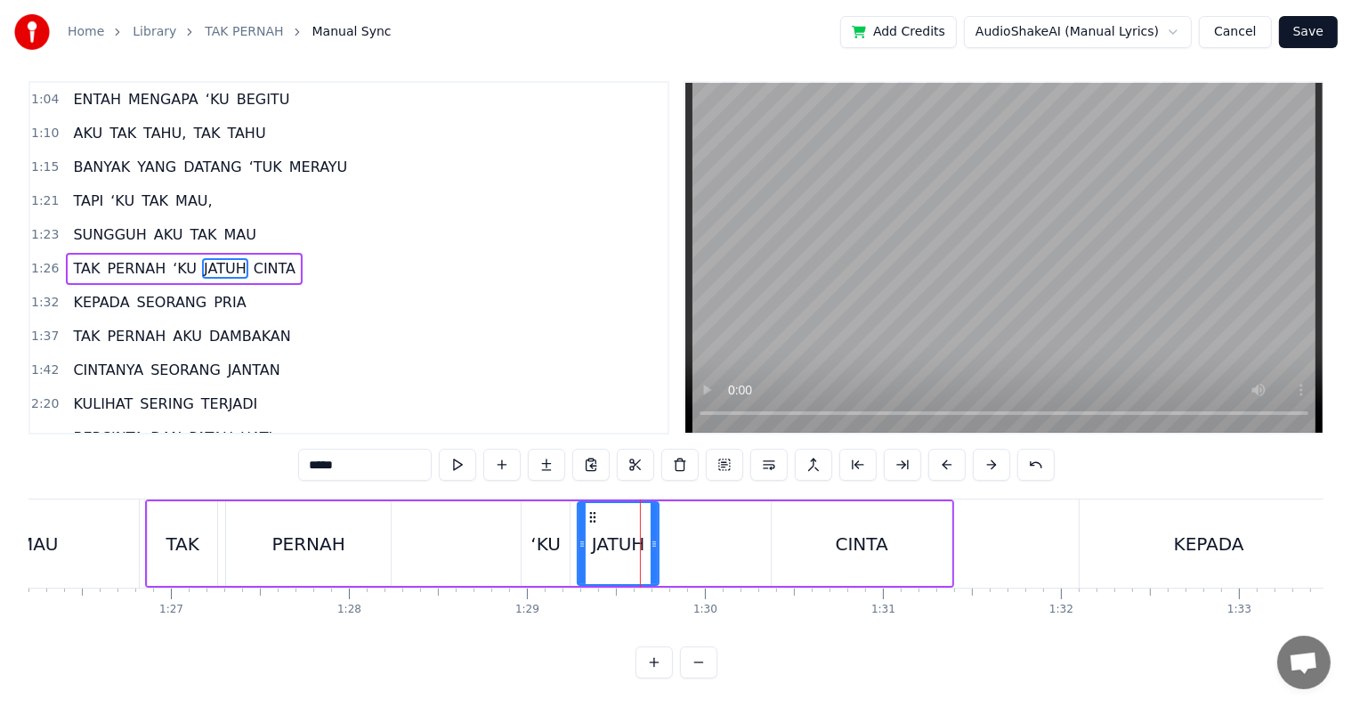
scroll to position [0, 0]
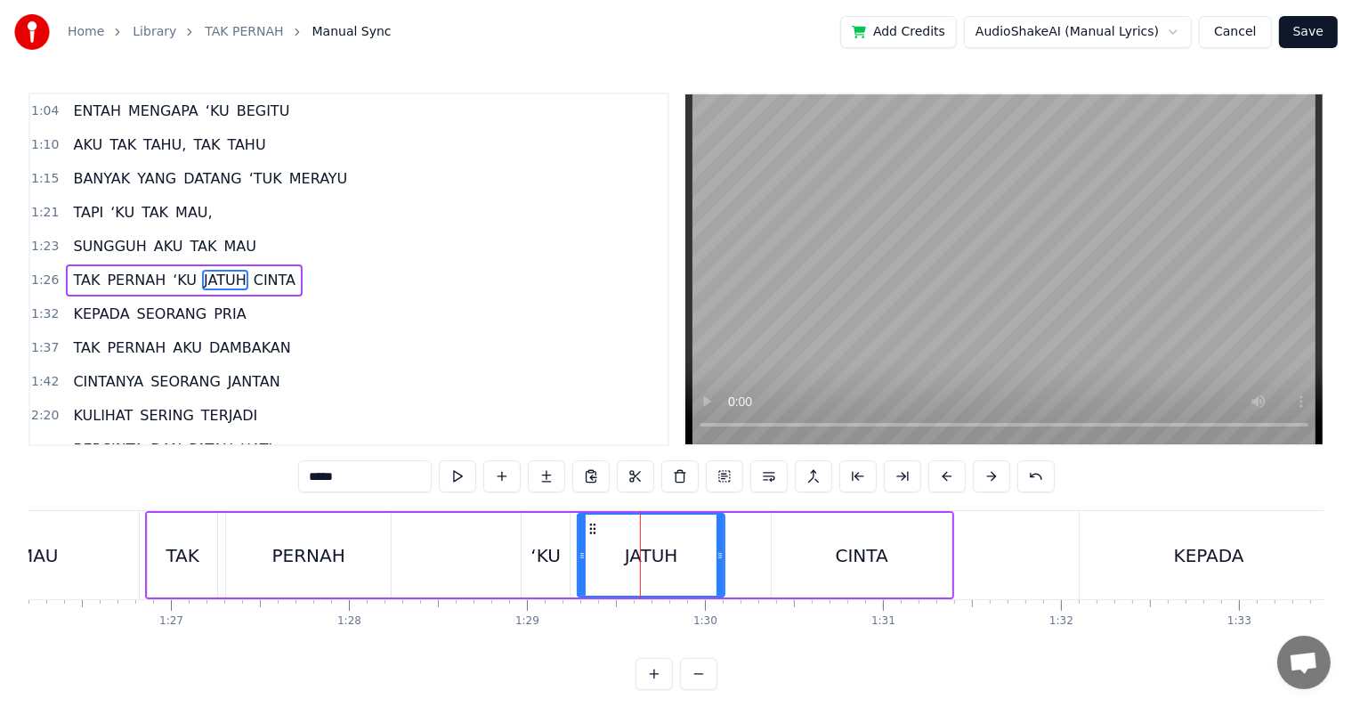
drag, startPoint x: 656, startPoint y: 544, endPoint x: 722, endPoint y: 547, distance: 65.9
click at [722, 547] on div at bounding box center [720, 555] width 7 height 81
click at [774, 563] on div "CINTA" at bounding box center [862, 555] width 180 height 85
type input "*****"
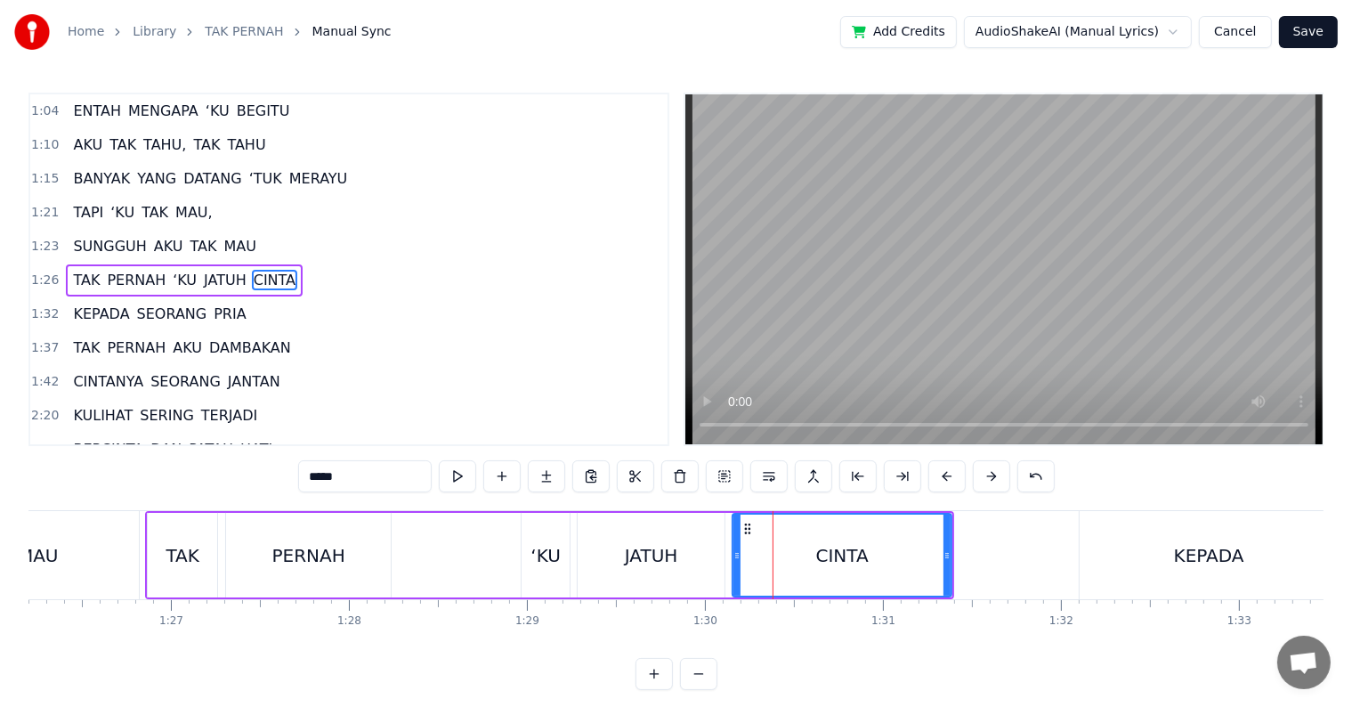
drag, startPoint x: 774, startPoint y: 563, endPoint x: 734, endPoint y: 563, distance: 39.2
click at [734, 563] on div at bounding box center [737, 555] width 7 height 81
click at [491, 556] on div "TAK PERNAH ‘KU JATUH CINTA" at bounding box center [549, 555] width 809 height 88
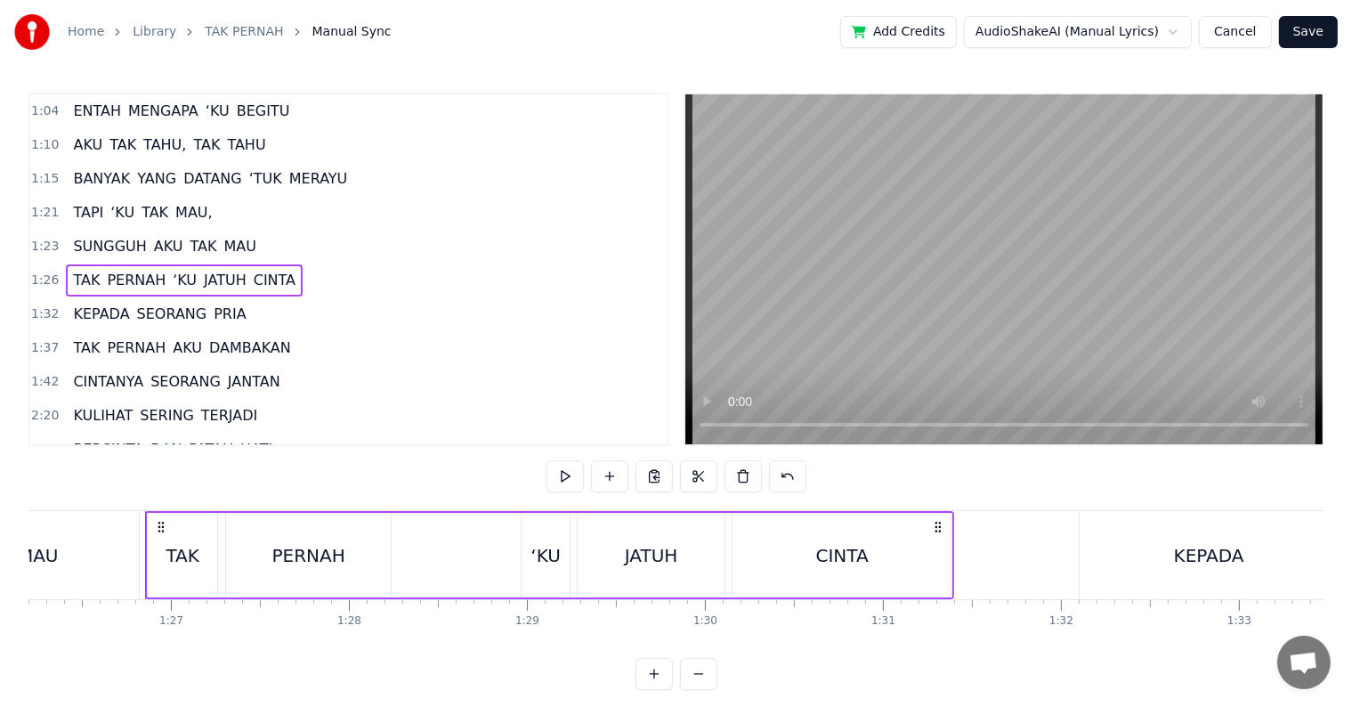
scroll to position [27, 0]
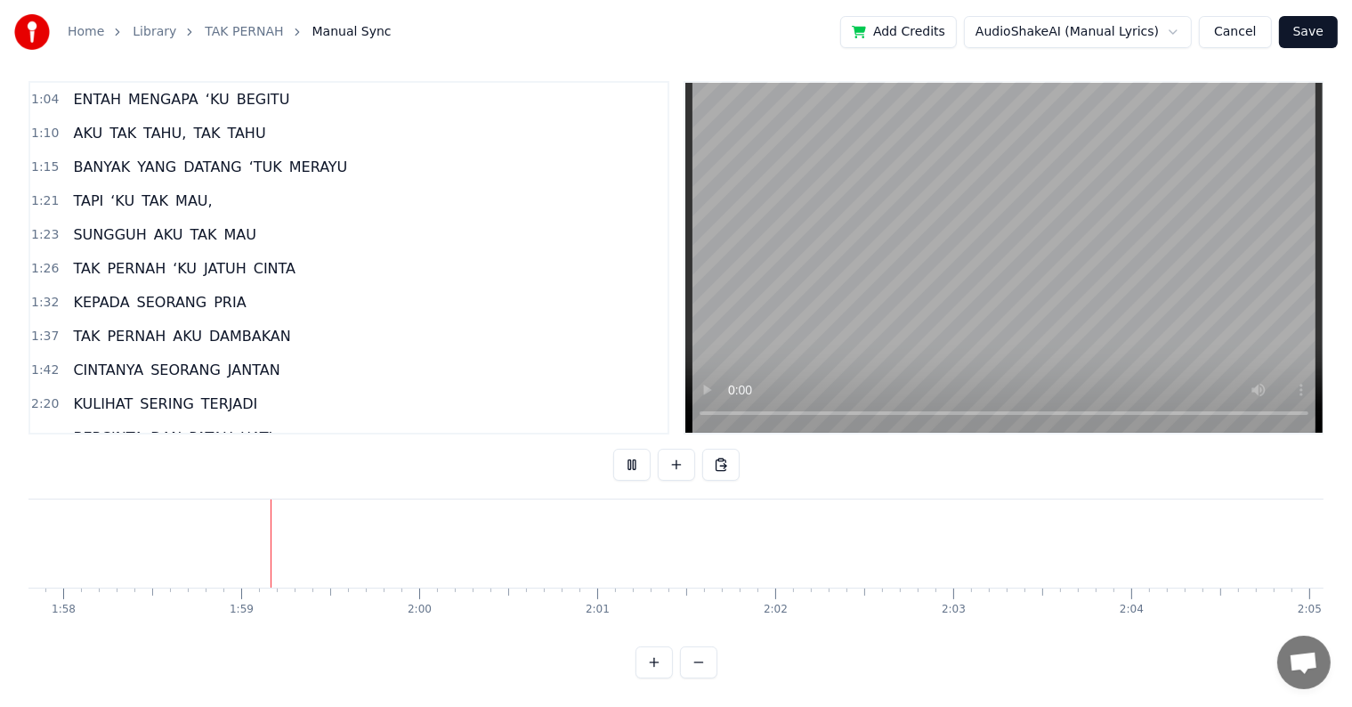
scroll to position [0, 21011]
click at [673, 535] on div at bounding box center [673, 543] width 1 height 88
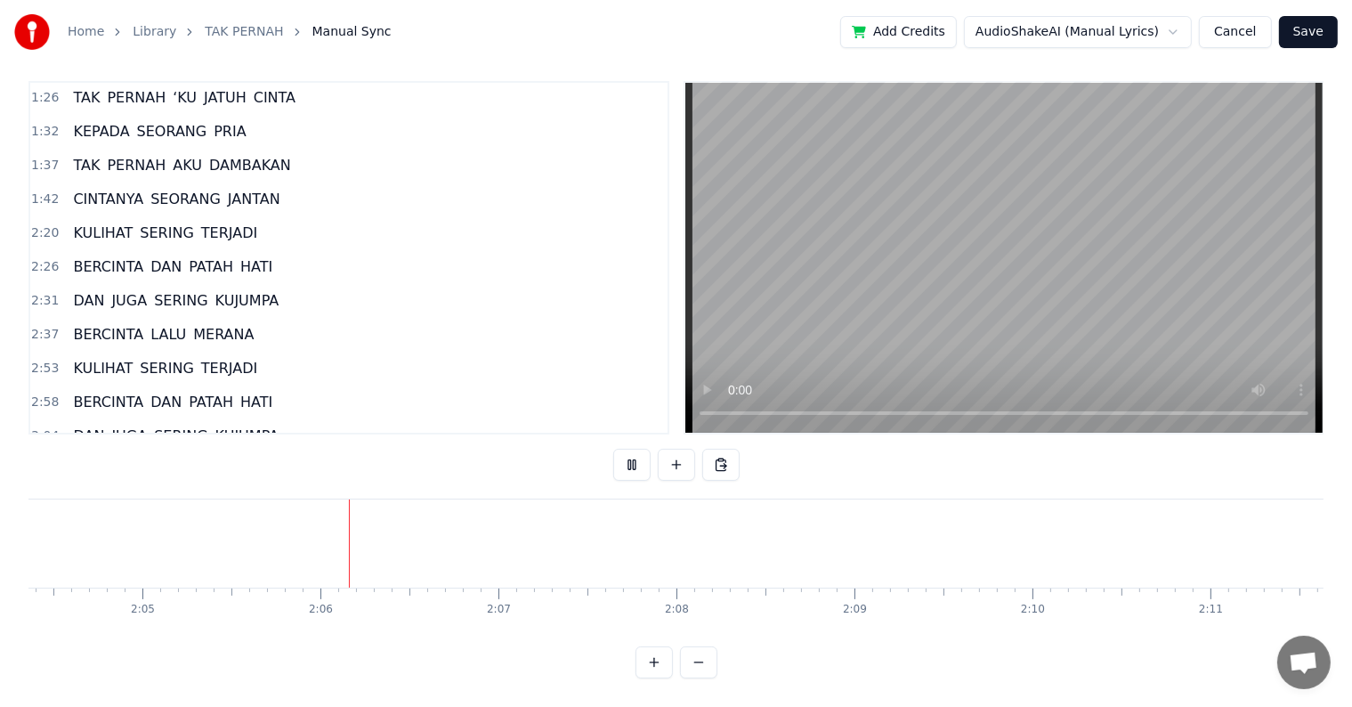
scroll to position [313, 0]
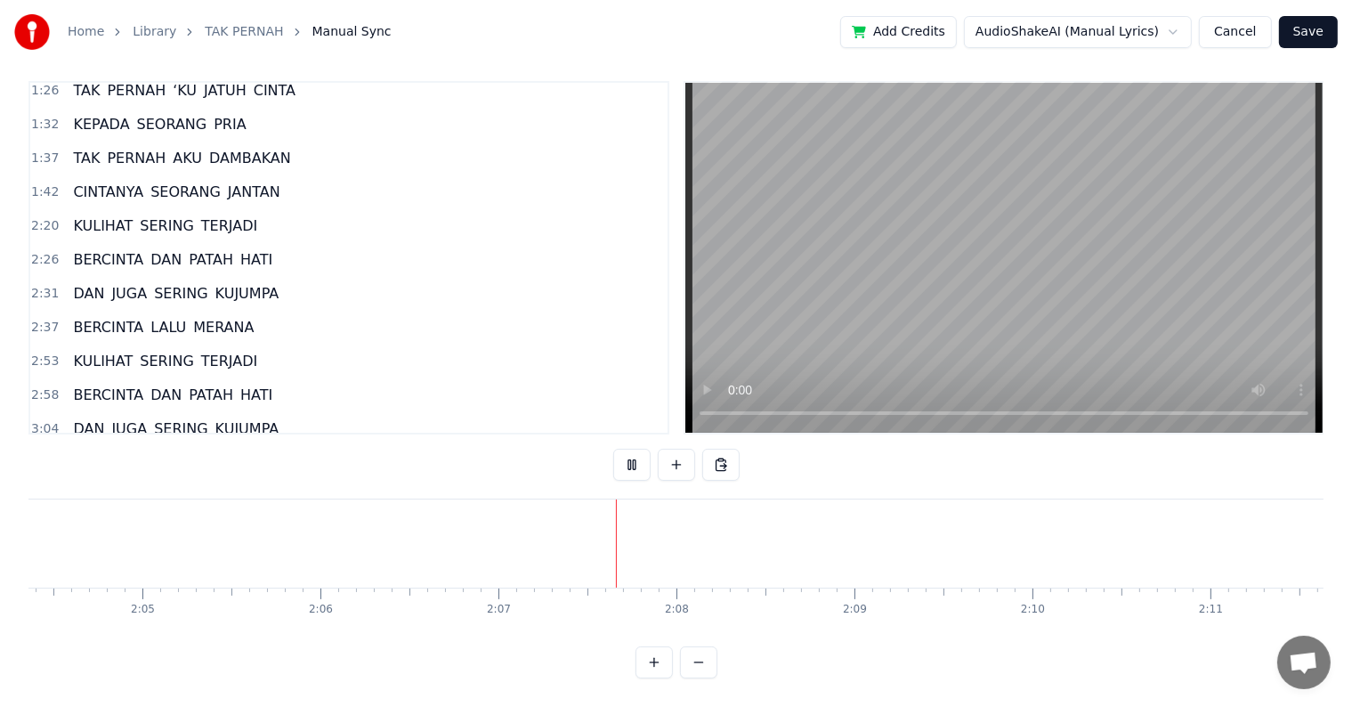
click at [101, 215] on span "KULIHAT" at bounding box center [102, 225] width 63 height 20
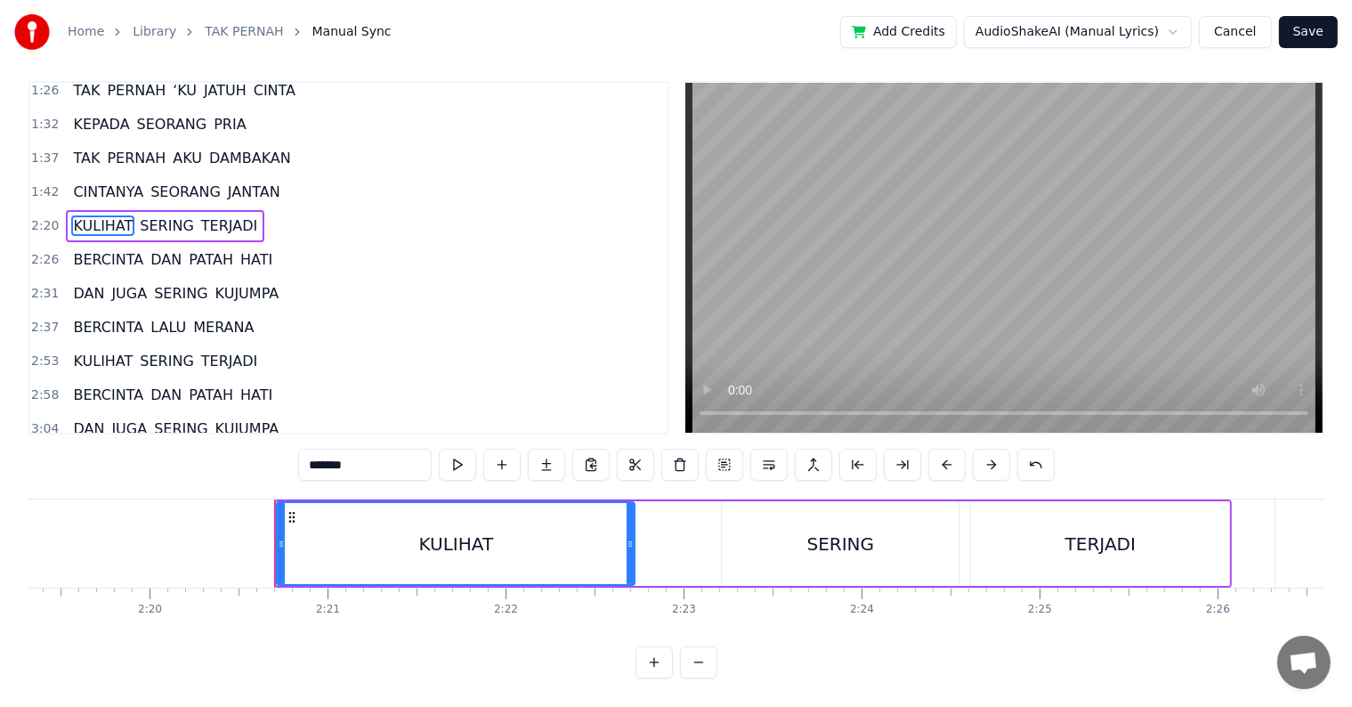
scroll to position [0, 24964]
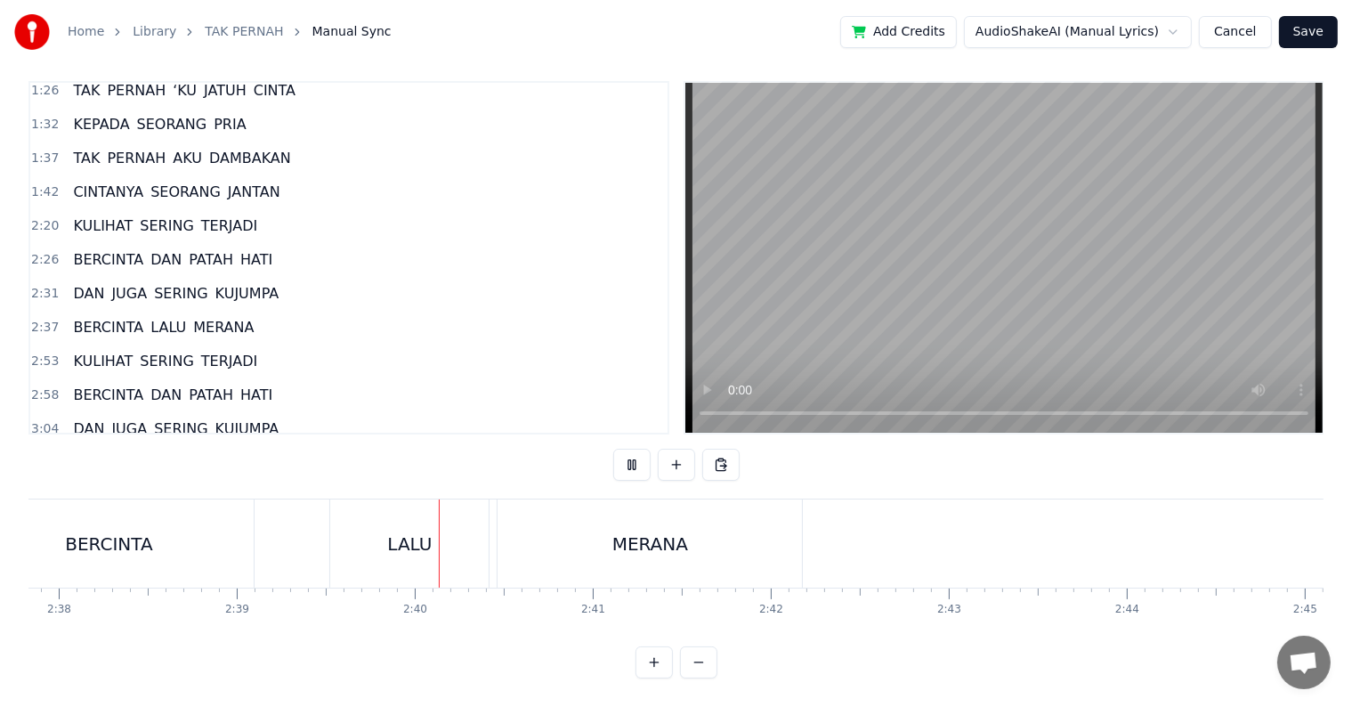
scroll to position [0, 28314]
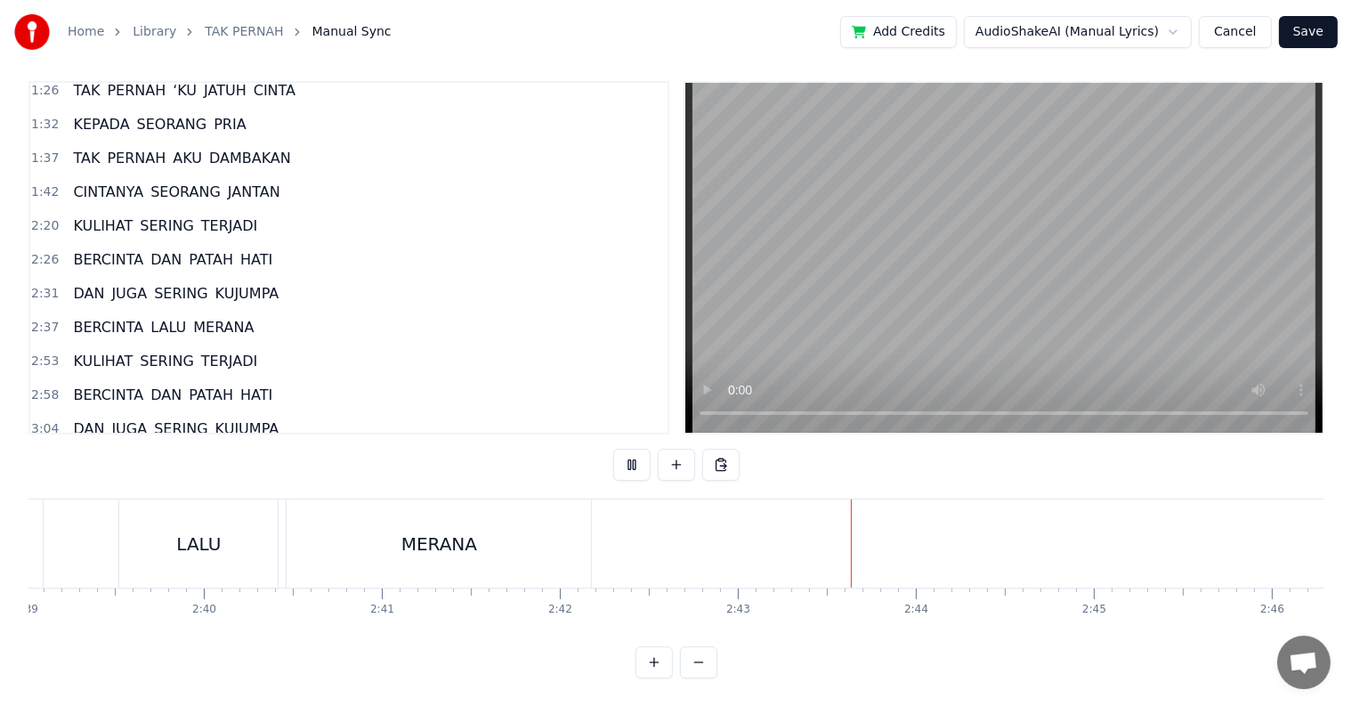
click at [85, 351] on span "KULIHAT" at bounding box center [102, 361] width 63 height 20
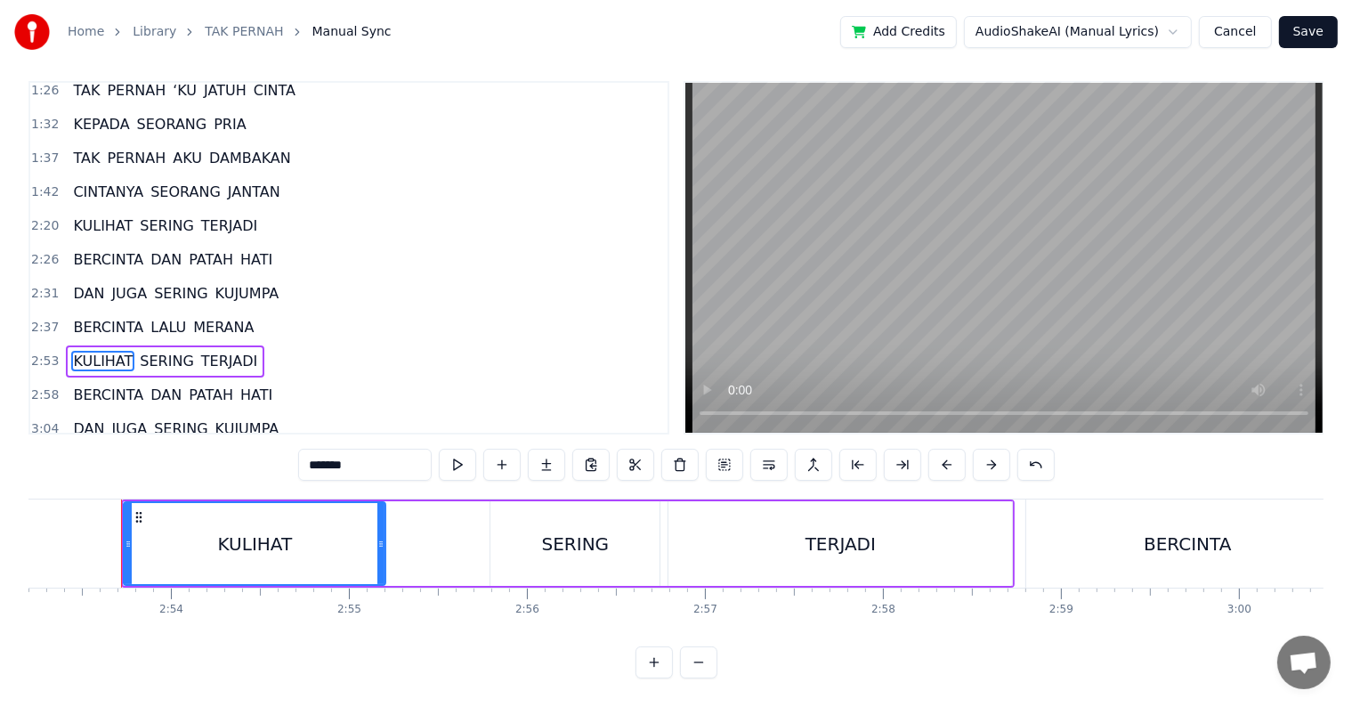
scroll to position [0, 30844]
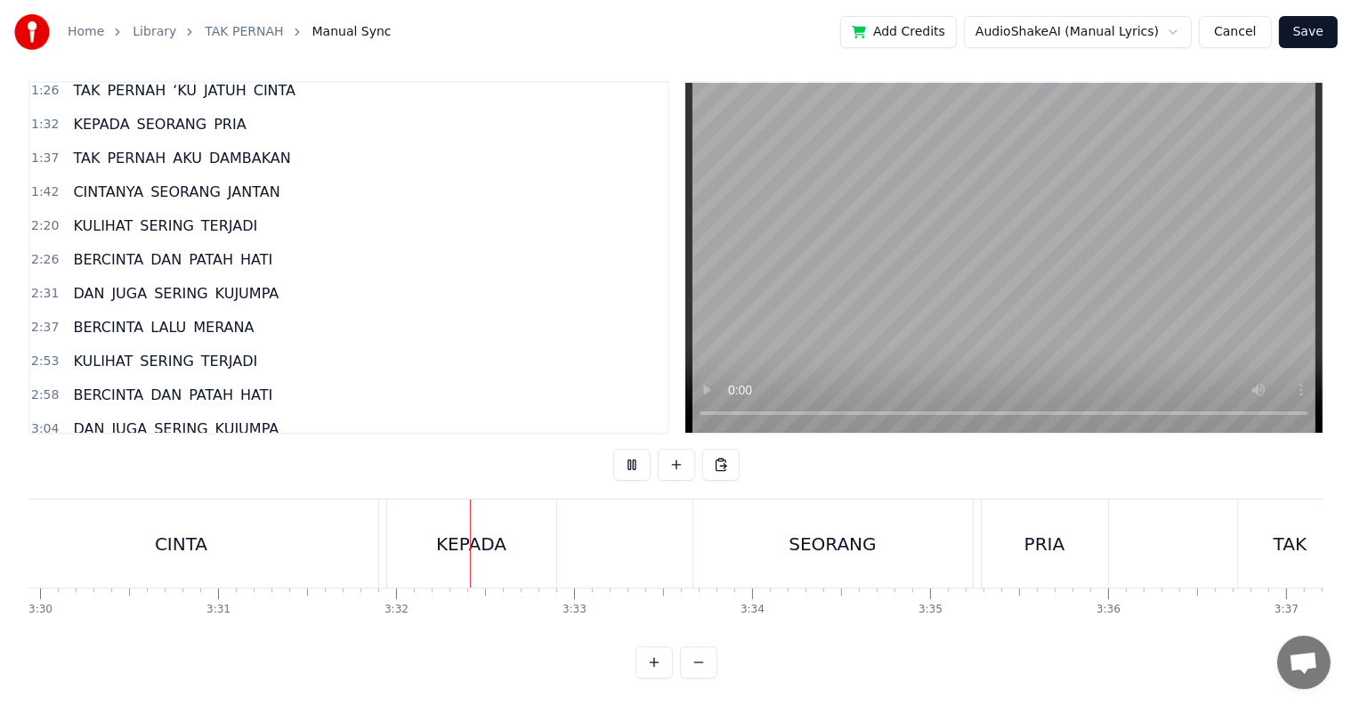
scroll to position [0, 37631]
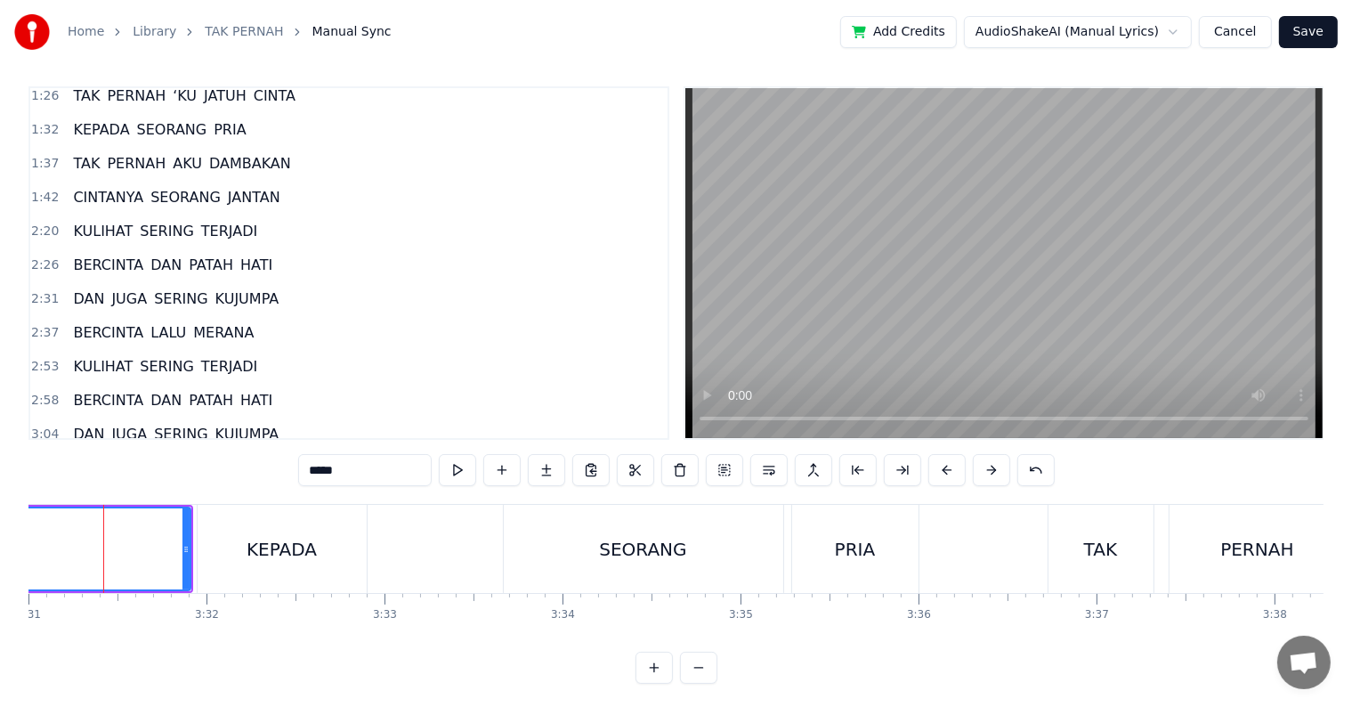
scroll to position [0, 37556]
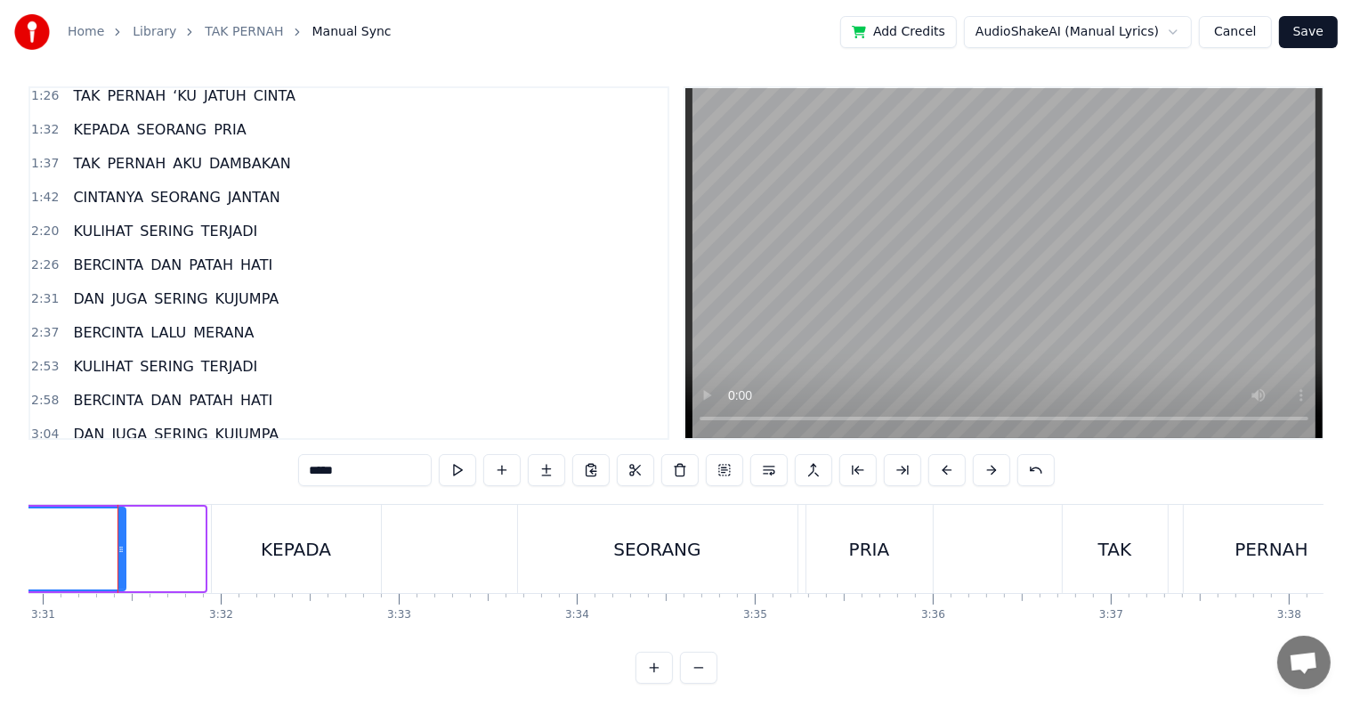
drag, startPoint x: 200, startPoint y: 563, endPoint x: 121, endPoint y: 548, distance: 80.5
click at [121, 548] on div at bounding box center [121, 548] width 7 height 81
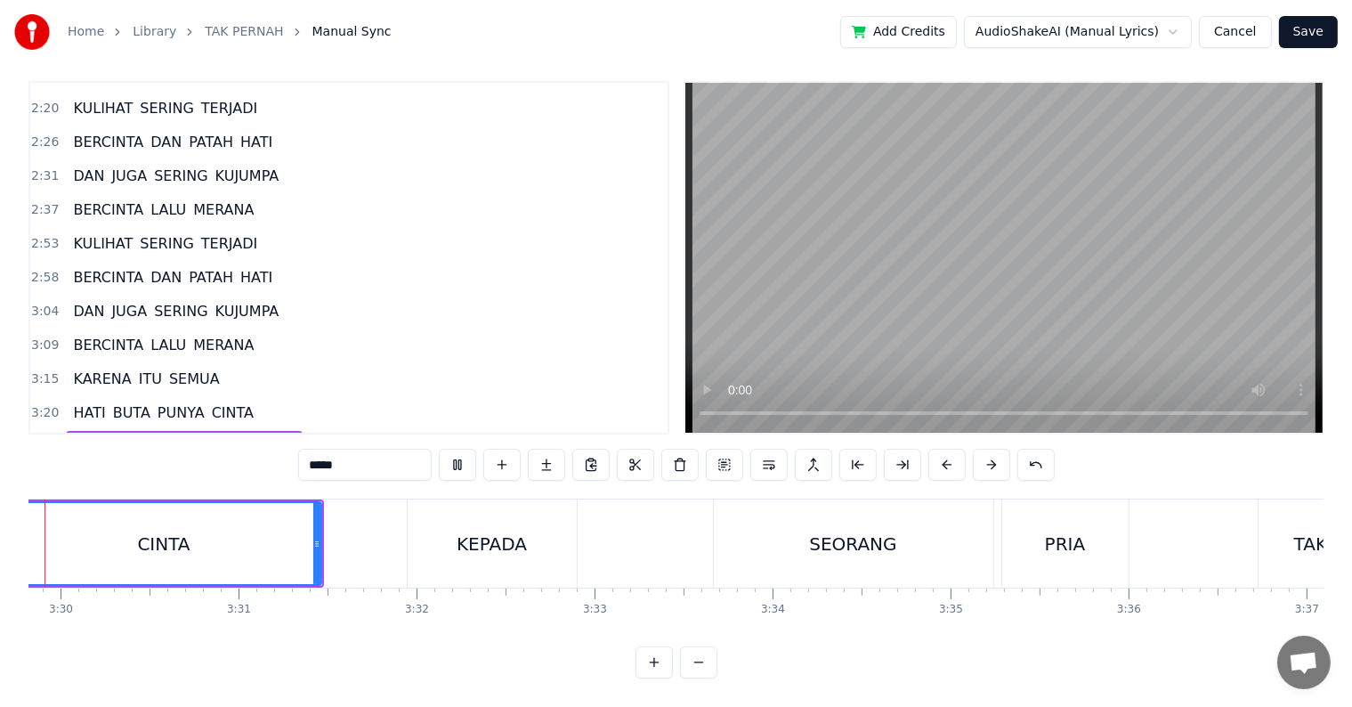
scroll to position [0, 37282]
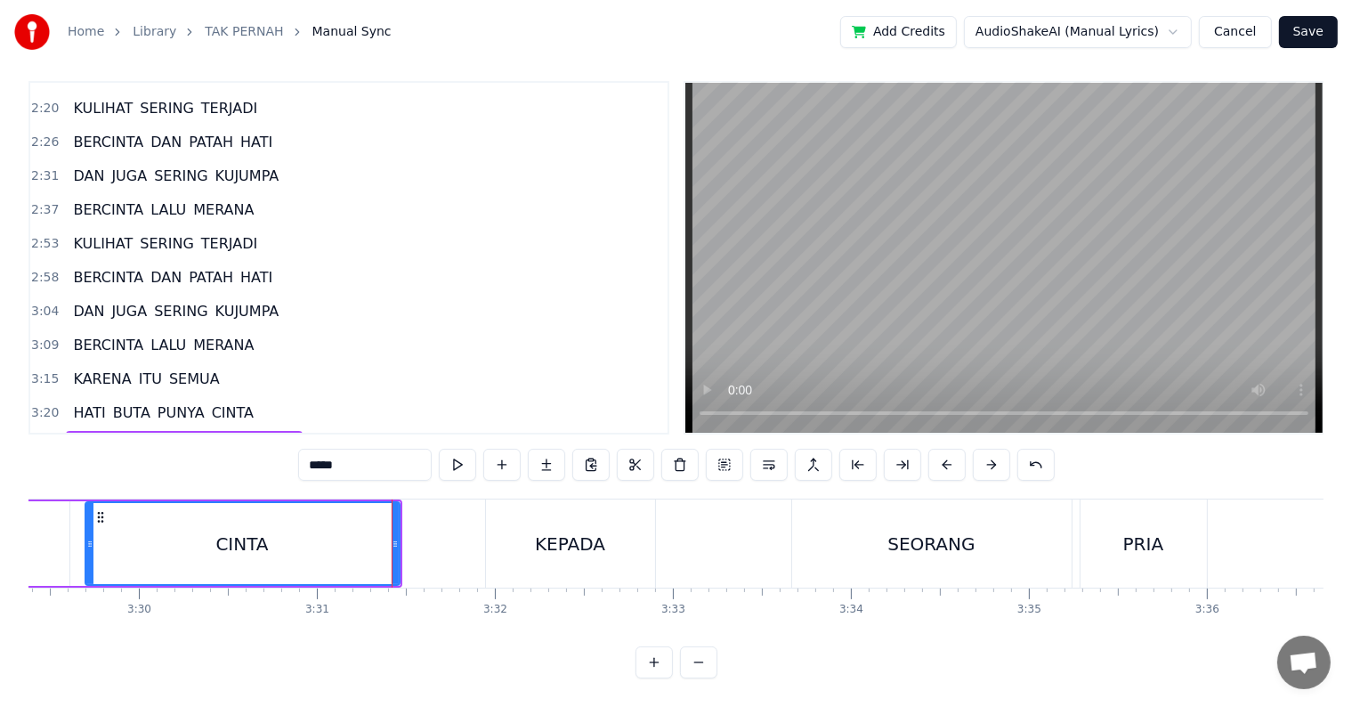
click at [497, 531] on div "KEPADA" at bounding box center [570, 543] width 169 height 88
type input "******"
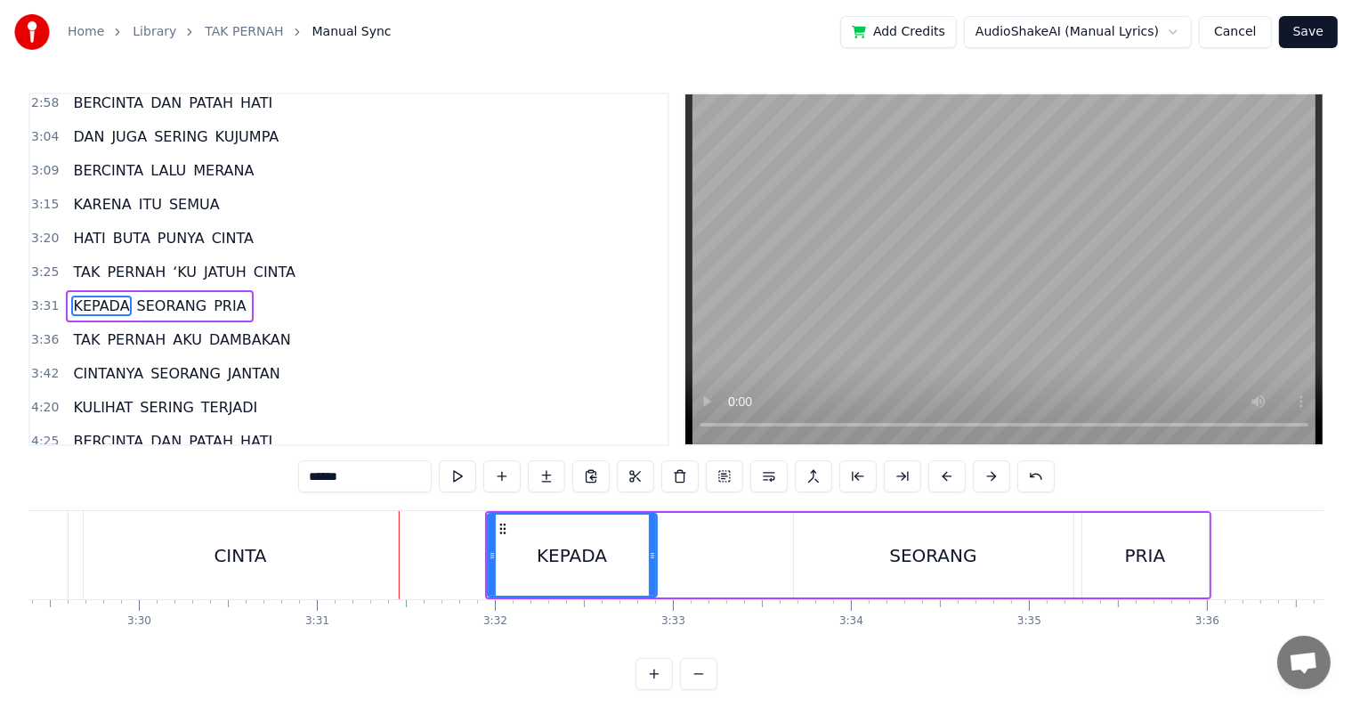
scroll to position [627, 0]
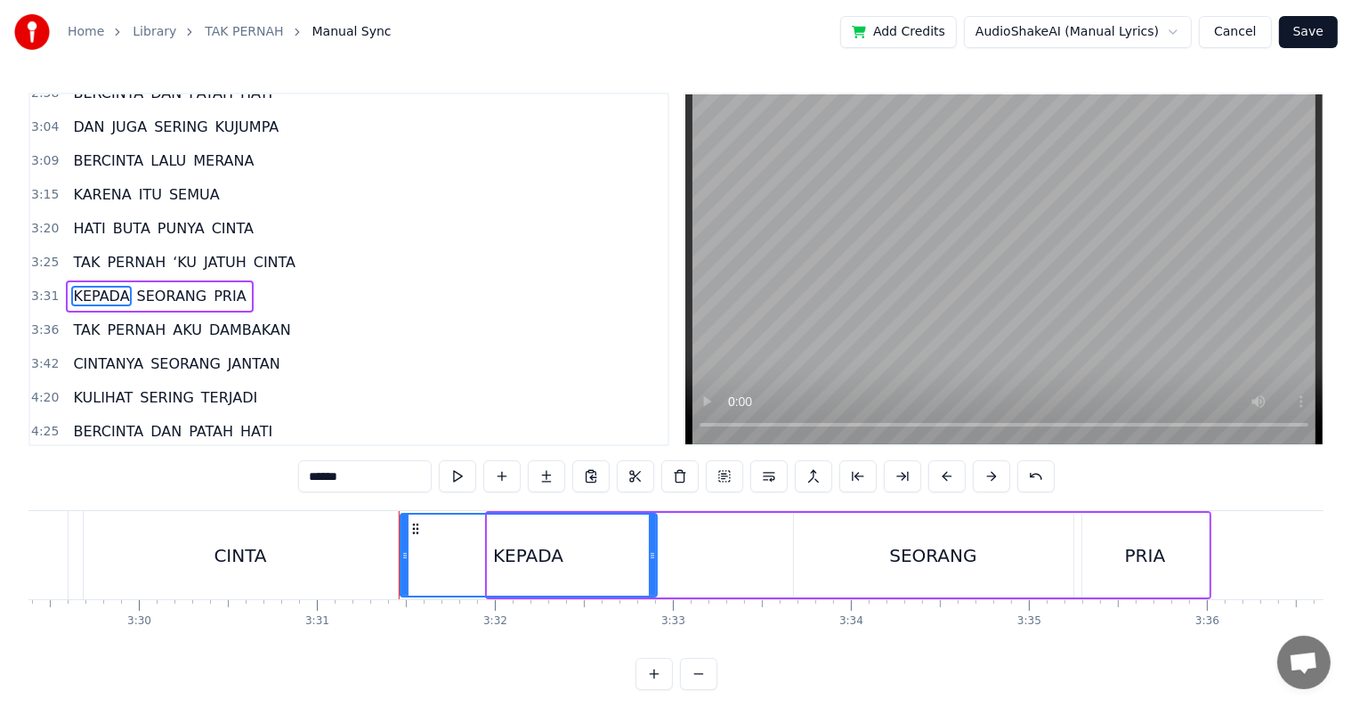
drag, startPoint x: 491, startPoint y: 552, endPoint x: 404, endPoint y: 549, distance: 87.3
click at [404, 549] on icon at bounding box center [405, 555] width 7 height 14
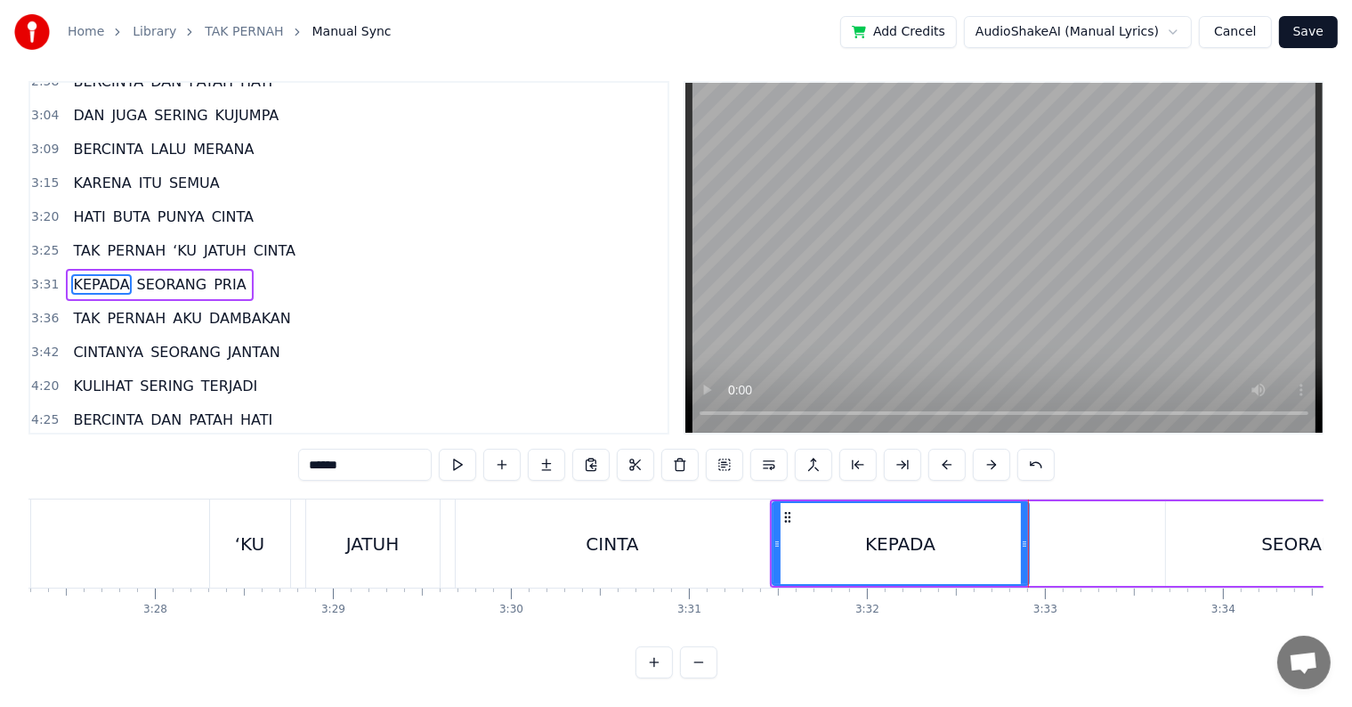
scroll to position [0, 36790]
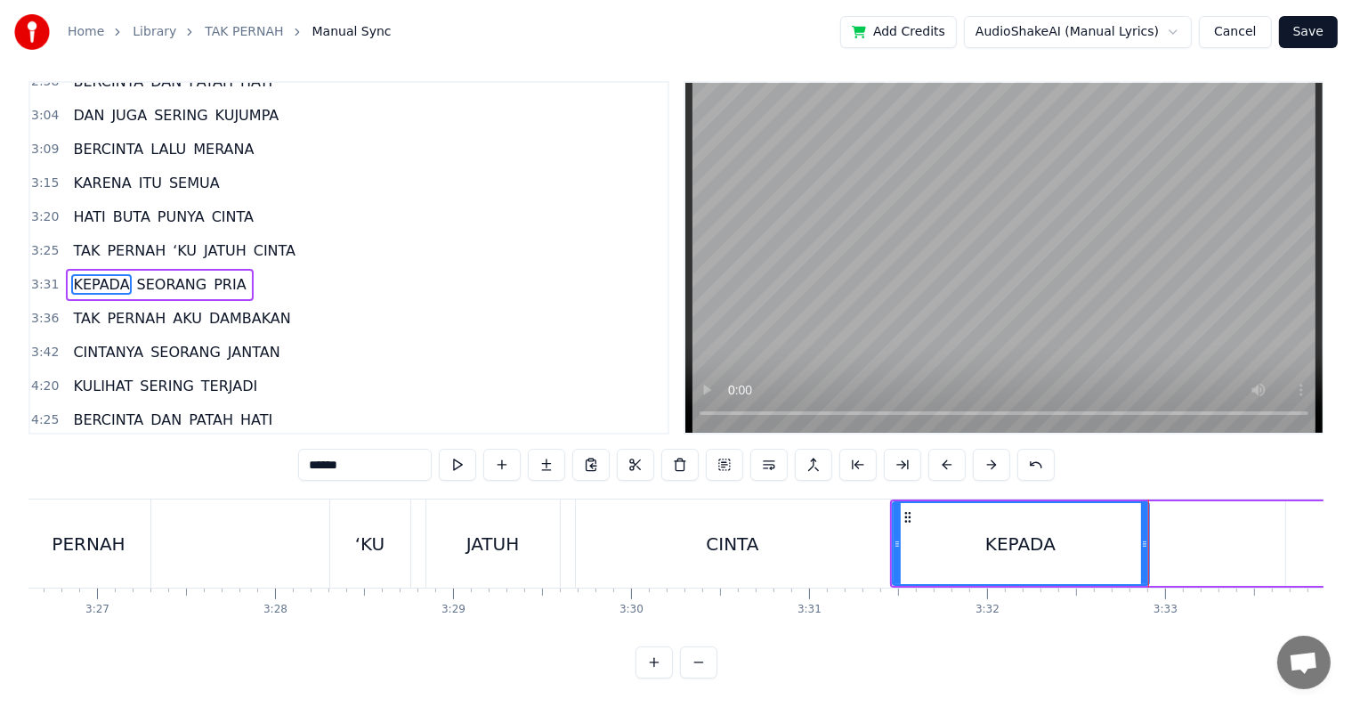
click at [264, 541] on div "TAK PERNAH ‘KU JATUH CINTA" at bounding box center [397, 543] width 996 height 88
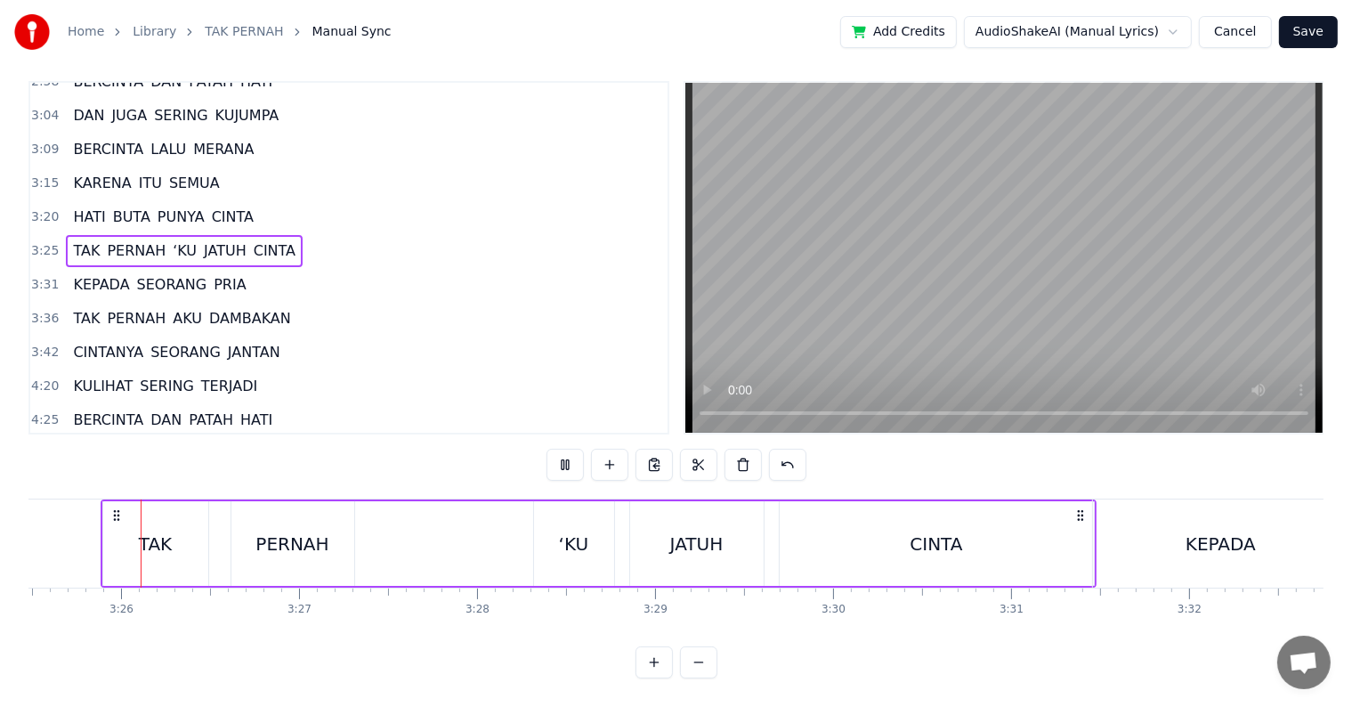
scroll to position [0, 36570]
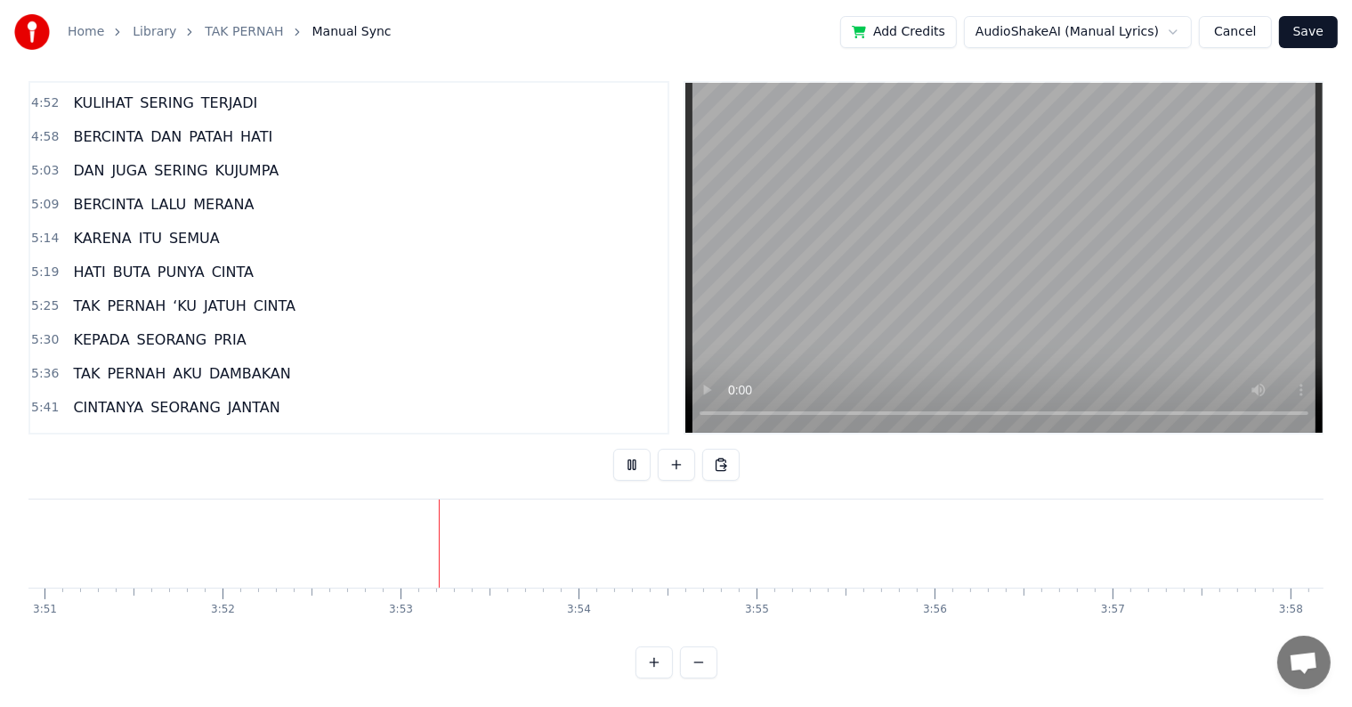
scroll to position [1072, 0]
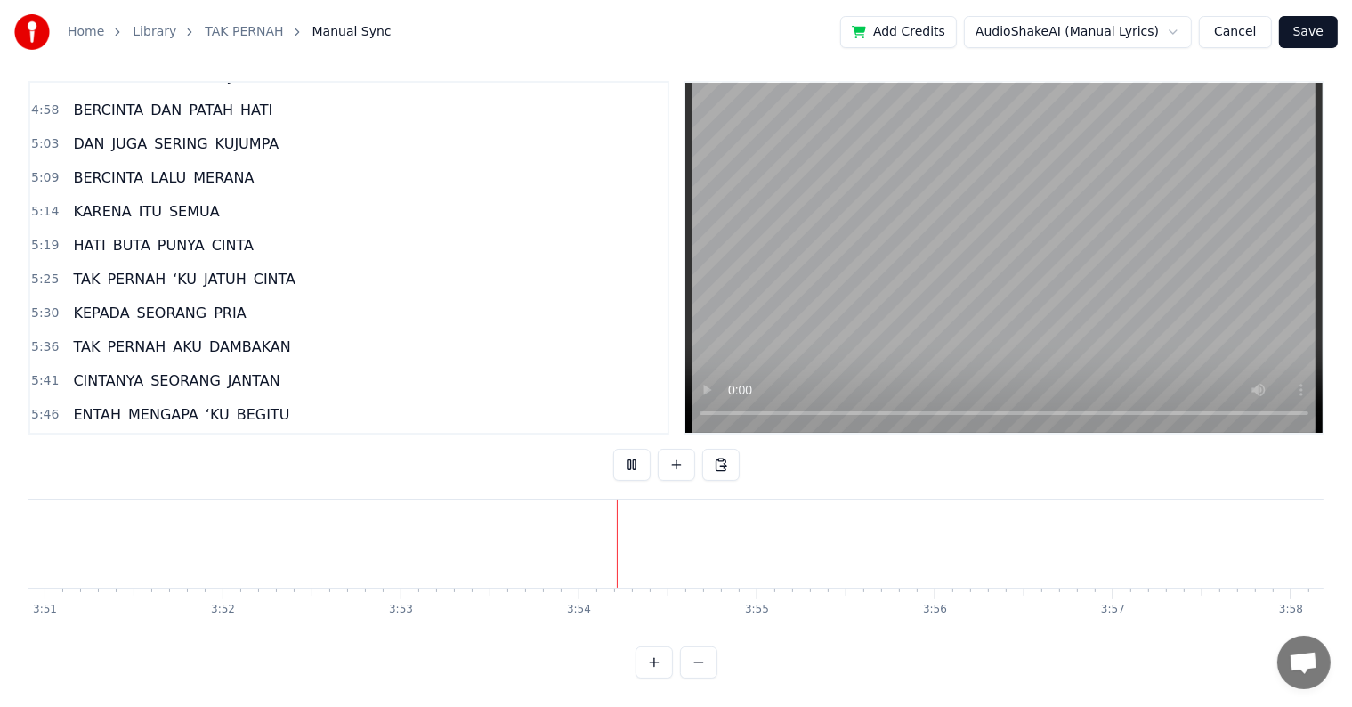
click at [102, 404] on span "ENTAH" at bounding box center [97, 414] width 52 height 20
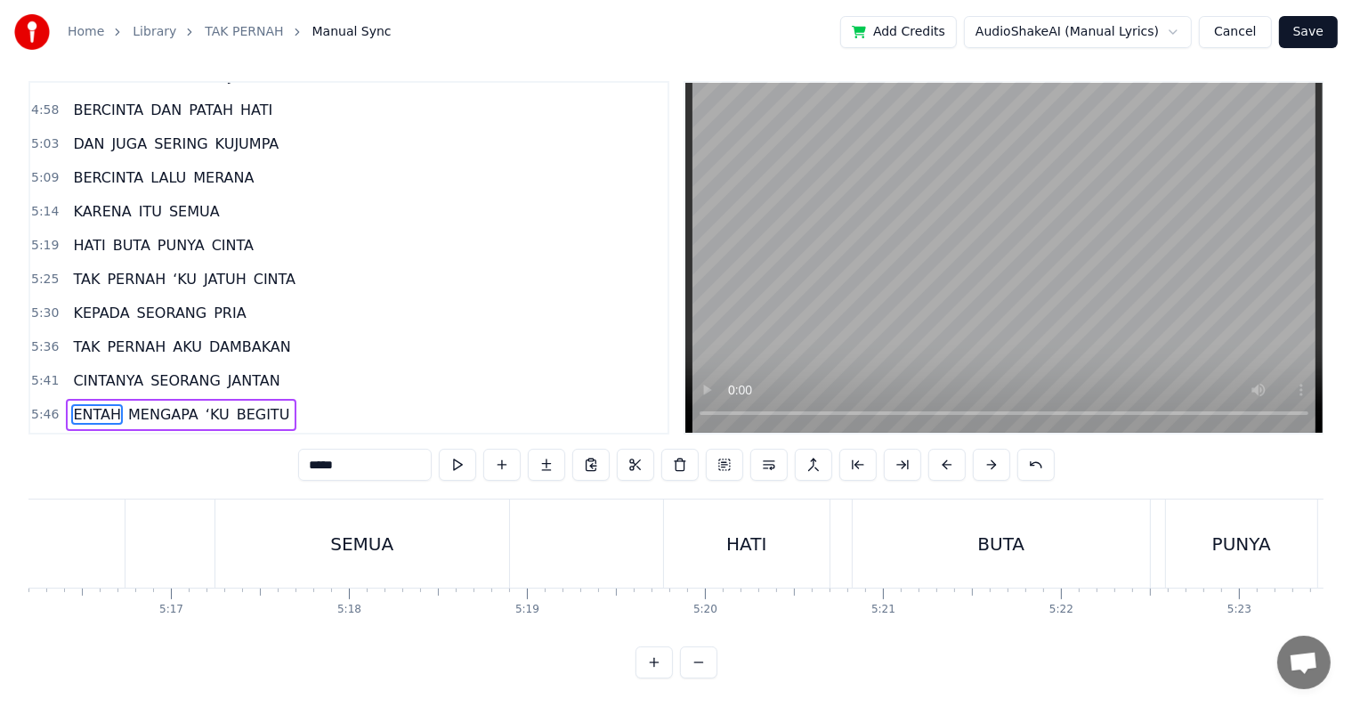
scroll to position [0, 56102]
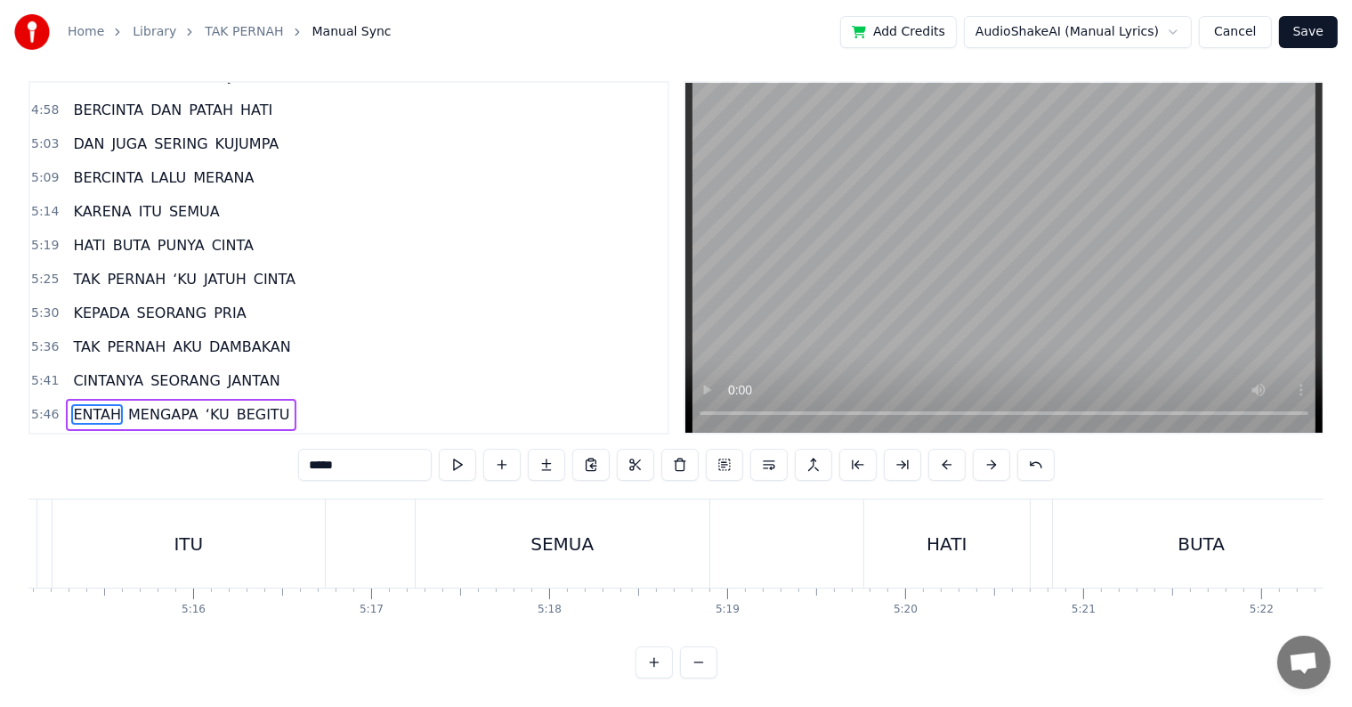
click at [80, 370] on span "CINTANYA" at bounding box center [108, 380] width 74 height 20
type input "********"
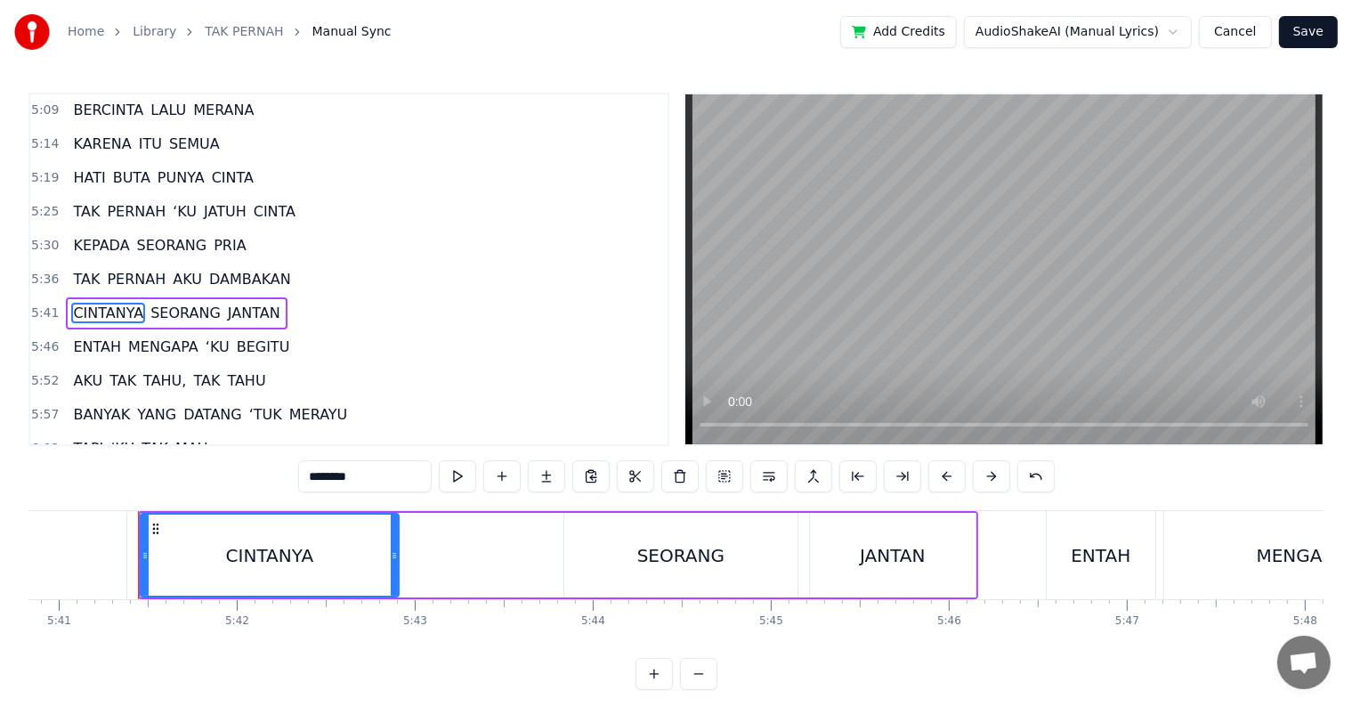
scroll to position [0, 60708]
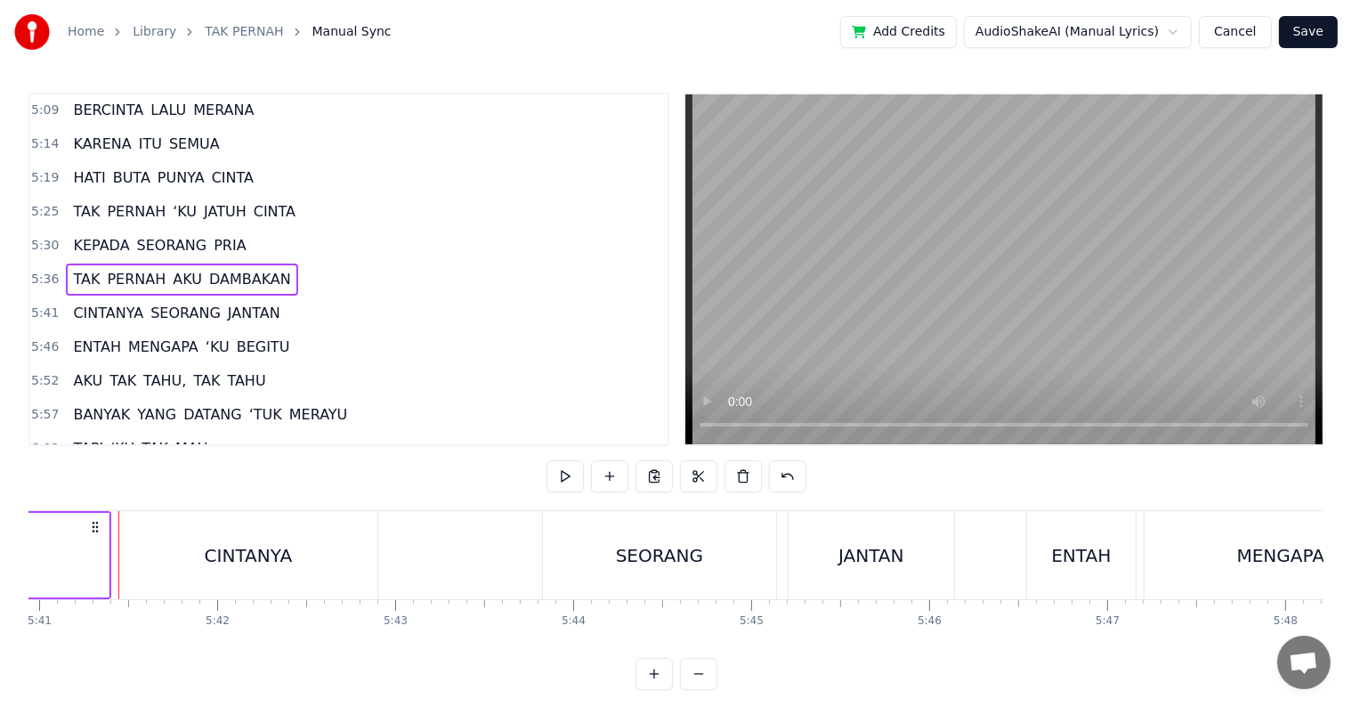
scroll to position [0, 60700]
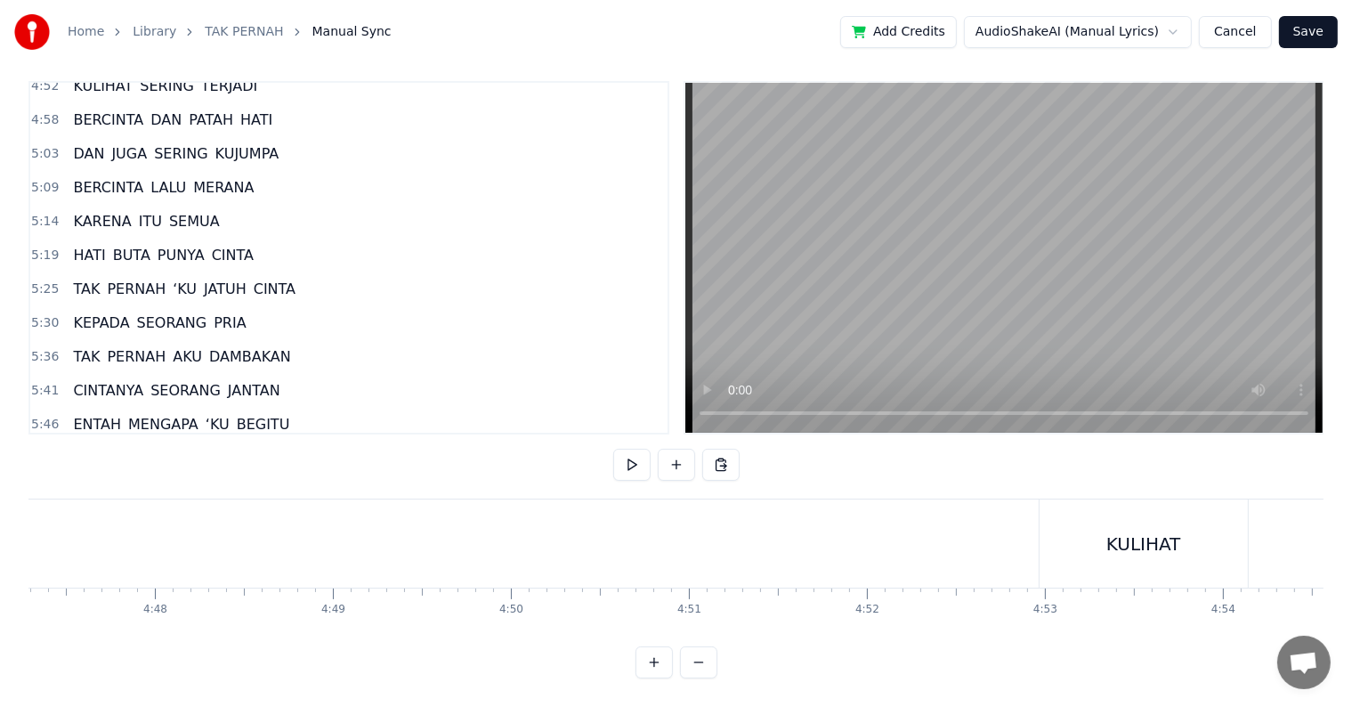
scroll to position [0, 50915]
click at [210, 177] on span "MERANA" at bounding box center [223, 187] width 64 height 20
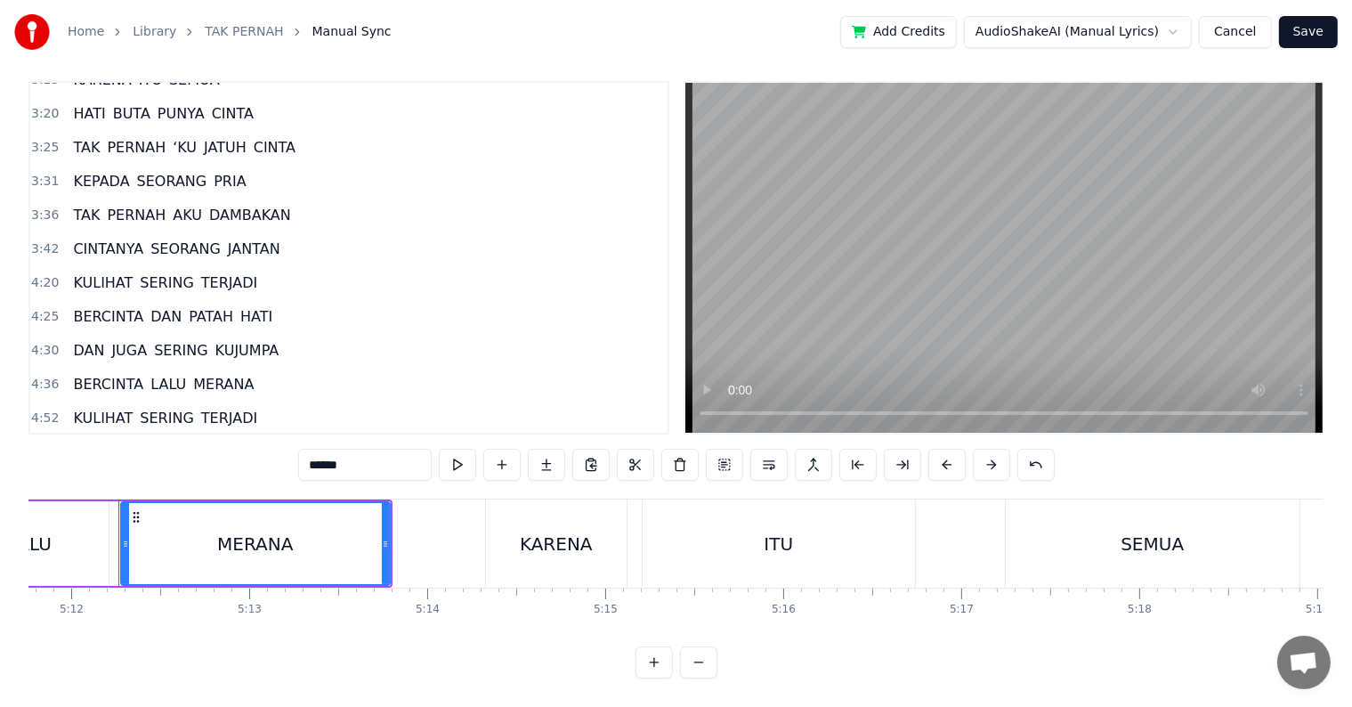
scroll to position [706, 0]
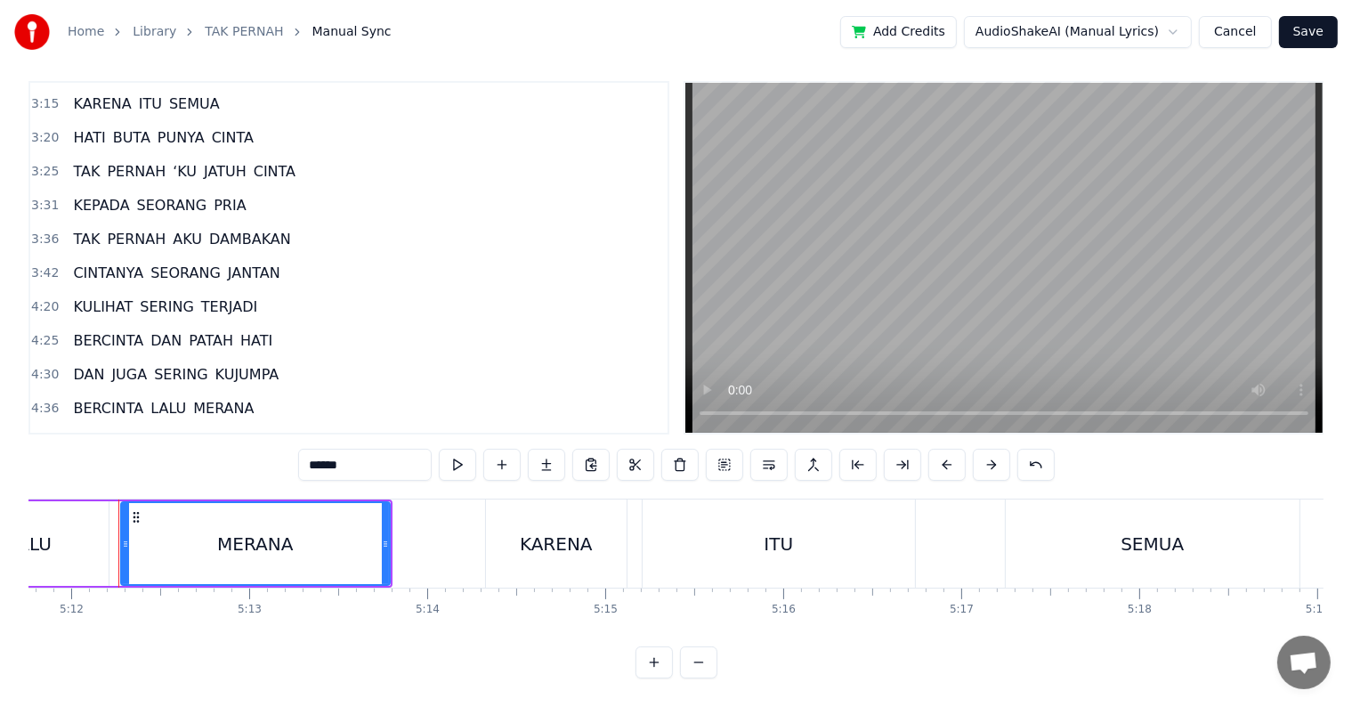
click at [243, 263] on span "JANTAN" at bounding box center [254, 273] width 56 height 20
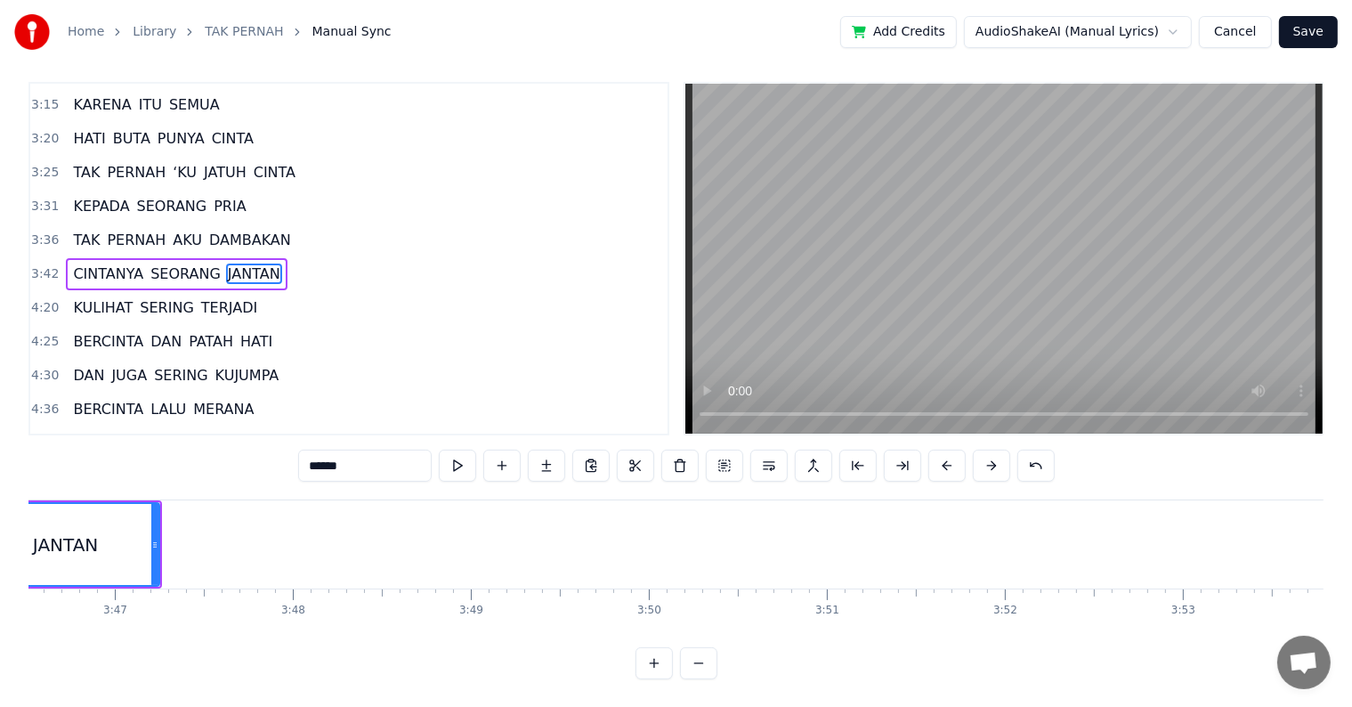
scroll to position [0, 40185]
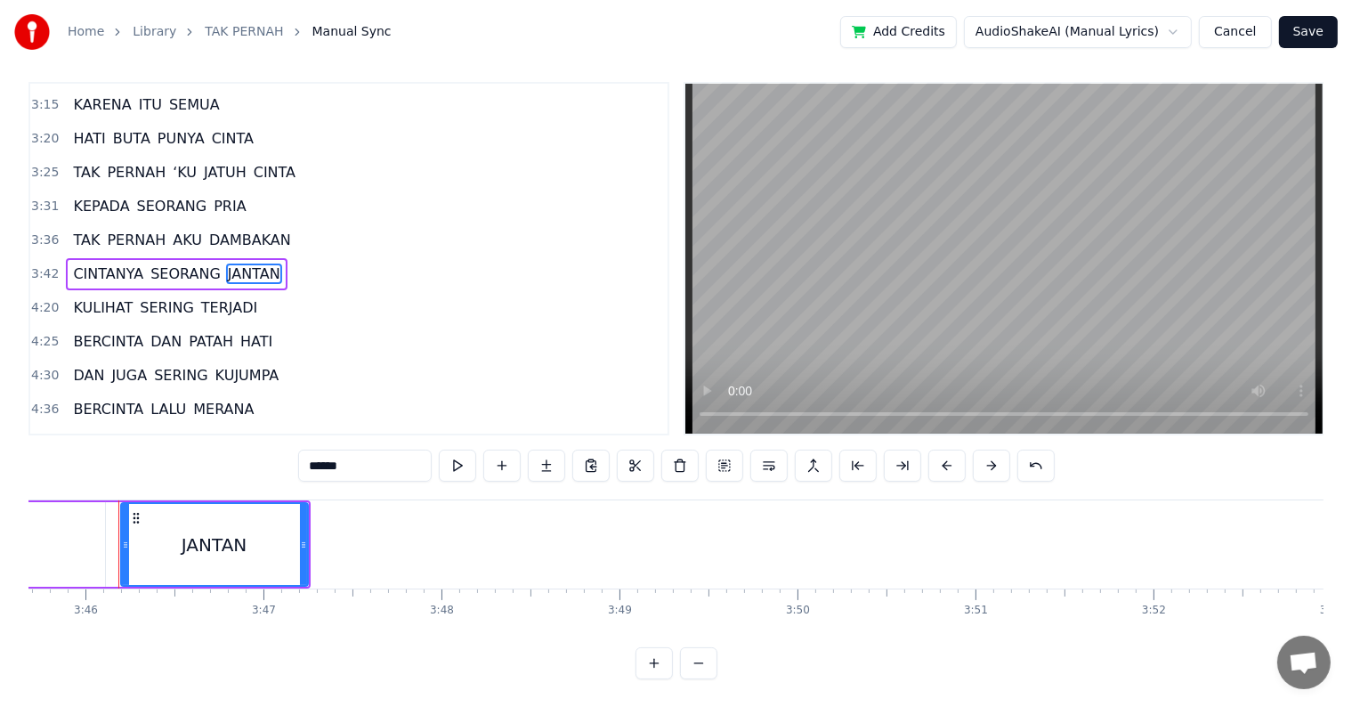
click at [74, 297] on span "KULIHAT" at bounding box center [102, 307] width 63 height 20
type input "*******"
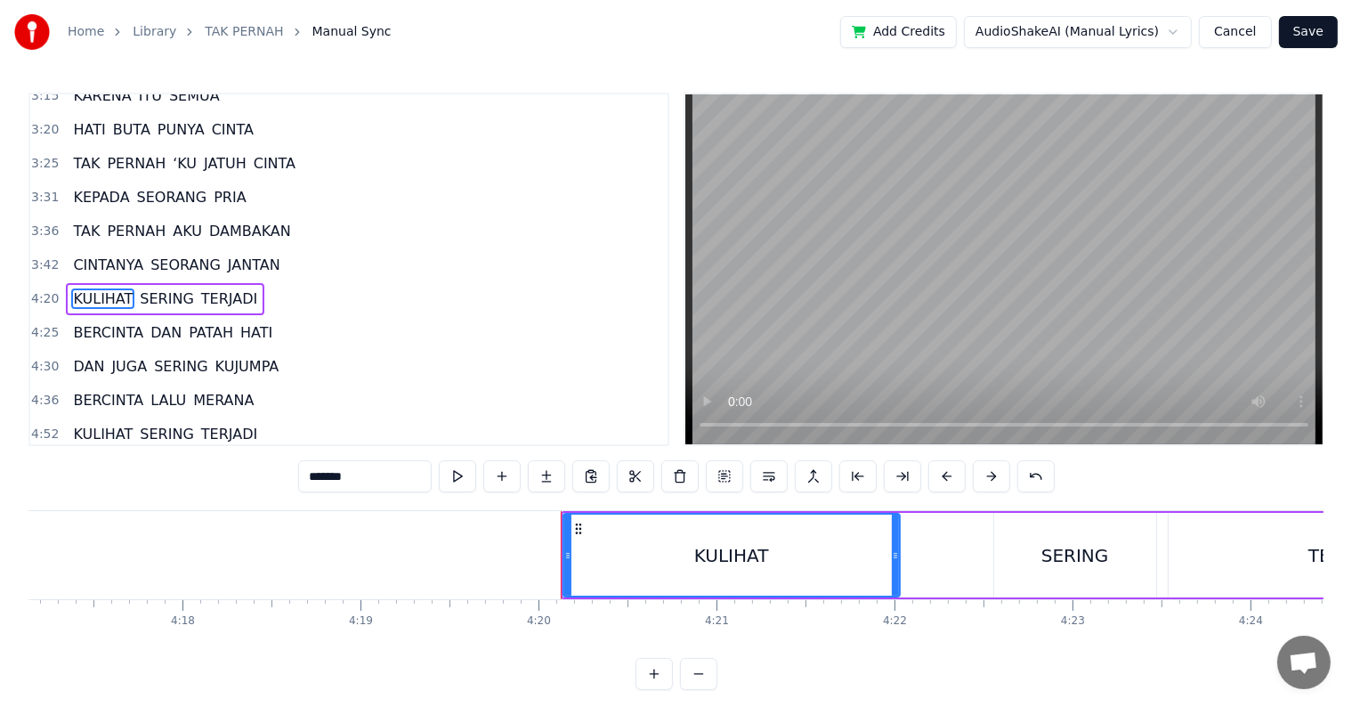
scroll to position [0, 46228]
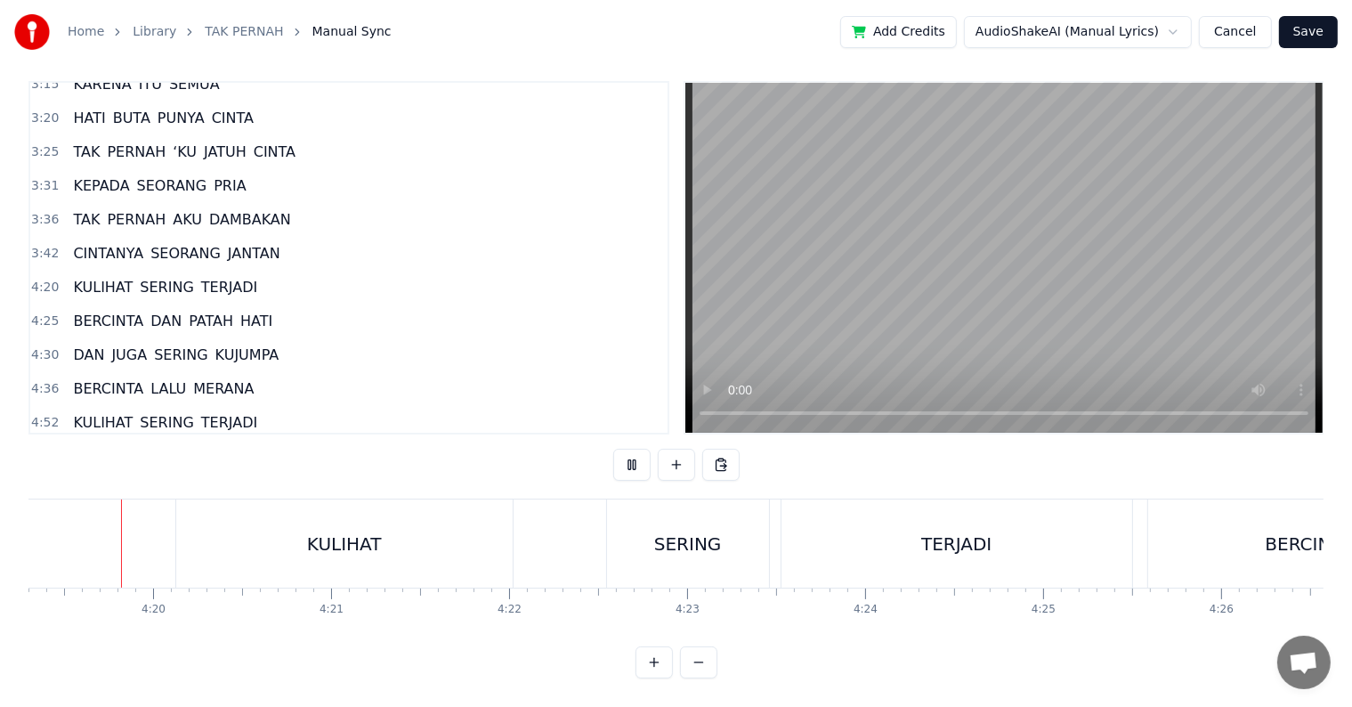
scroll to position [27, 0]
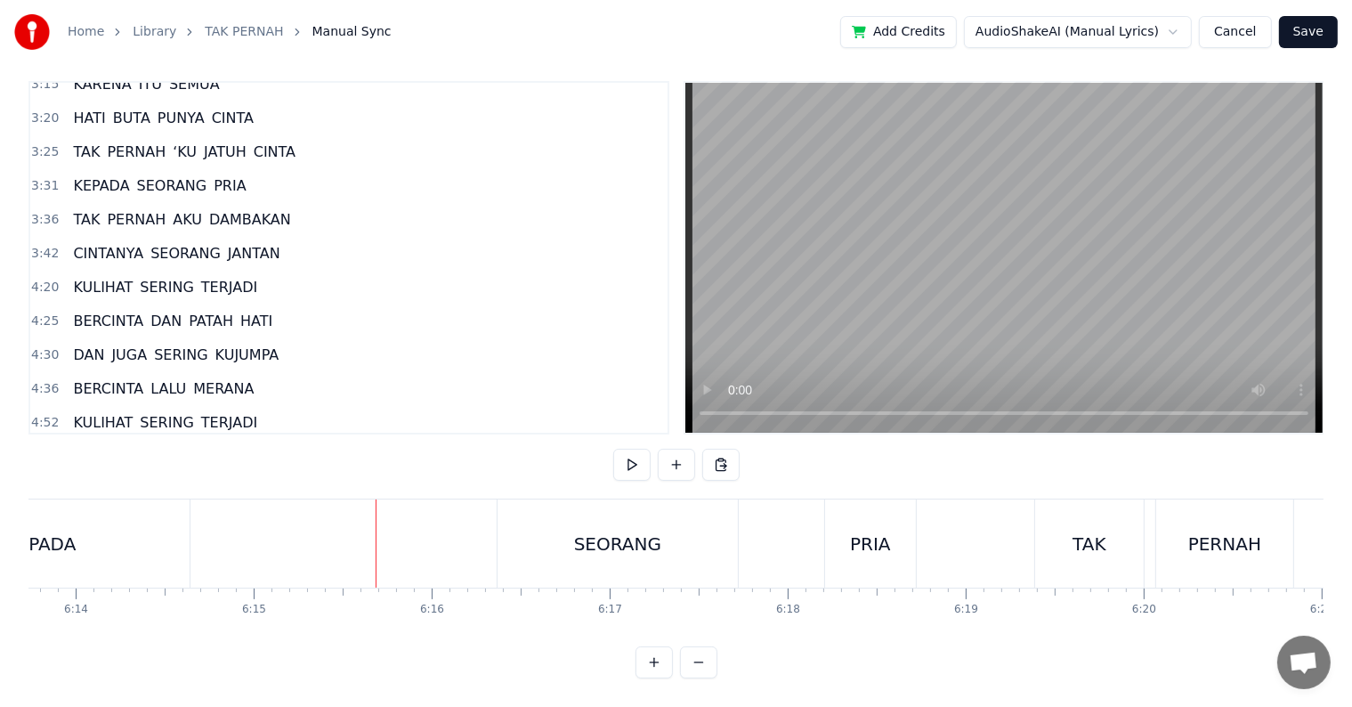
click at [110, 533] on div "KEPADA" at bounding box center [40, 543] width 297 height 88
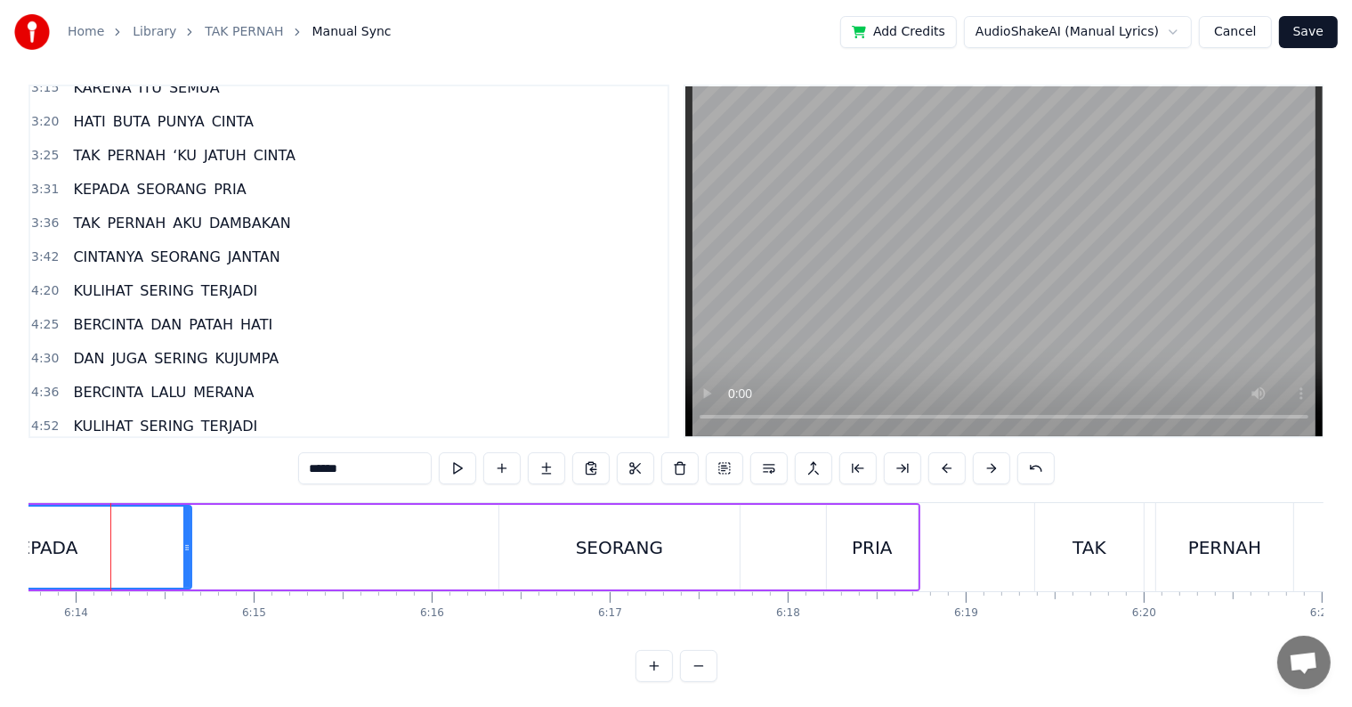
scroll to position [0, 66539]
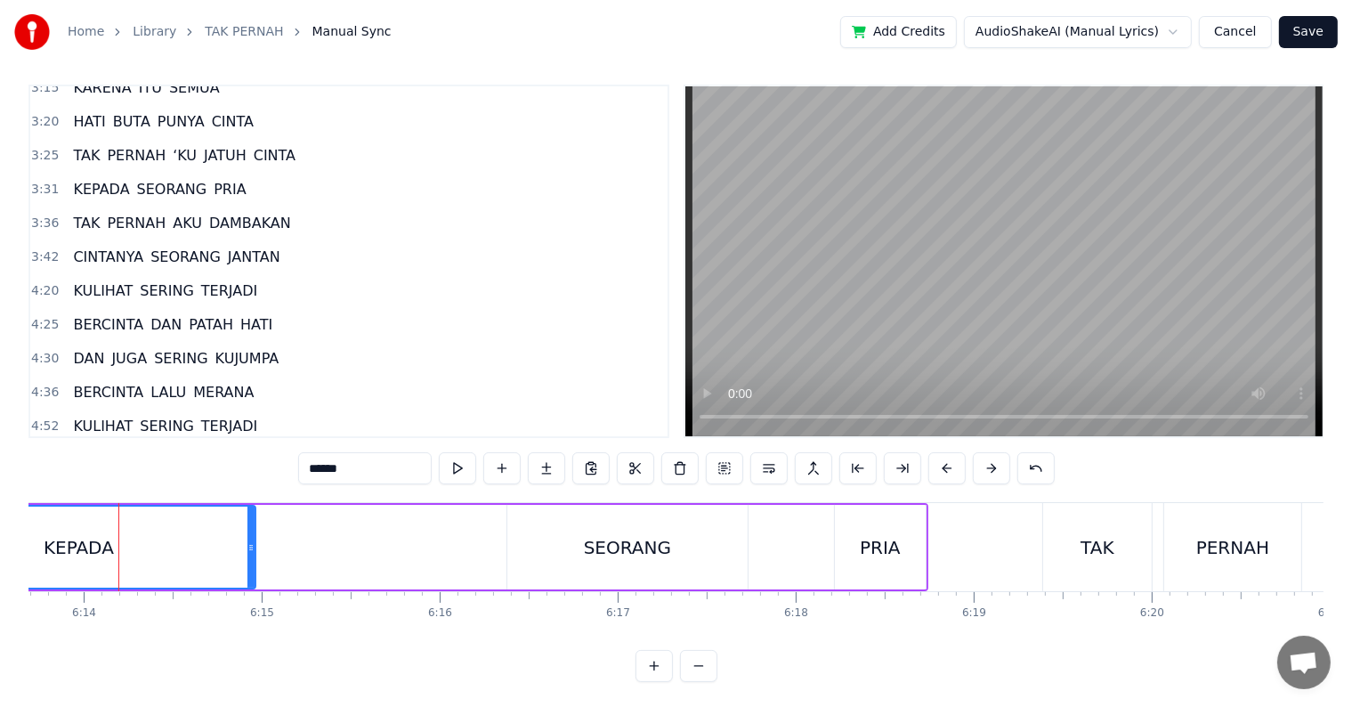
drag, startPoint x: 193, startPoint y: 557, endPoint x: 249, endPoint y: 556, distance: 56.1
click at [249, 556] on div at bounding box center [251, 547] width 7 height 81
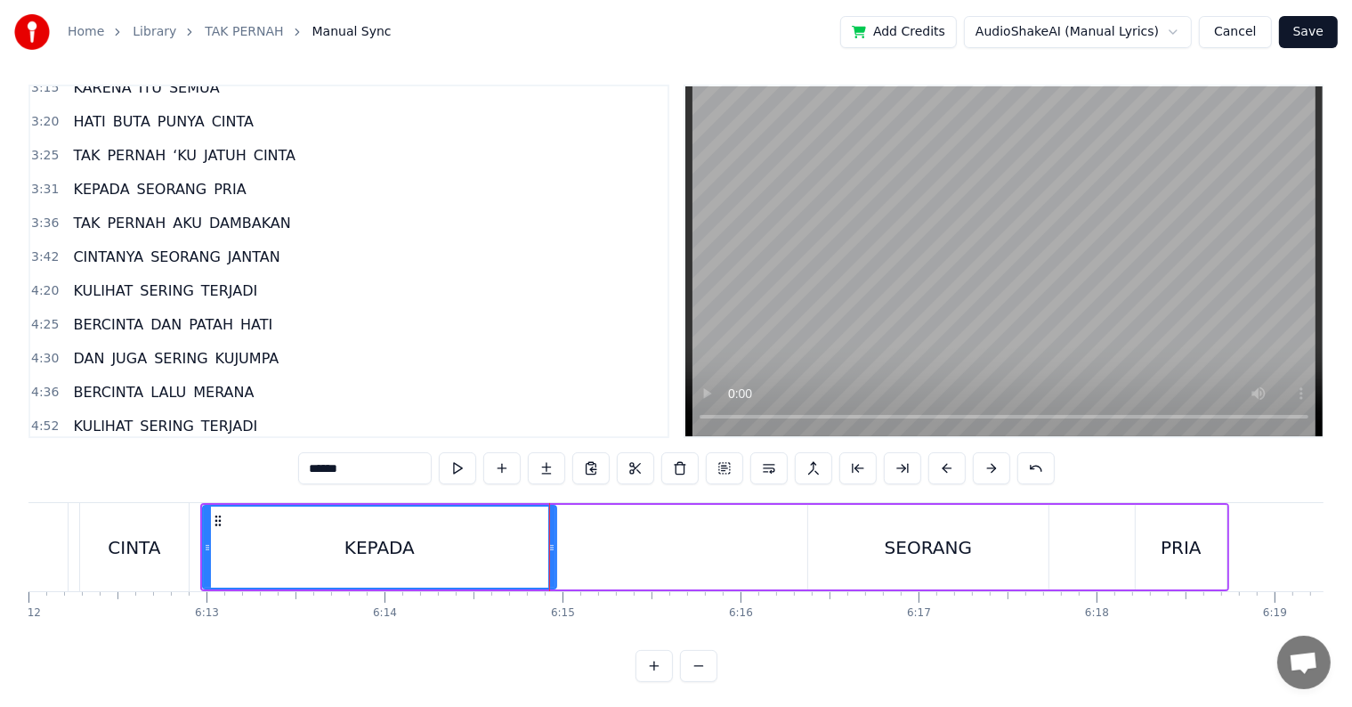
scroll to position [0, 66198]
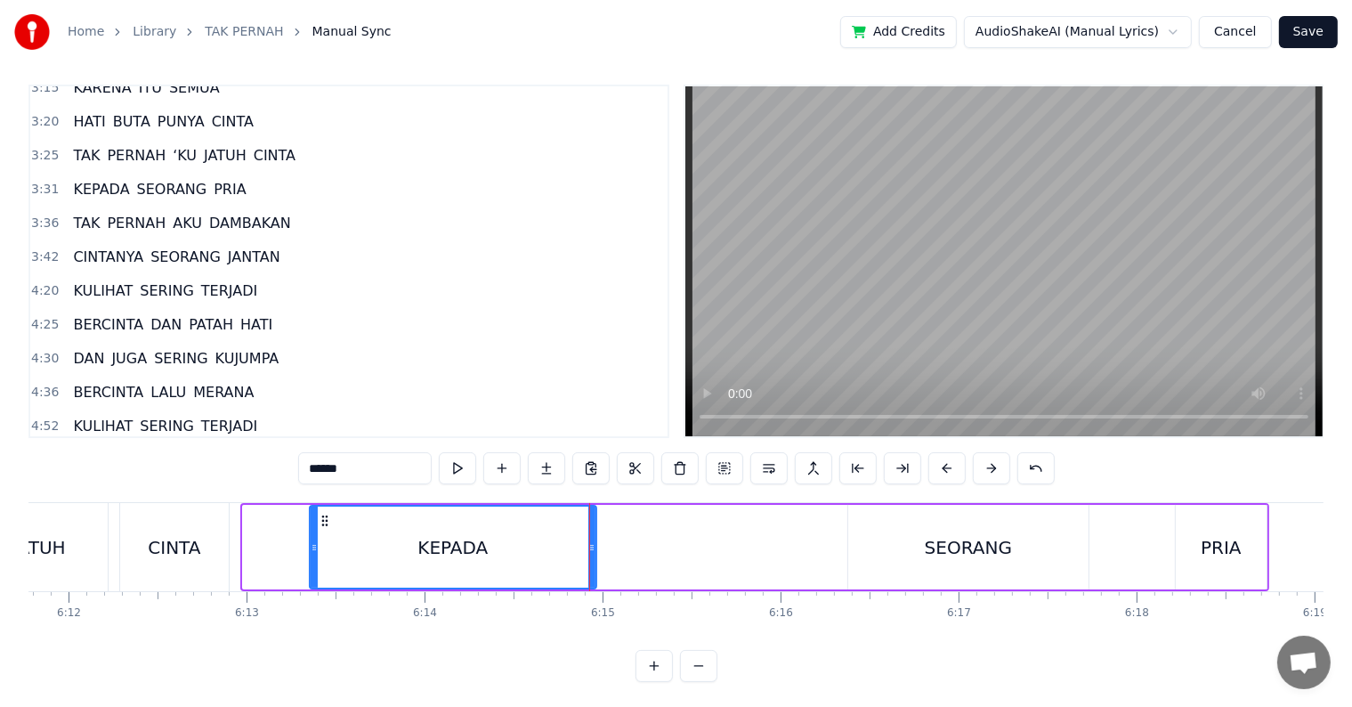
drag, startPoint x: 247, startPoint y: 563, endPoint x: 313, endPoint y: 559, distance: 66.9
click at [313, 559] on div at bounding box center [314, 547] width 7 height 81
drag, startPoint x: 591, startPoint y: 560, endPoint x: 629, endPoint y: 560, distance: 38.3
click at [629, 560] on div at bounding box center [627, 547] width 7 height 81
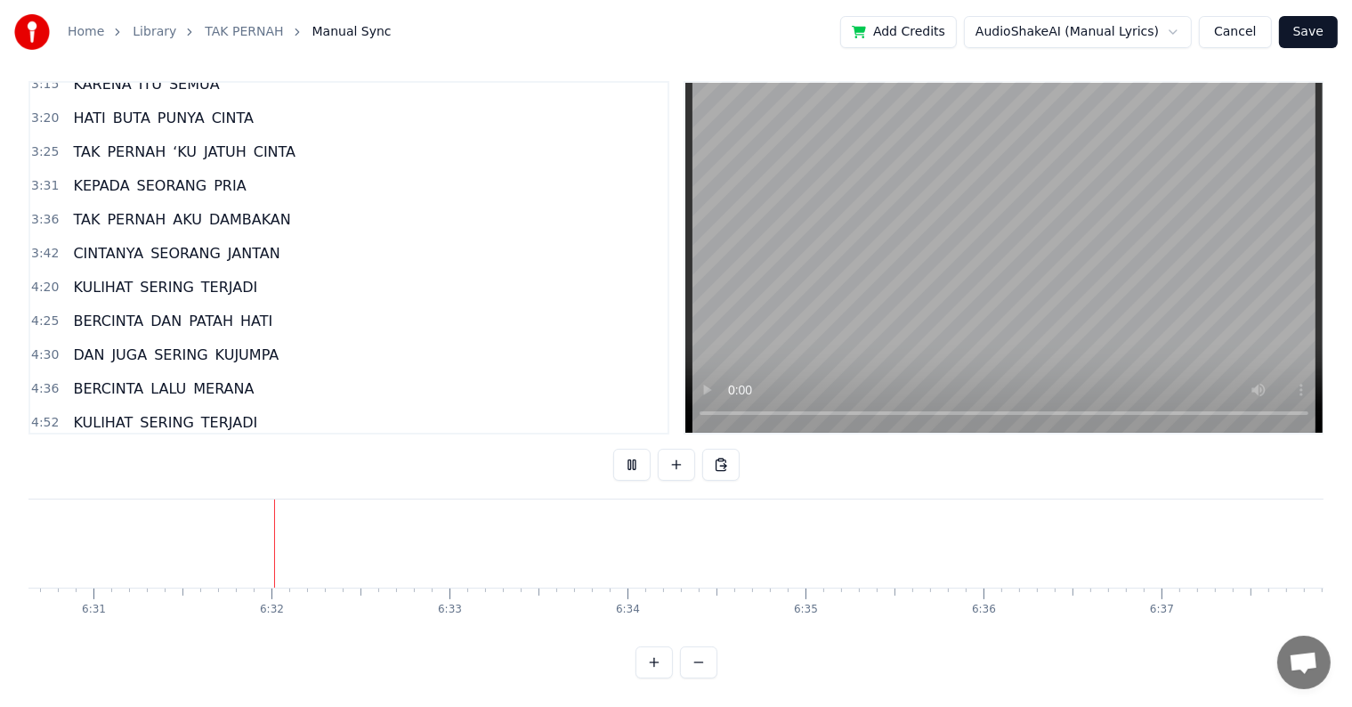
scroll to position [0, 69607]
click at [1329, 28] on button "Save" at bounding box center [1308, 32] width 59 height 32
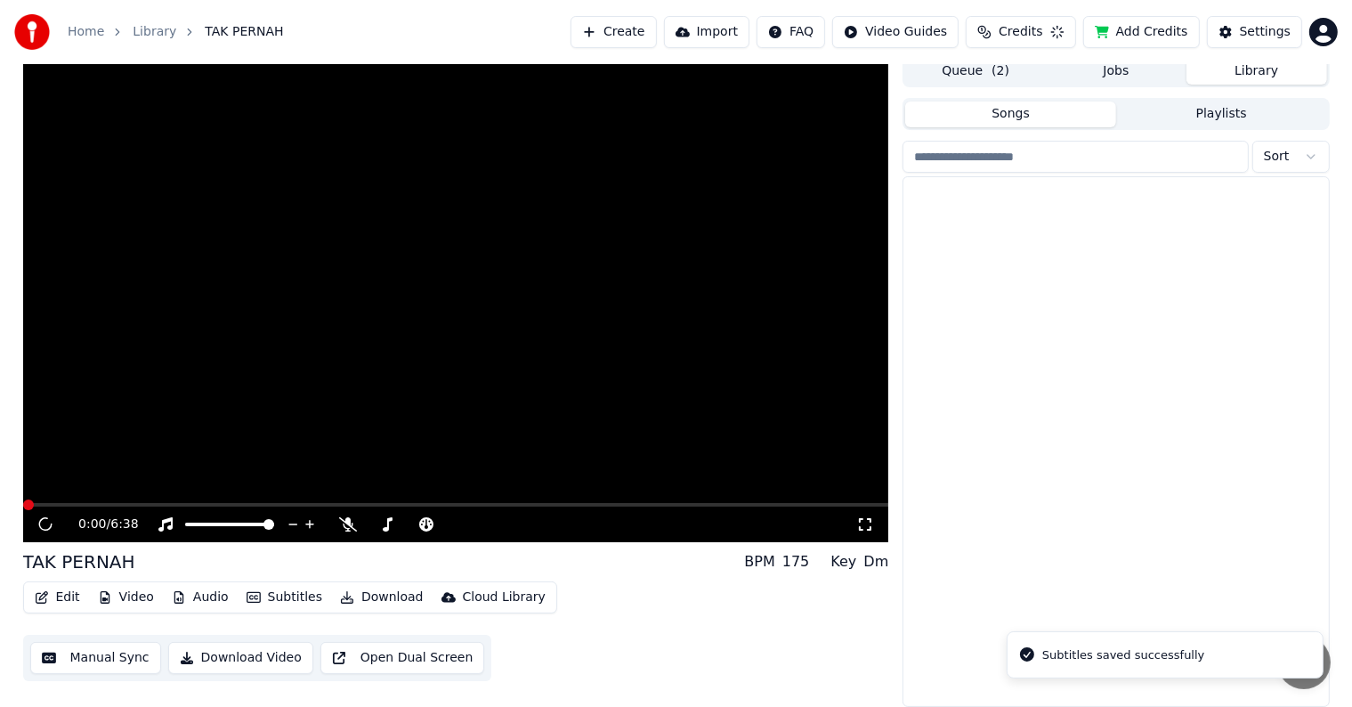
scroll to position [8, 0]
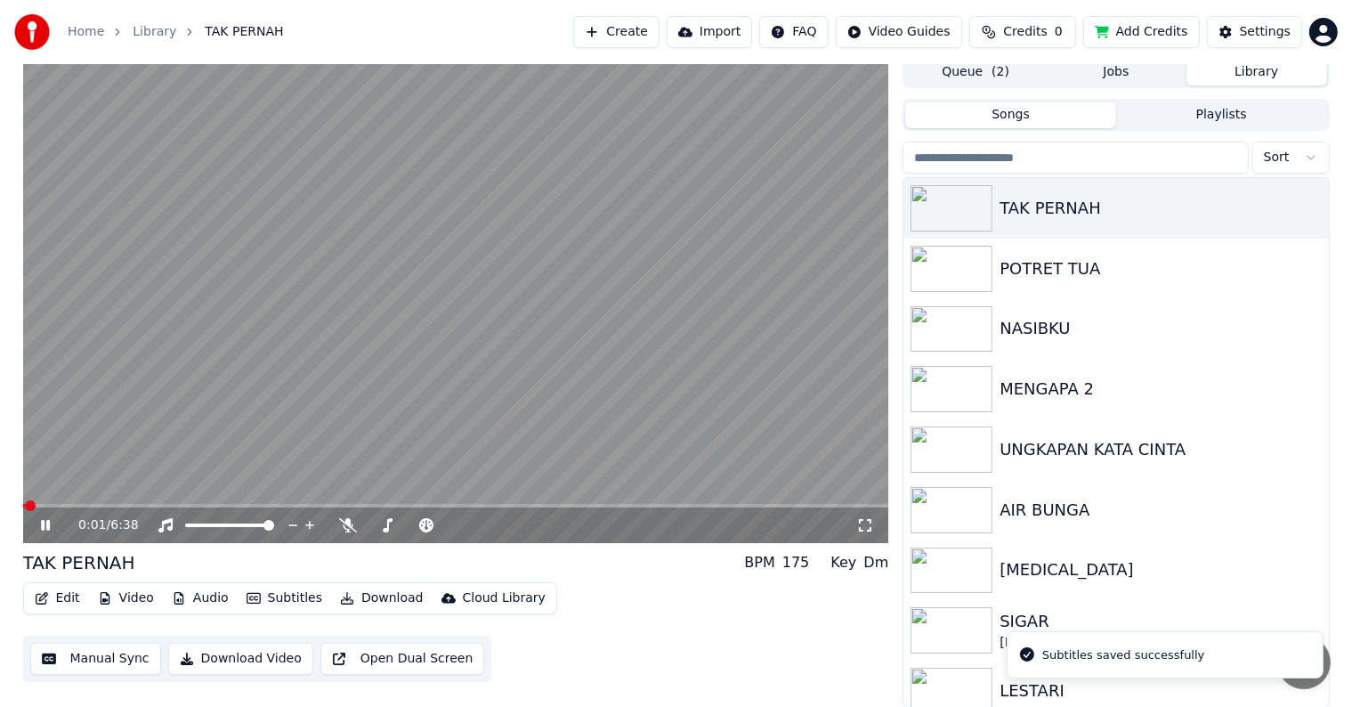
click at [249, 659] on button "Download Video" at bounding box center [240, 659] width 145 height 32
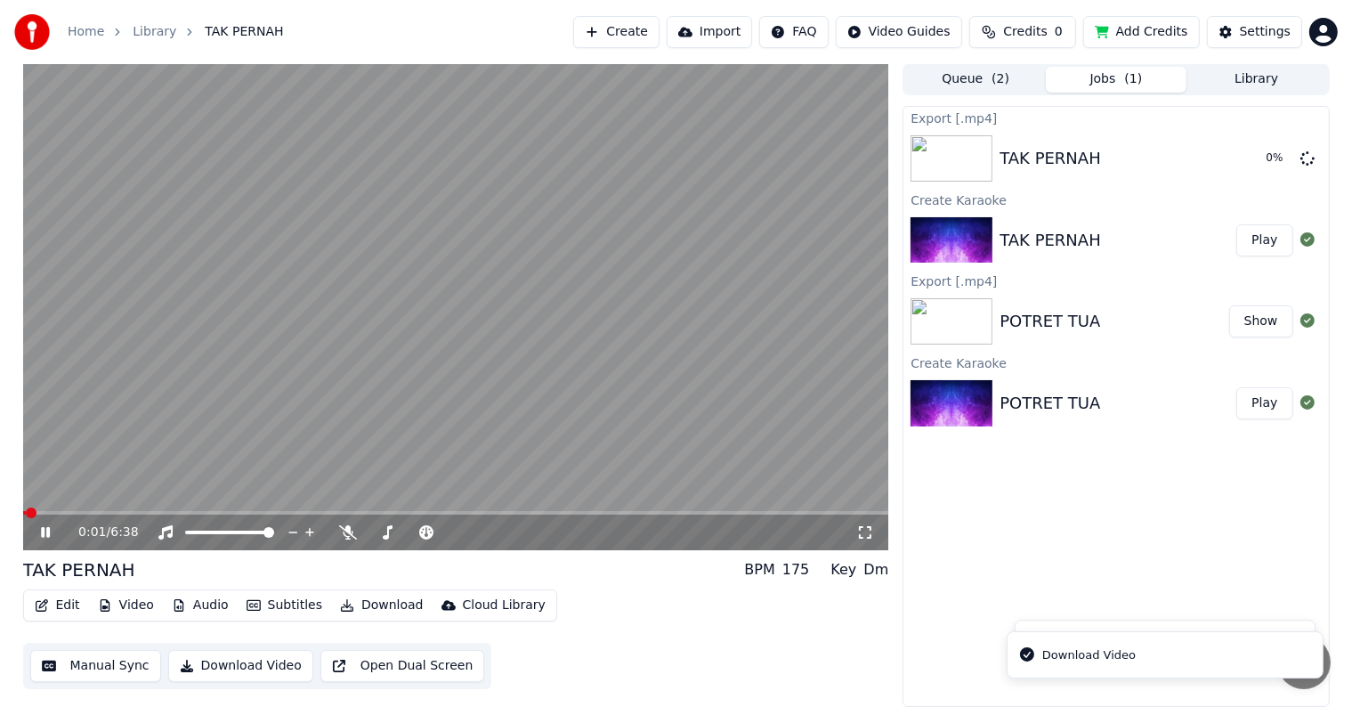
scroll to position [0, 0]
click at [40, 532] on icon at bounding box center [58, 533] width 42 height 14
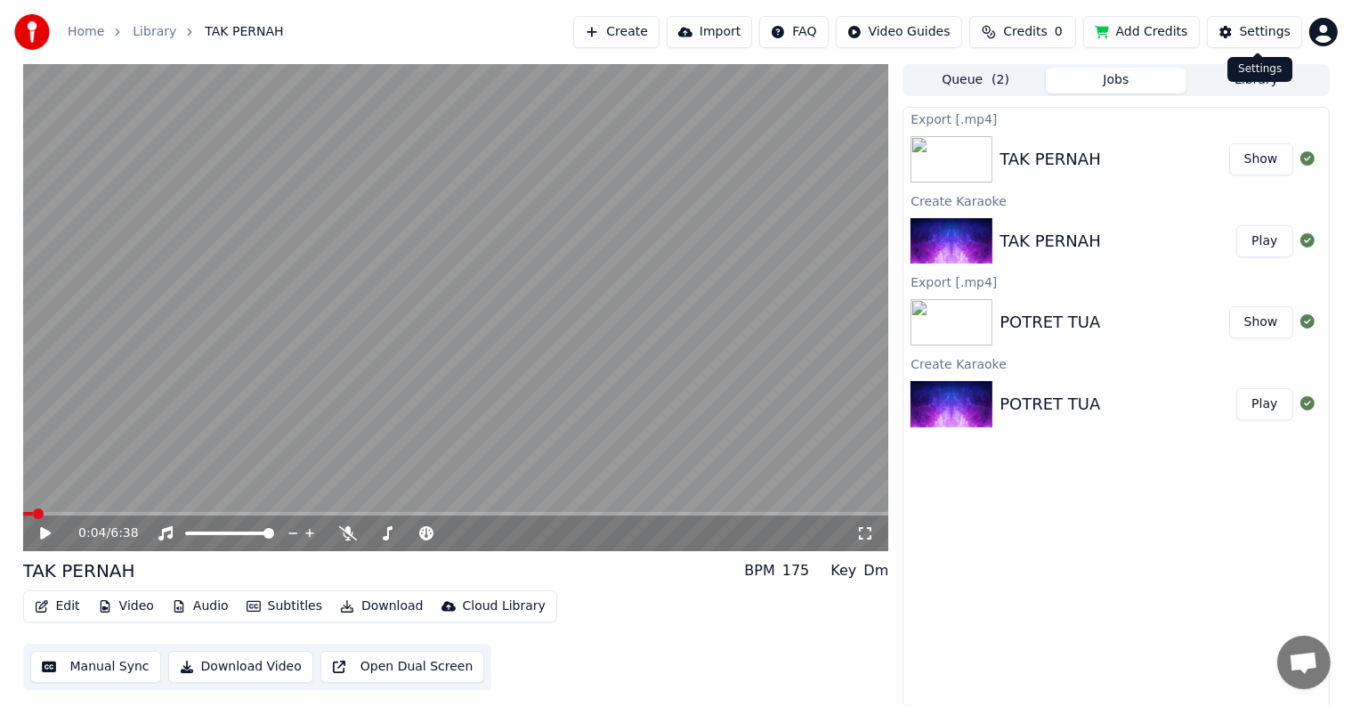
click at [1270, 37] on div "Settings" at bounding box center [1265, 32] width 51 height 18
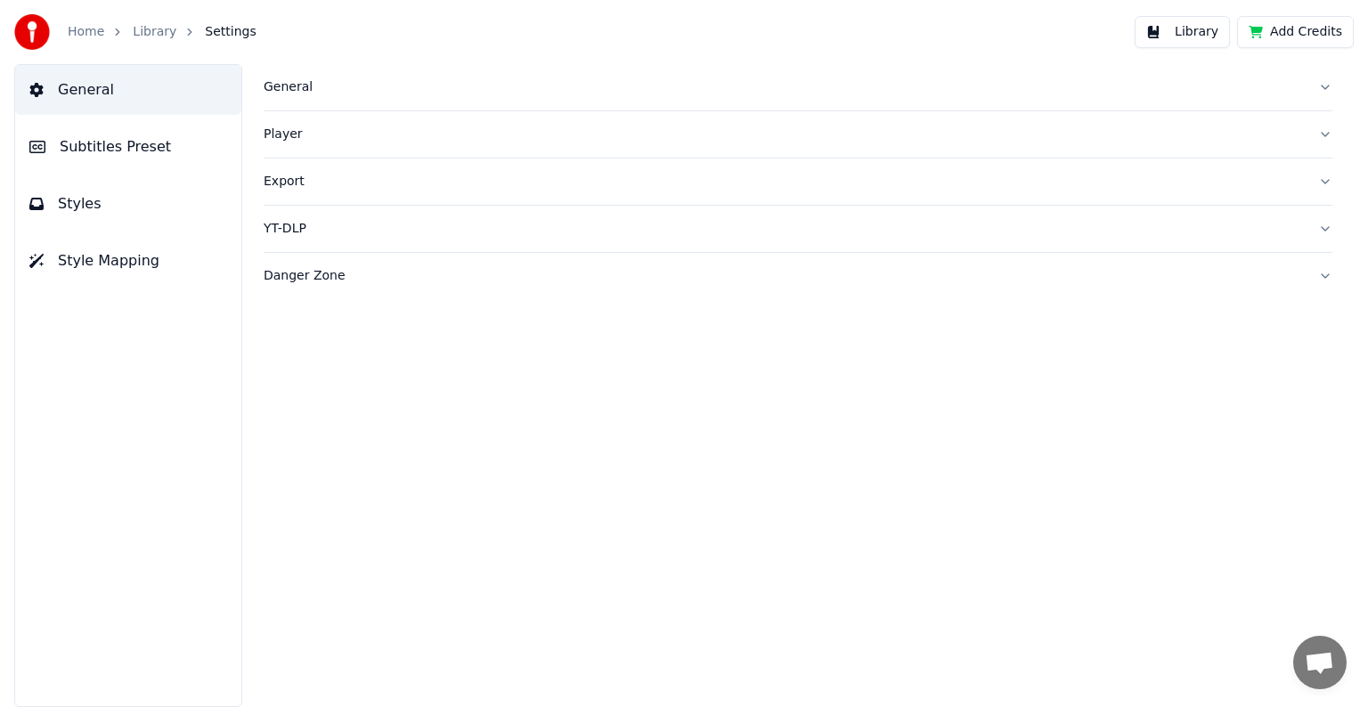
click at [32, 37] on img at bounding box center [32, 32] width 36 height 36
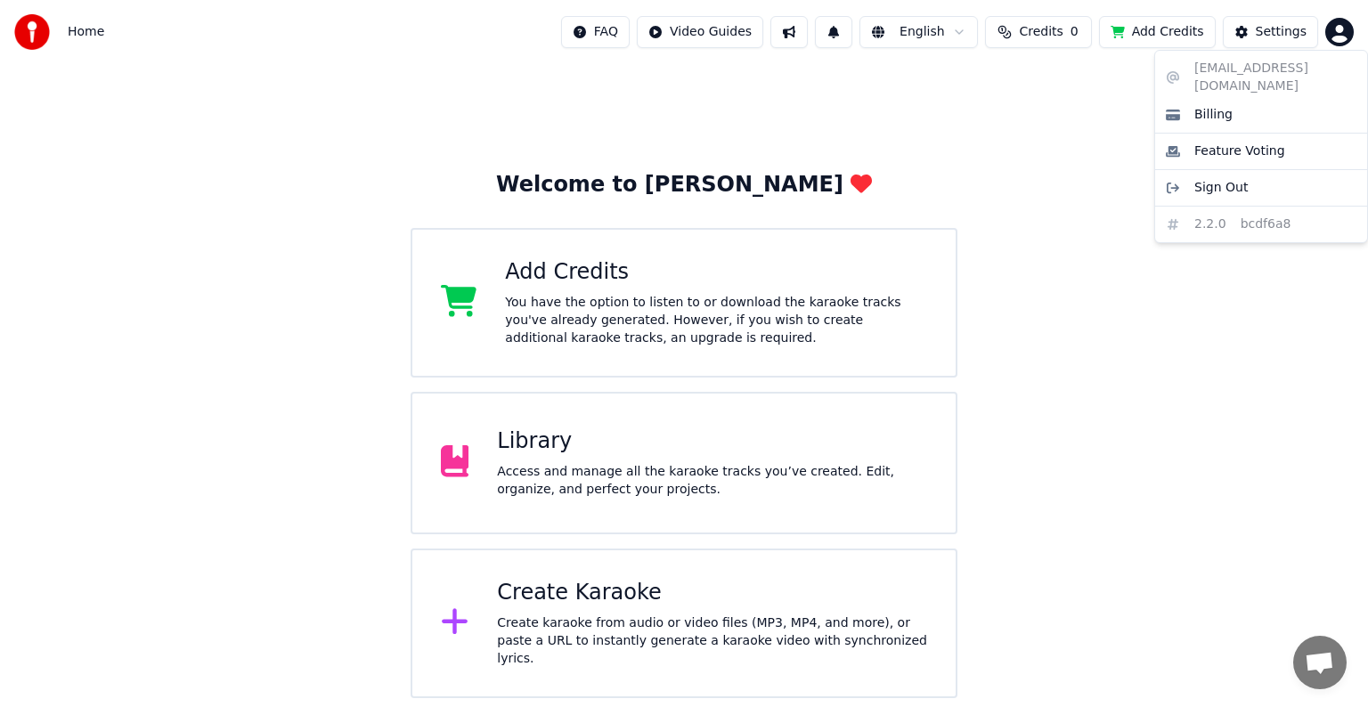
click at [1328, 39] on html "Home FAQ Video Guides English Credits 0 Add Credits Settings Welcome to Youka A…" at bounding box center [684, 349] width 1368 height 698
click at [1278, 174] on div "Sign Out" at bounding box center [1260, 188] width 205 height 28
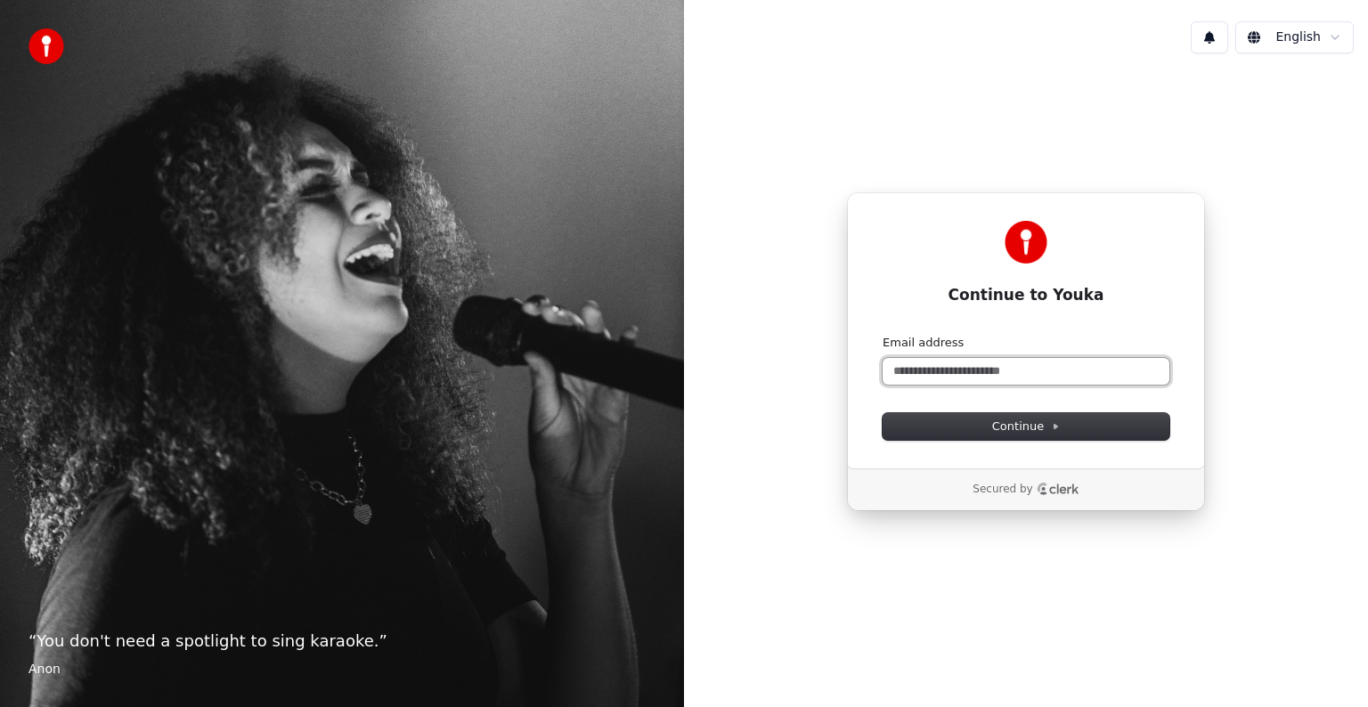
click at [945, 370] on input "Email address" at bounding box center [1025, 371] width 287 height 27
click at [1054, 427] on icon at bounding box center [1056, 426] width 4 height 4
type input "**********"
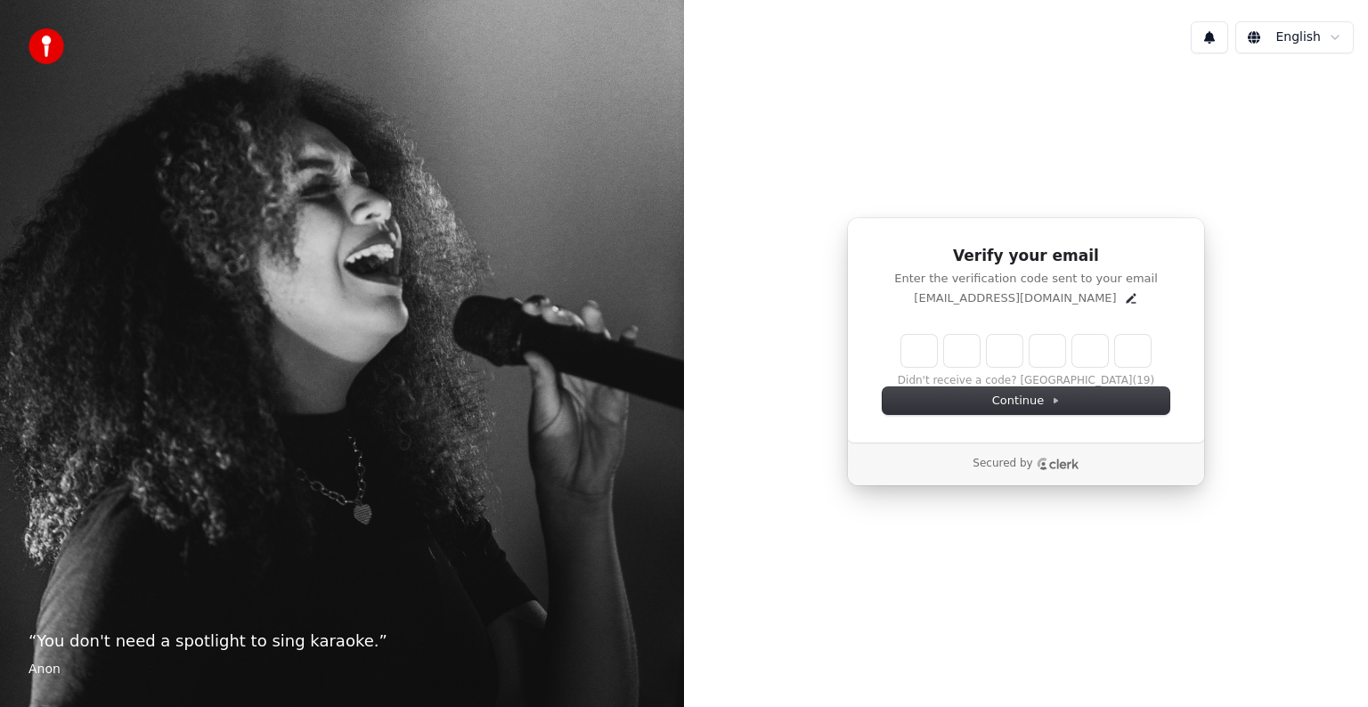
click at [913, 353] on input "Enter verification code" at bounding box center [1025, 351] width 249 height 32
click at [1087, 353] on input "****" at bounding box center [1043, 351] width 285 height 32
type input "******"
